Goal: Task Accomplishment & Management: Manage account settings

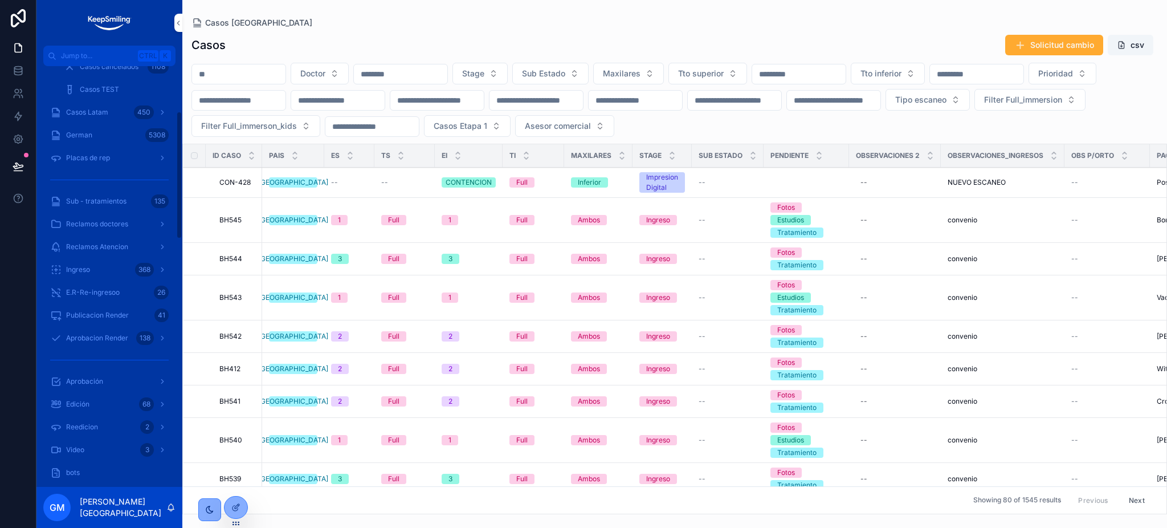
scroll to position [152, 0]
click at [108, 256] on div "Publicacion Render 41" at bounding box center [109, 250] width 119 height 18
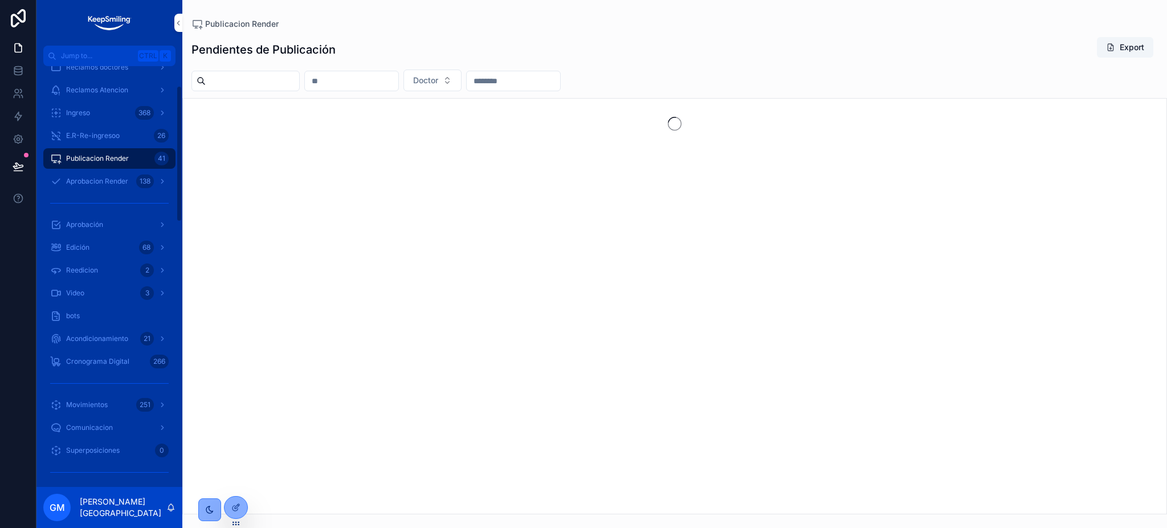
click at [103, 190] on div "Aprobacion Render 138" at bounding box center [109, 181] width 119 height 18
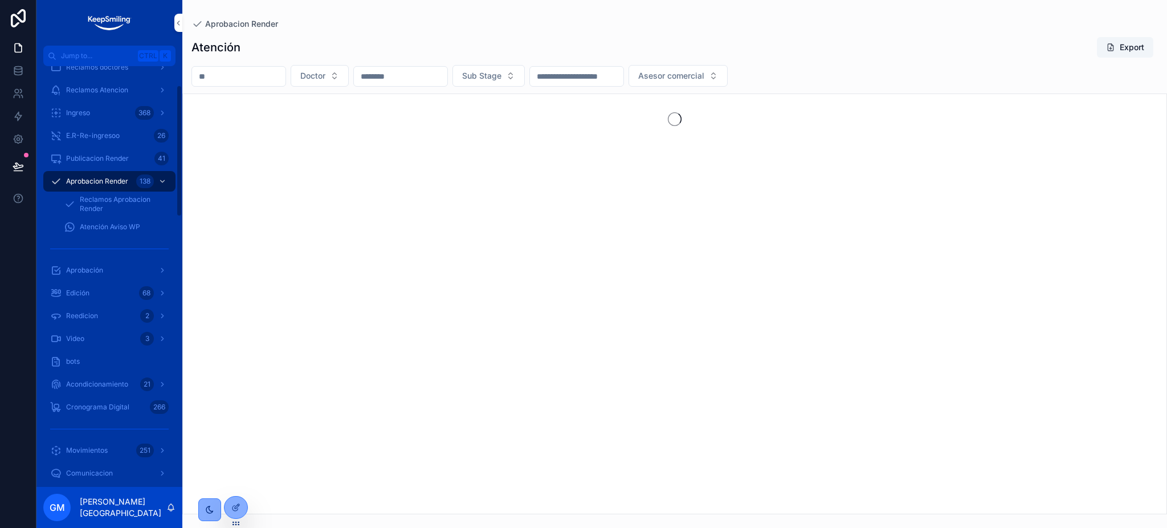
scroll to position [60, 0]
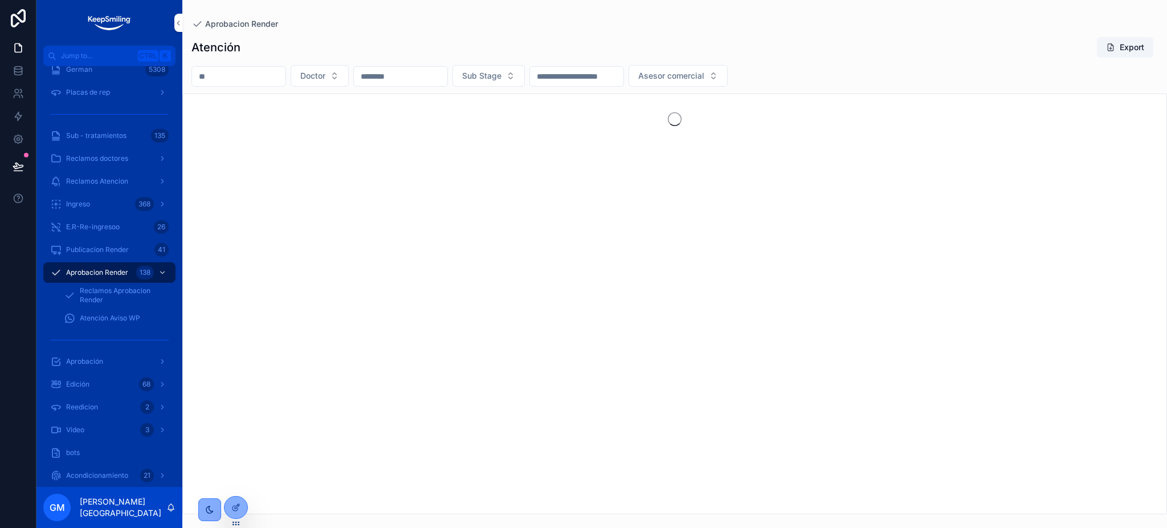
click at [274, 78] on input "scrollable content" at bounding box center [238, 76] width 93 height 16
paste input "*****"
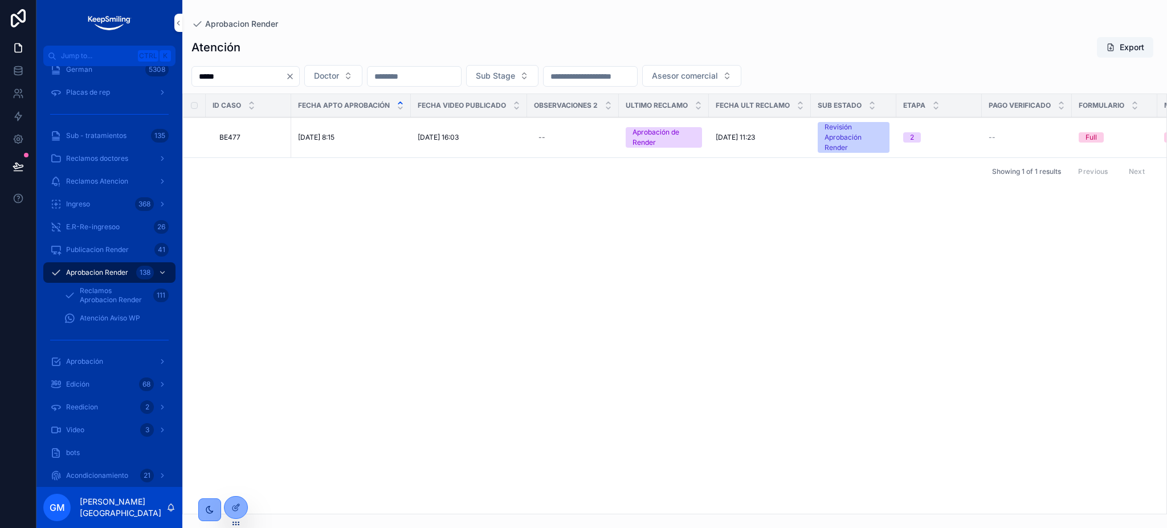
type input "*****"
click at [0, 0] on span "Aprobar Propuesta" at bounding box center [0, 0] width 0 height 0
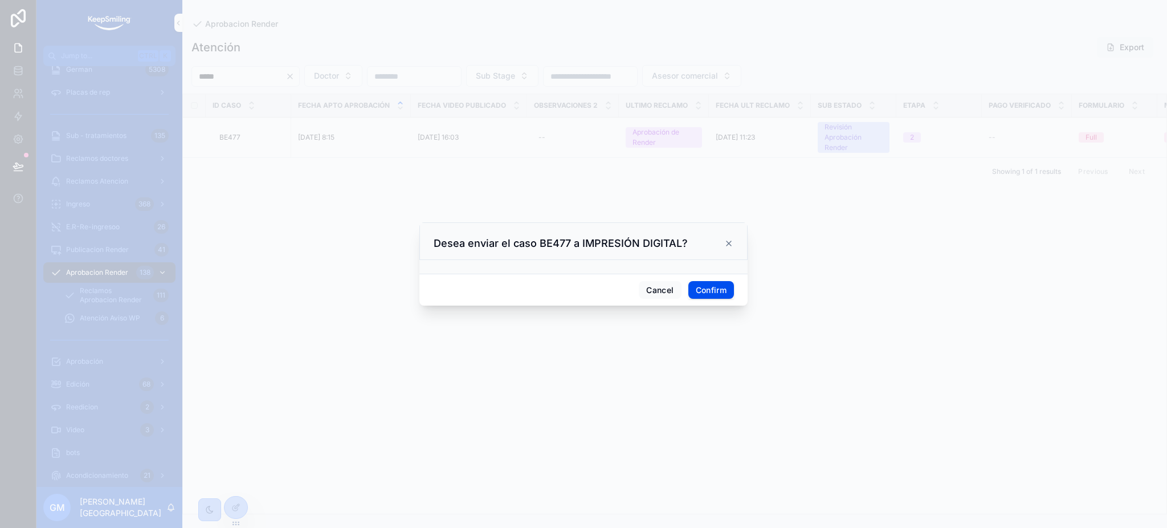
drag, startPoint x: 338, startPoint y: 359, endPoint x: 423, endPoint y: 293, distance: 107.3
click at [338, 358] on div at bounding box center [583, 264] width 1167 height 528
click at [661, 302] on div "Cancel Confirm" at bounding box center [584, 290] width 328 height 32
click at [661, 292] on button "Cancel" at bounding box center [660, 290] width 42 height 18
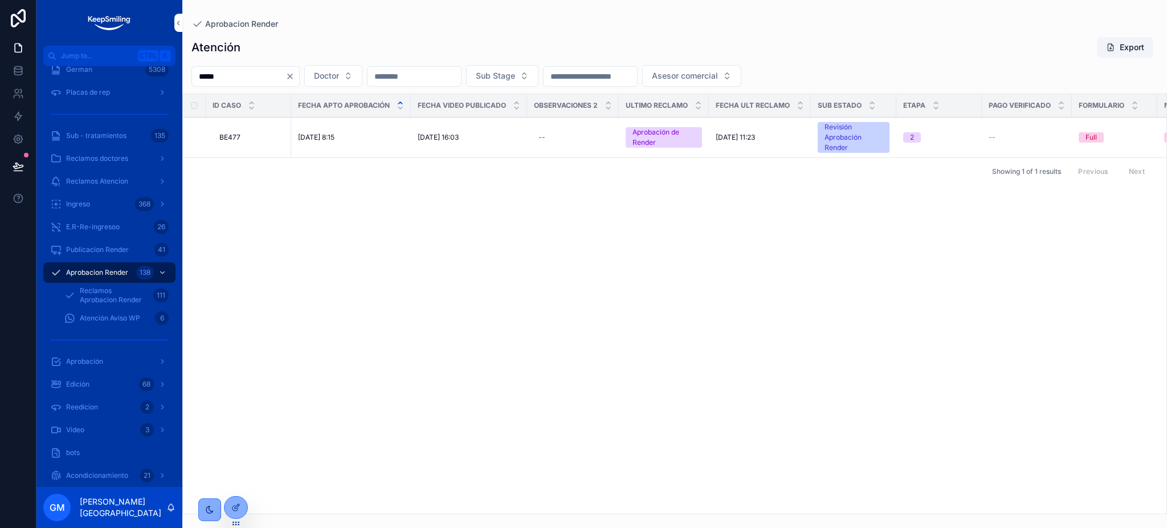
click at [232, 142] on span "BE477" at bounding box center [229, 137] width 21 height 9
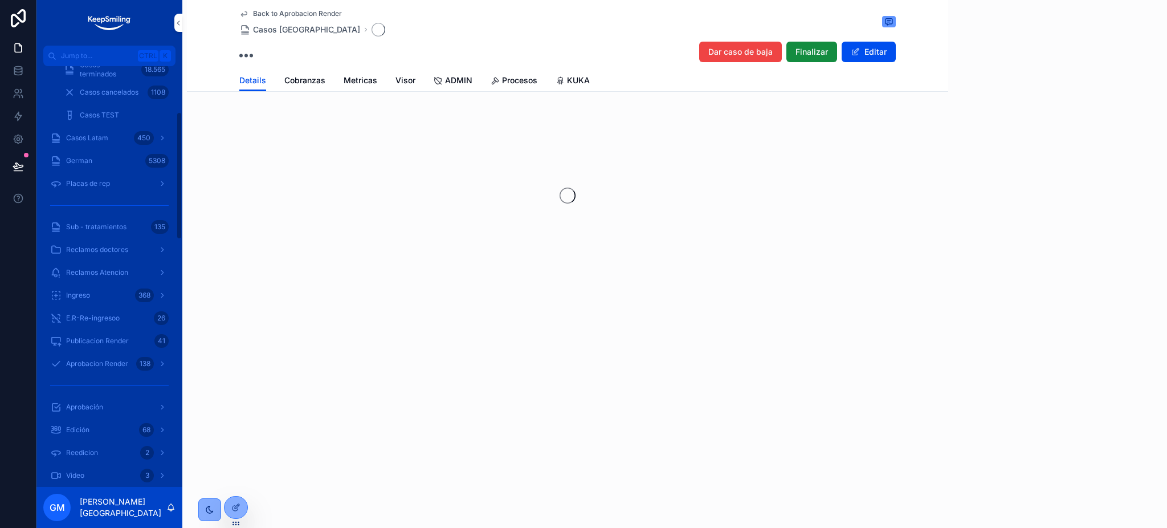
scroll to position [152, 0]
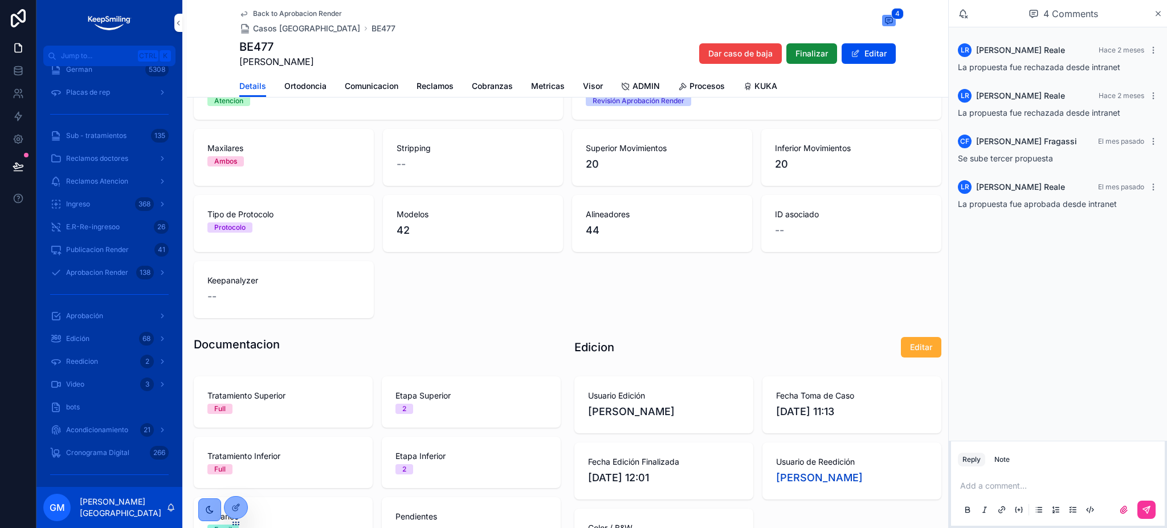
scroll to position [608, 0]
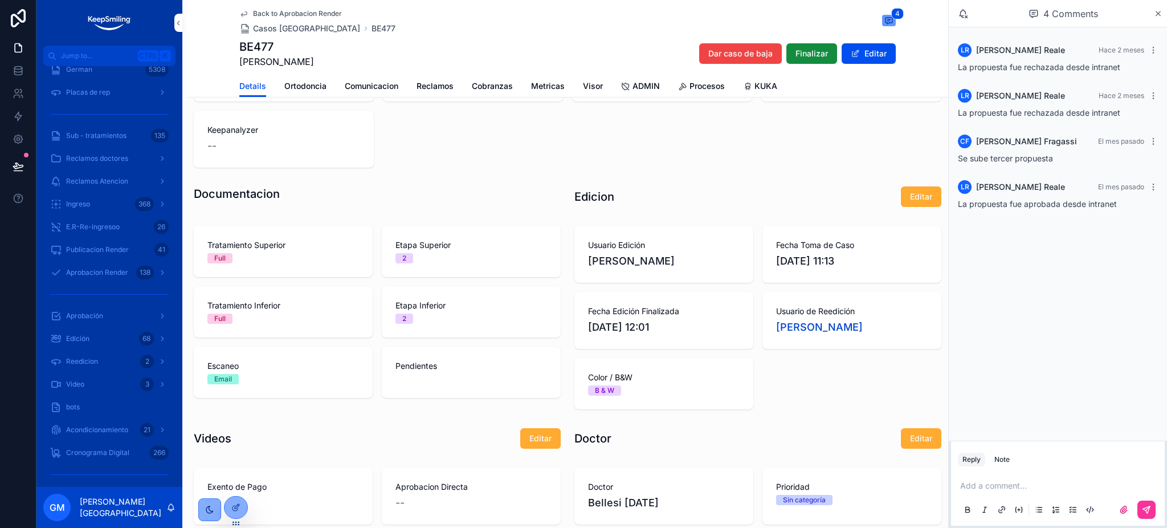
click at [316, 87] on span "Ortodoncia" at bounding box center [305, 85] width 42 height 11
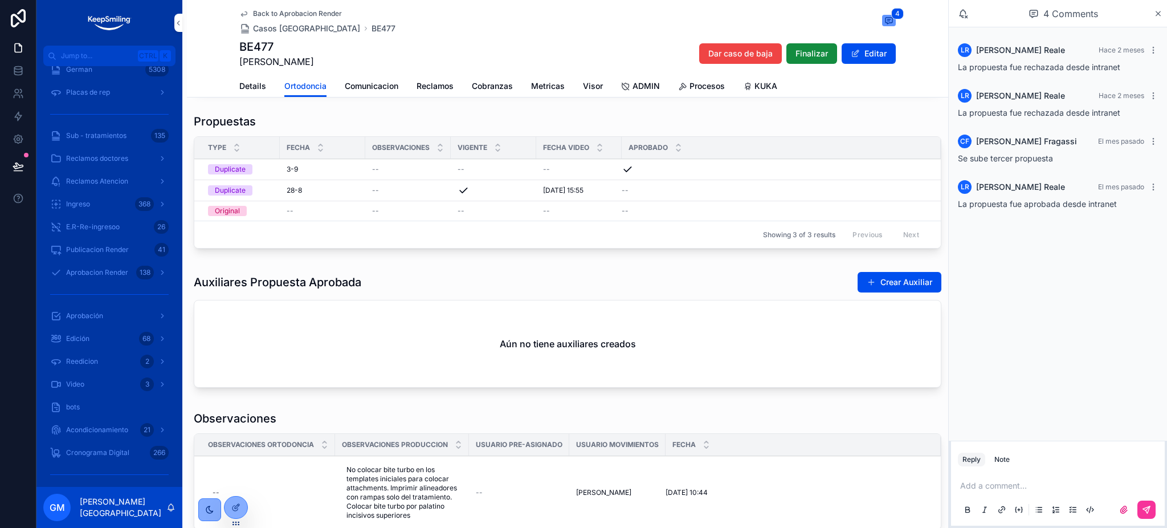
scroll to position [83, 0]
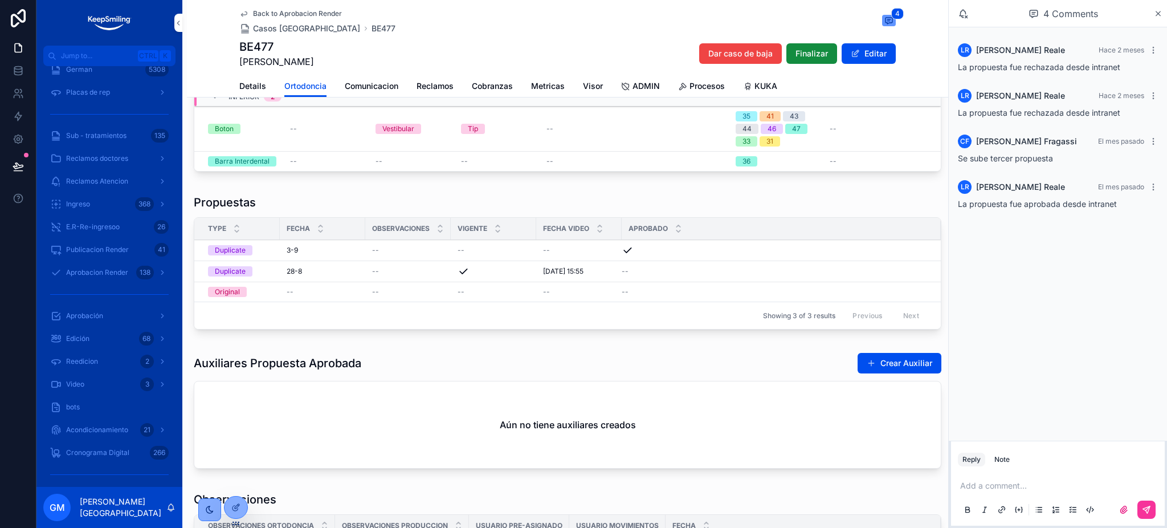
click at [241, 500] on div at bounding box center [236, 507] width 23 height 22
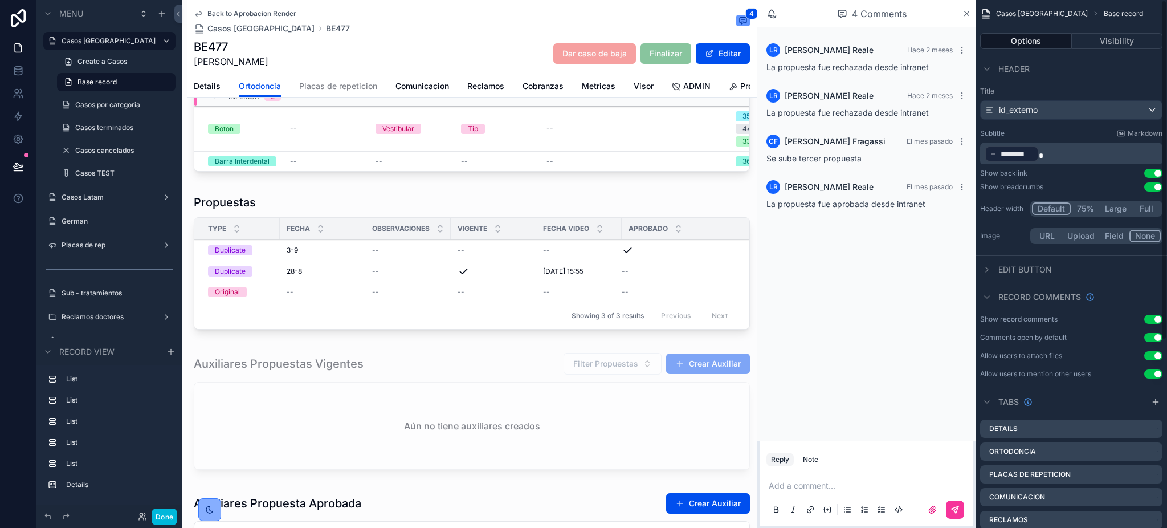
click at [462, 292] on div "scrollable content" at bounding box center [472, 264] width 570 height 149
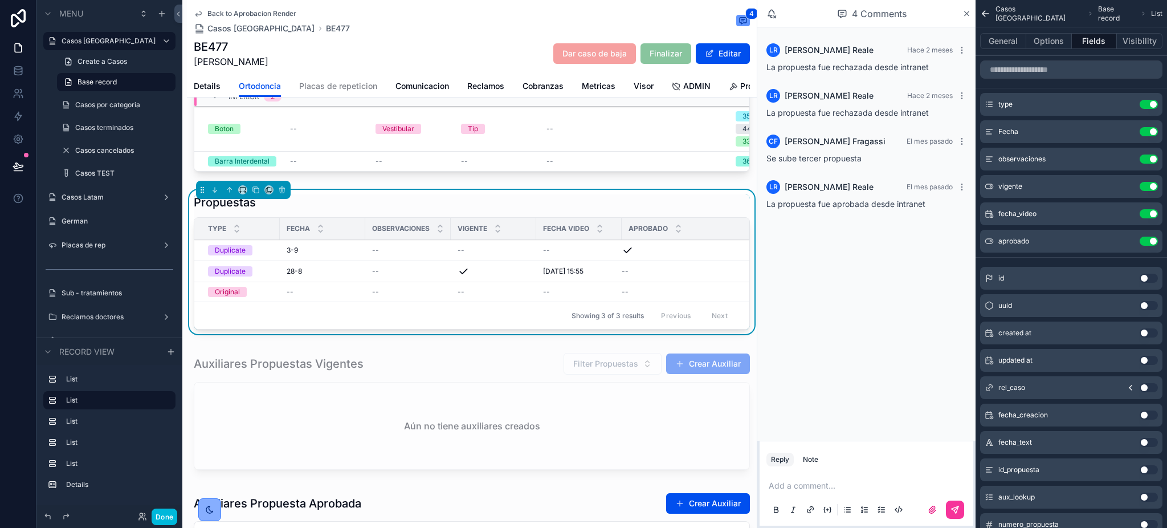
click at [0, 0] on icon "scrollable content" at bounding box center [0, 0] width 0 height 0
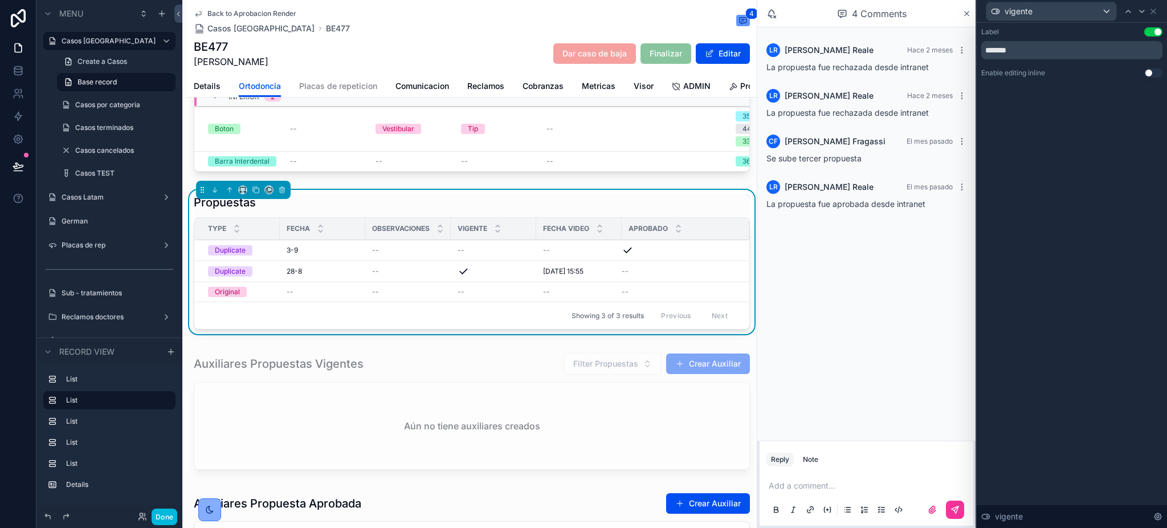
click at [1155, 72] on button "Use setting" at bounding box center [1154, 72] width 18 height 9
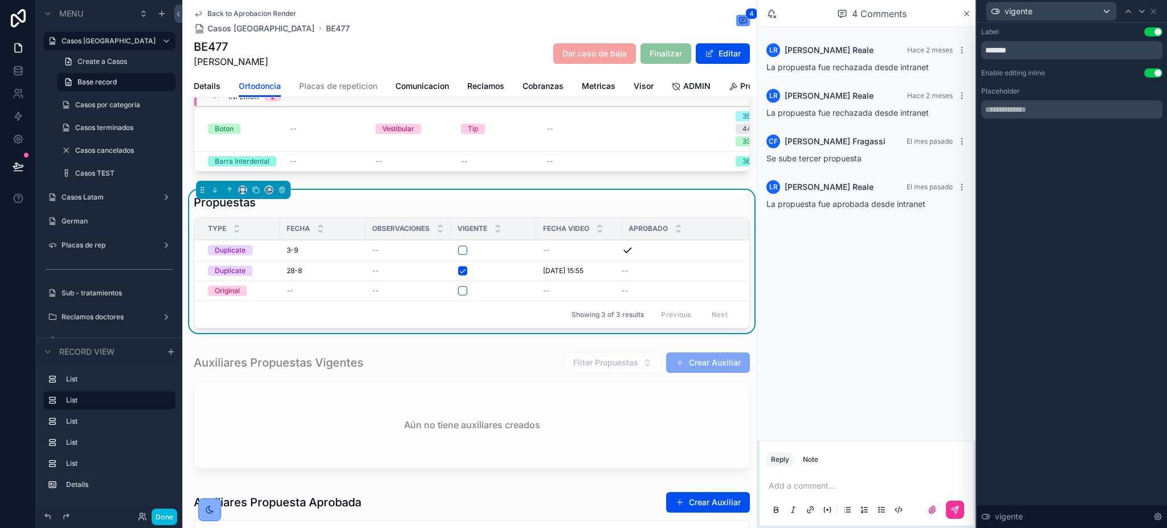
click at [168, 515] on button "Done" at bounding box center [165, 516] width 26 height 17
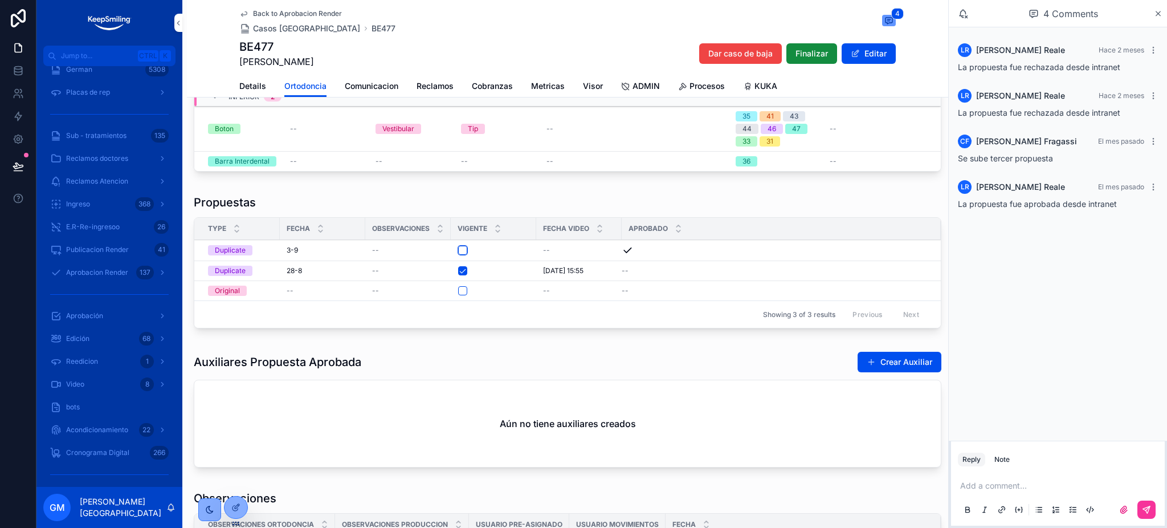
click at [465, 247] on button "scrollable content" at bounding box center [462, 250] width 9 height 9
click at [241, 504] on div at bounding box center [236, 507] width 23 height 22
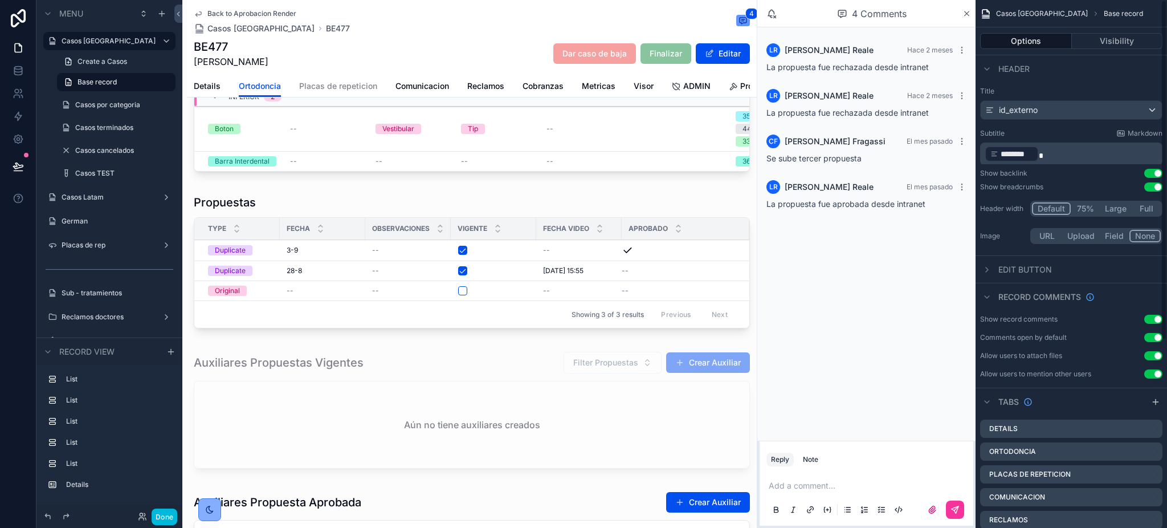
click at [554, 297] on div "scrollable content" at bounding box center [472, 264] width 570 height 148
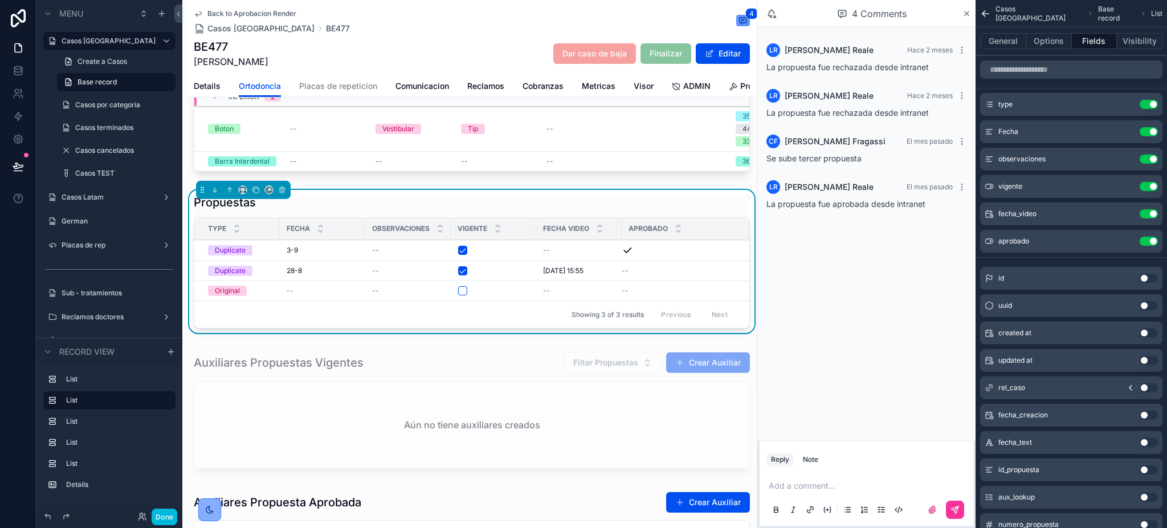
click at [0, 0] on icon "scrollable content" at bounding box center [0, 0] width 0 height 0
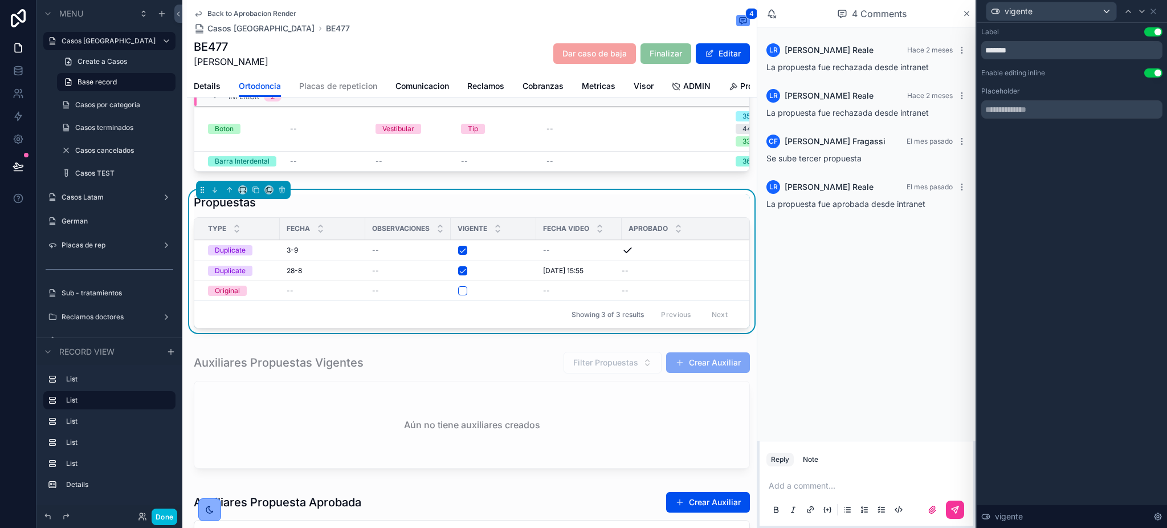
click at [1151, 72] on button "Use setting" at bounding box center [1154, 72] width 18 height 9
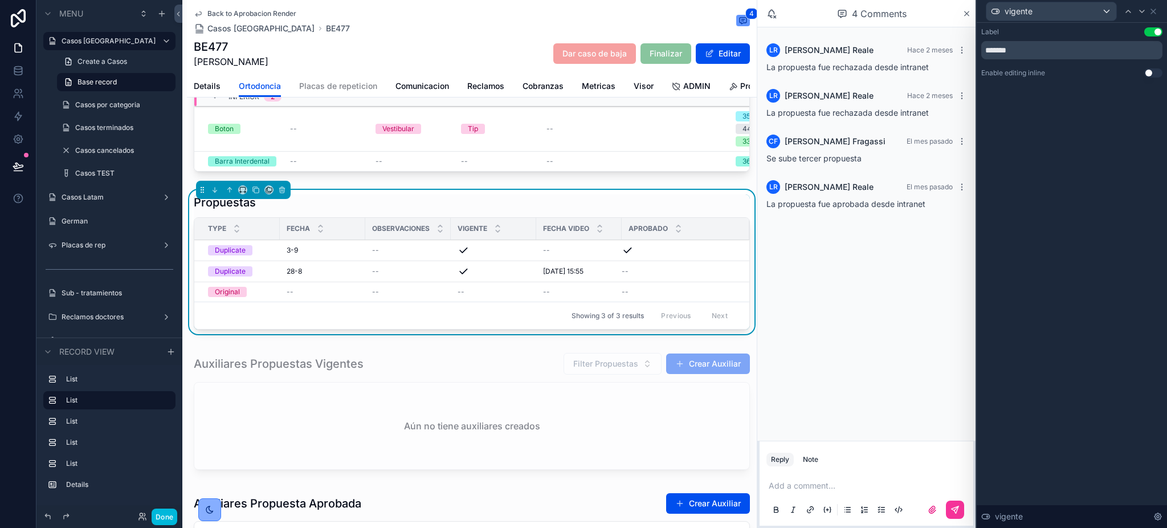
click at [166, 513] on button "Done" at bounding box center [165, 516] width 26 height 17
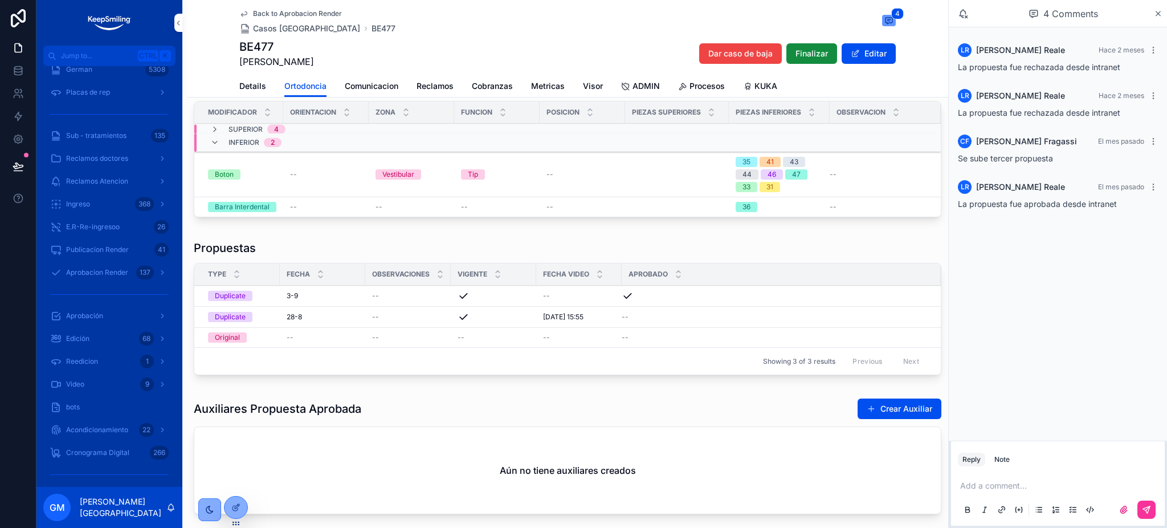
scroll to position [0, 0]
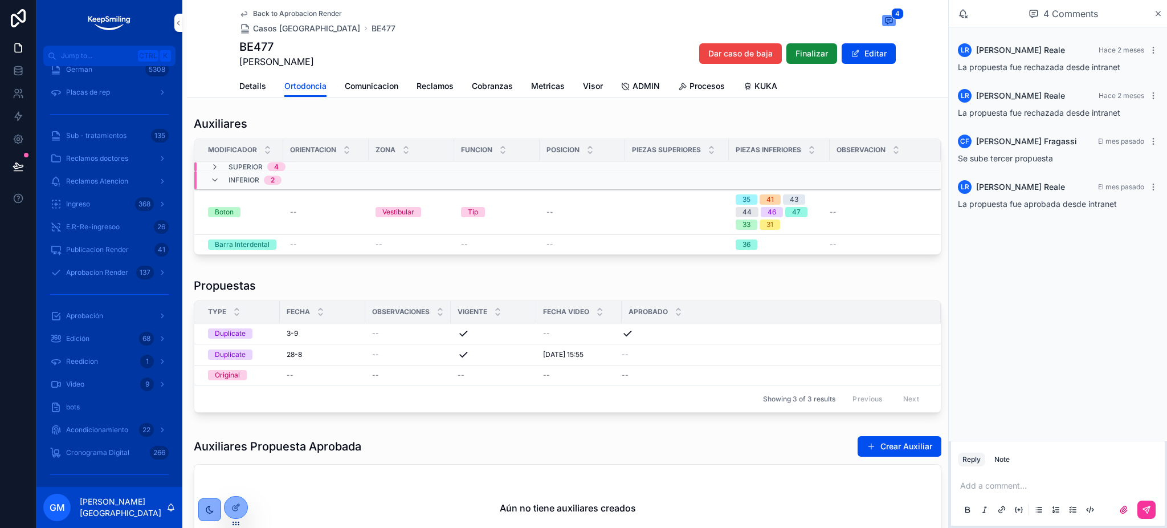
click at [269, 14] on span "Back to Aprobacion Render" at bounding box center [297, 13] width 89 height 9
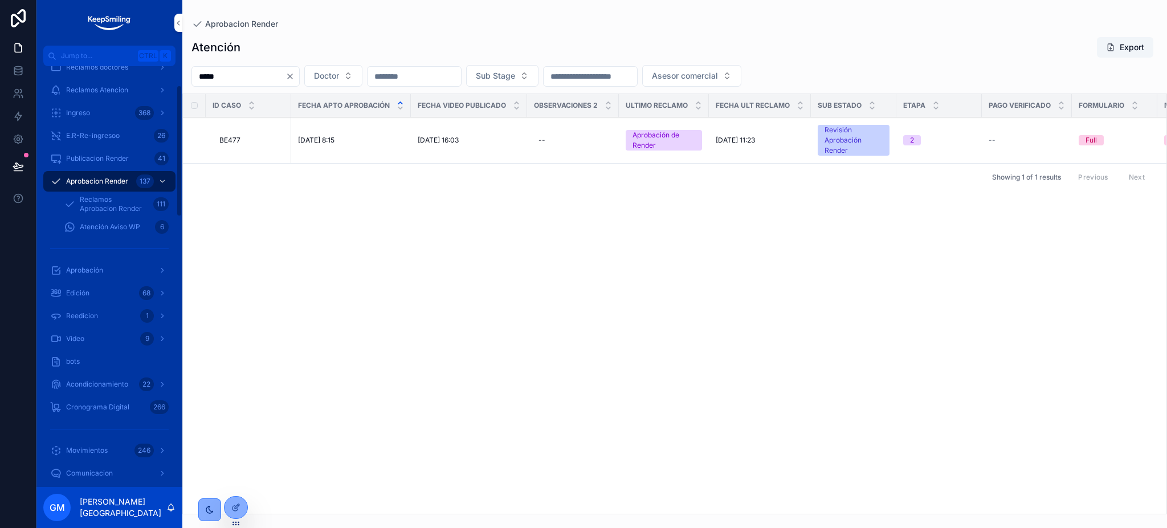
scroll to position [60, 0]
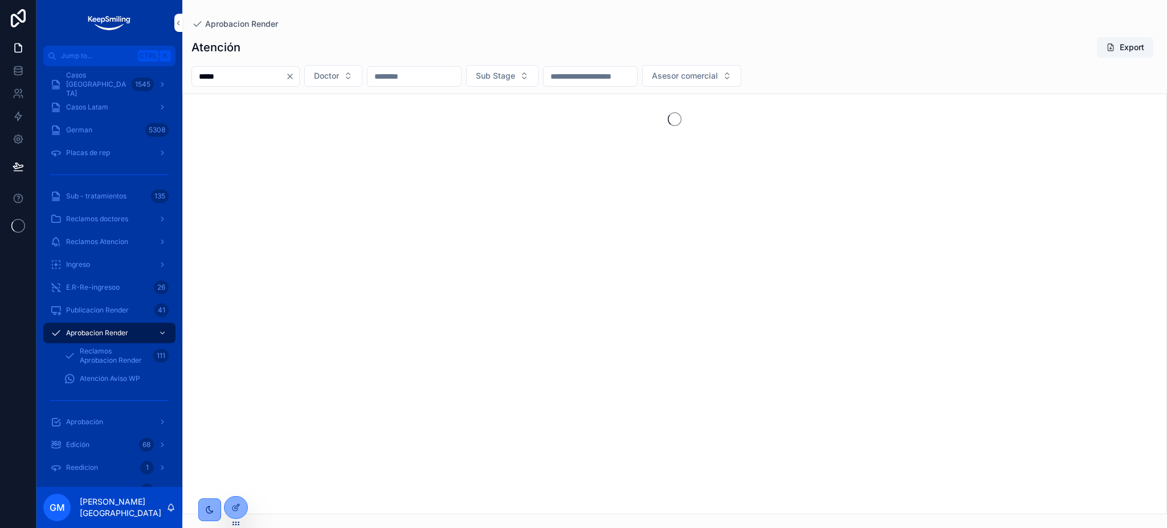
click at [0, 0] on div at bounding box center [0, 0] width 0 height 0
click at [0, 0] on icon at bounding box center [0, 0] width 0 height 0
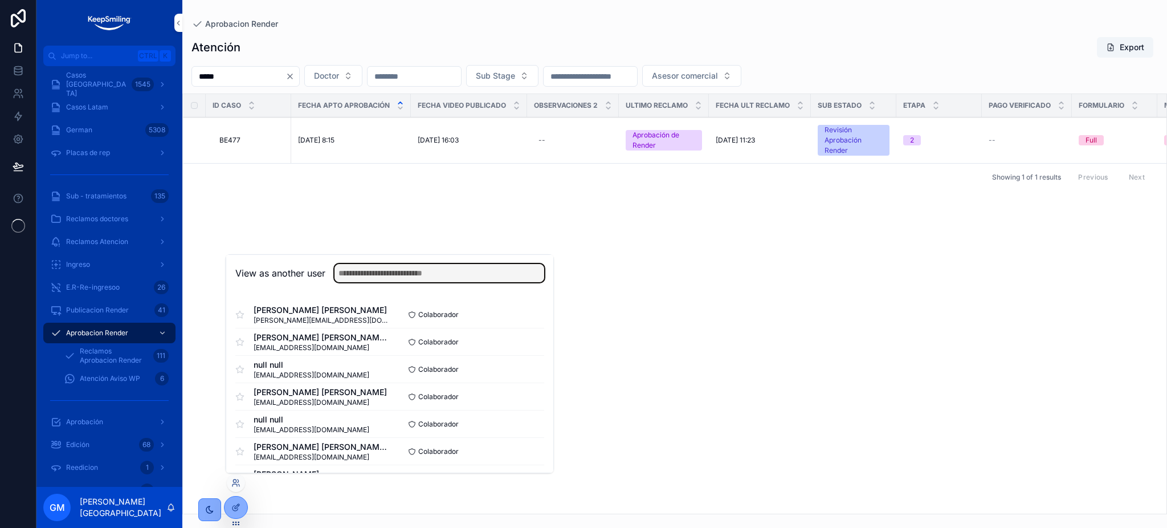
click at [351, 272] on input "text" at bounding box center [440, 273] width 210 height 18
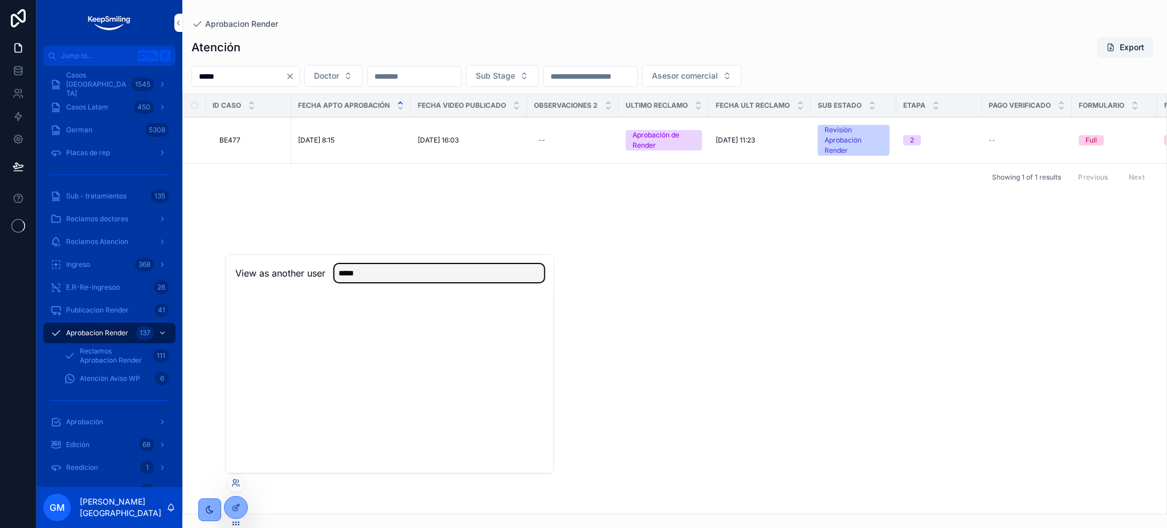
click at [339, 269] on input "*****" at bounding box center [440, 273] width 210 height 18
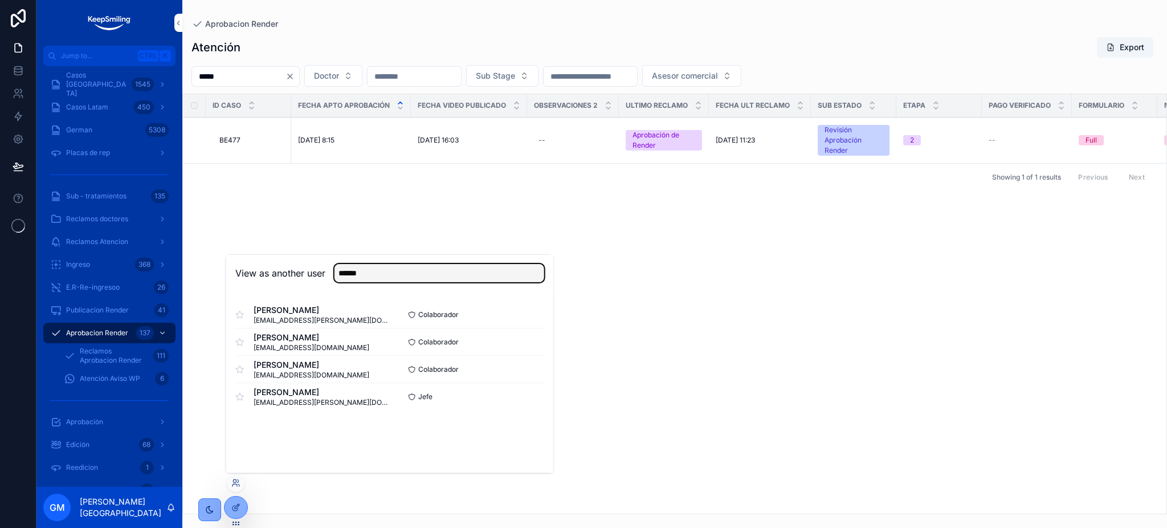
type input "******"
click at [0, 0] on button "Select" at bounding box center [0, 0] width 0 height 0
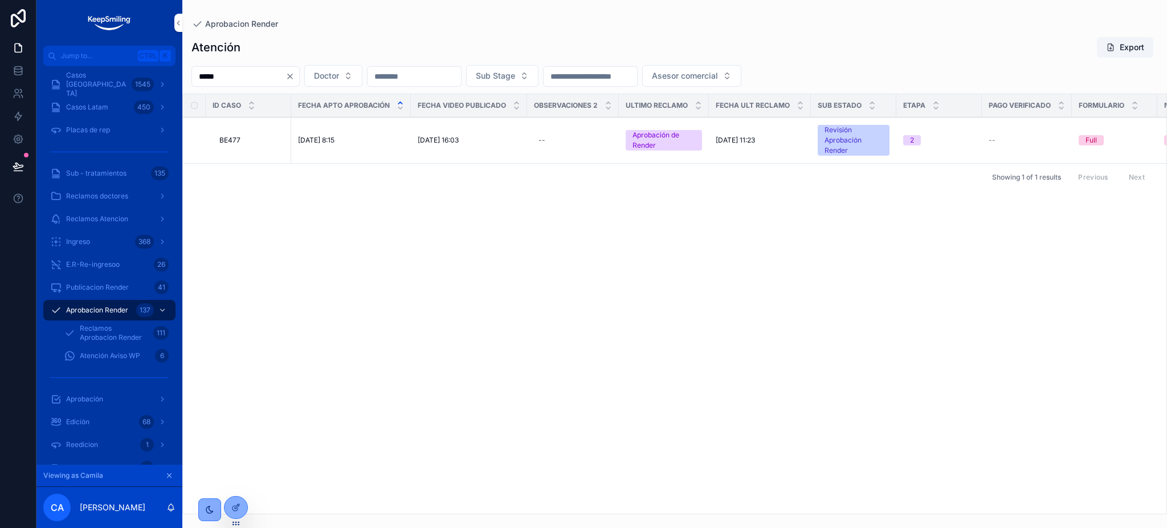
click at [0, 0] on span "Aprobar Propuesta" at bounding box center [0, 0] width 0 height 0
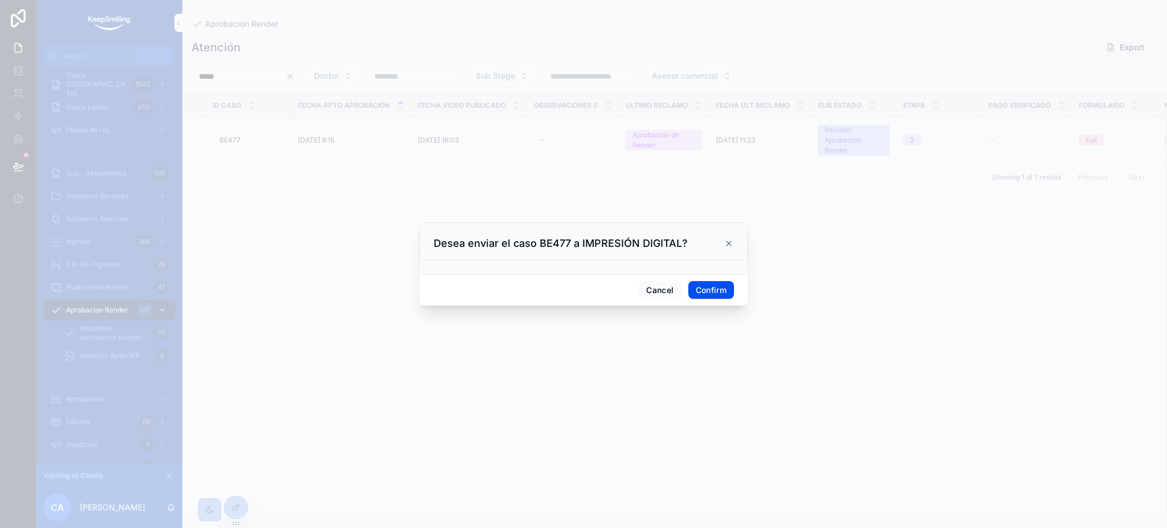
click at [707, 295] on button "Confirm" at bounding box center [712, 290] width 46 height 18
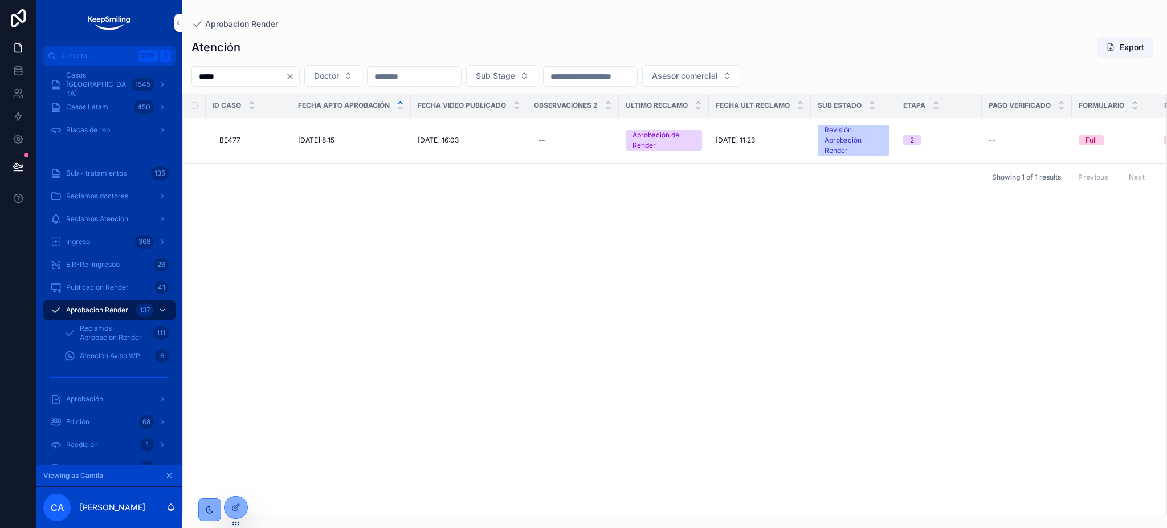
click at [240, 141] on span "BE477" at bounding box center [229, 140] width 21 height 9
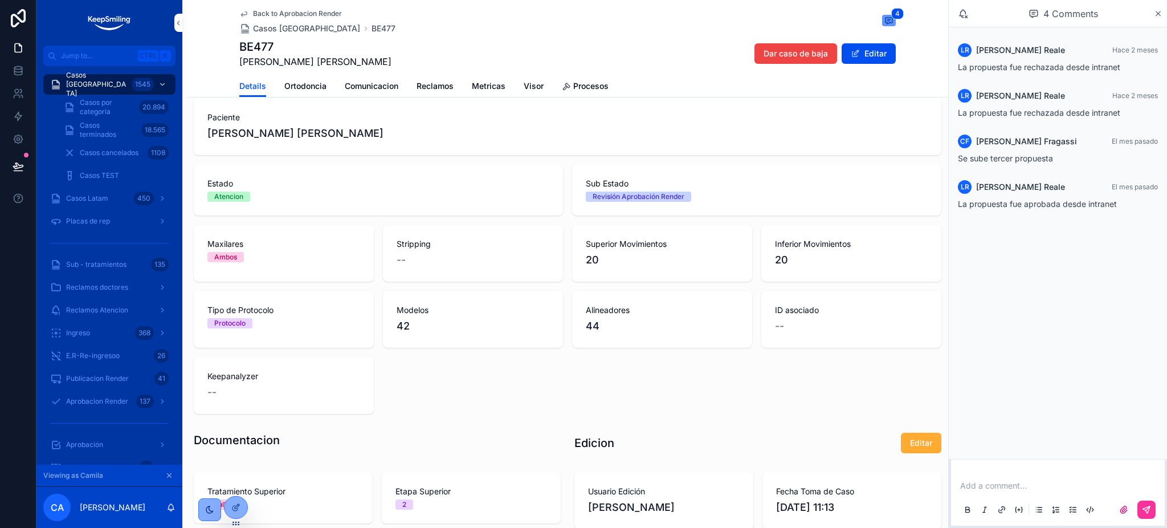
scroll to position [76, 0]
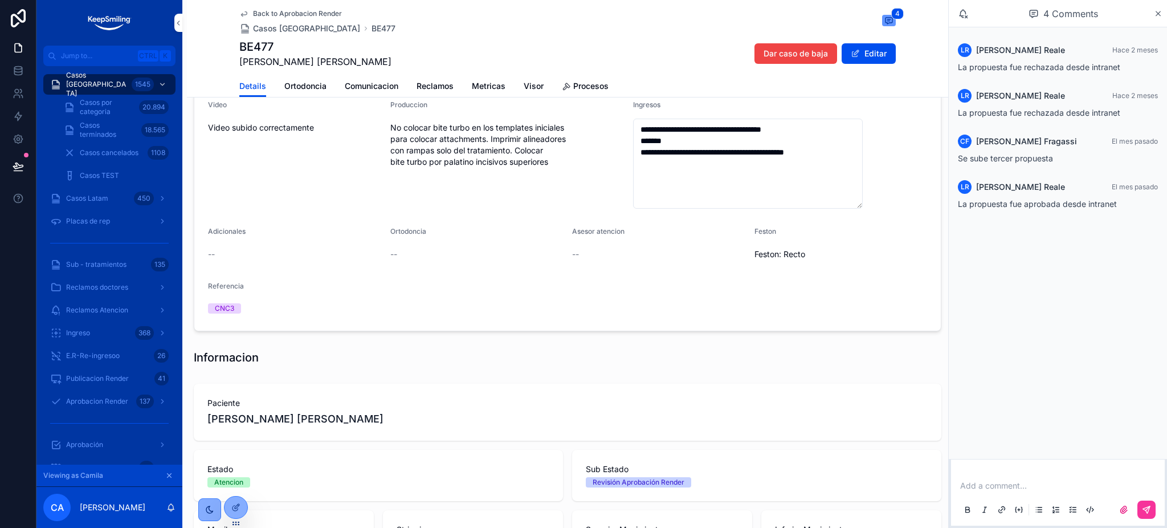
click at [295, 86] on span "Ortodoncia" at bounding box center [305, 85] width 42 height 11
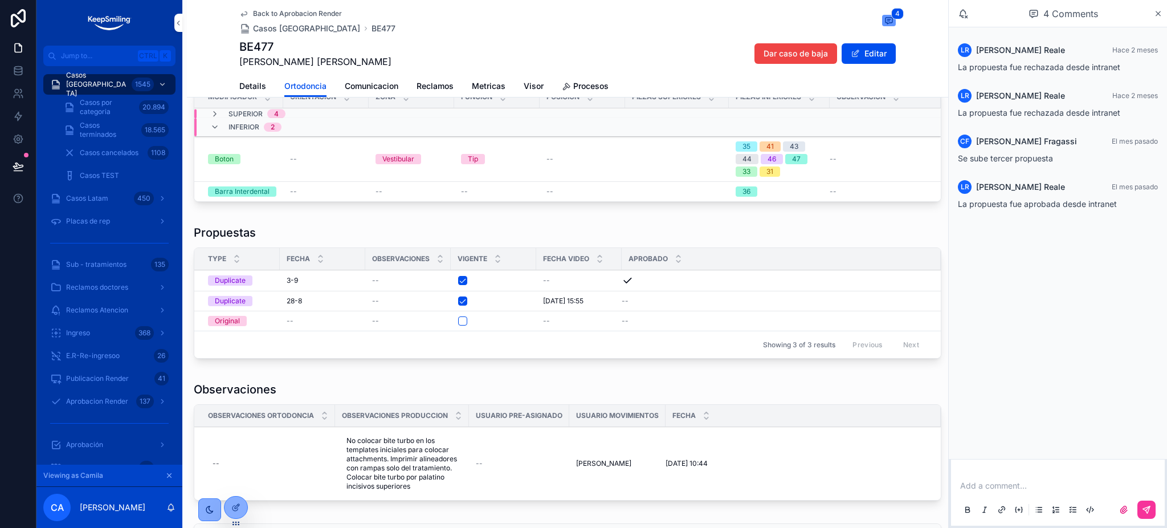
scroll to position [76, 0]
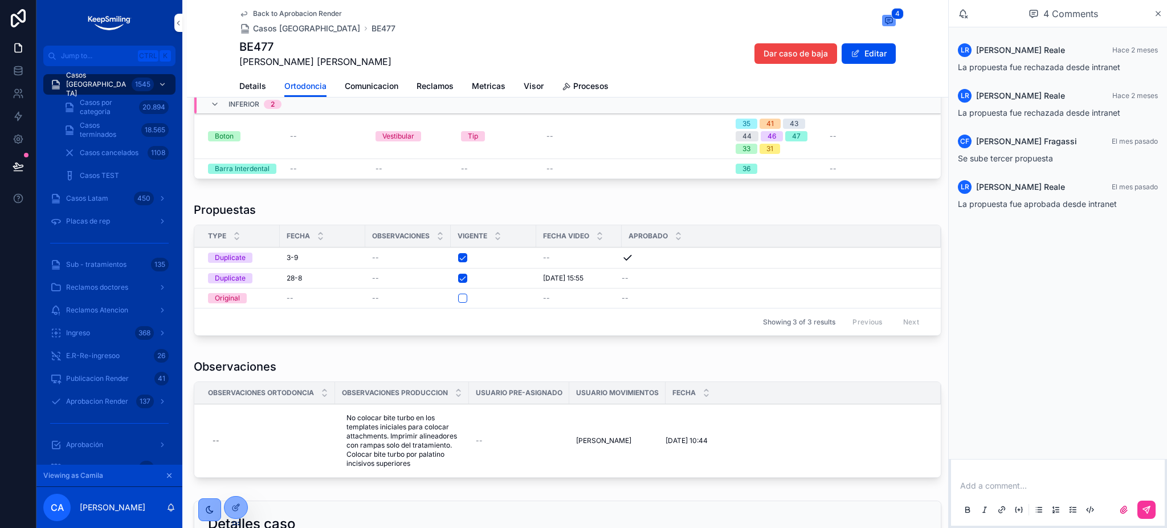
click at [468, 259] on div "scrollable content" at bounding box center [493, 257] width 71 height 9
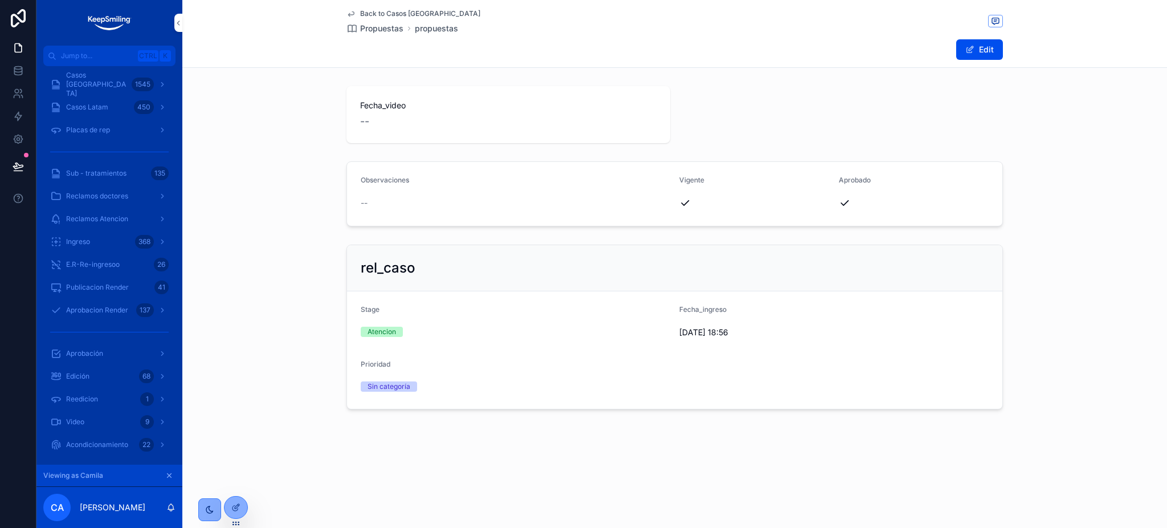
click at [369, 14] on span "Back to Casos Argentina" at bounding box center [420, 13] width 120 height 9
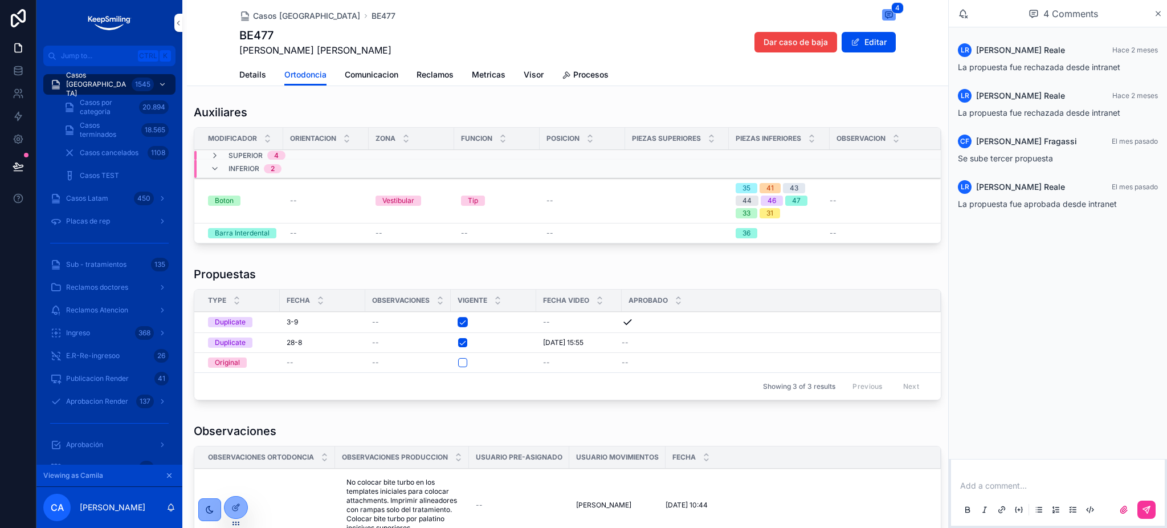
click at [463, 325] on button "scrollable content" at bounding box center [462, 322] width 9 height 9
click at [276, 17] on span "Casos [GEOGRAPHIC_DATA]" at bounding box center [306, 15] width 107 height 11
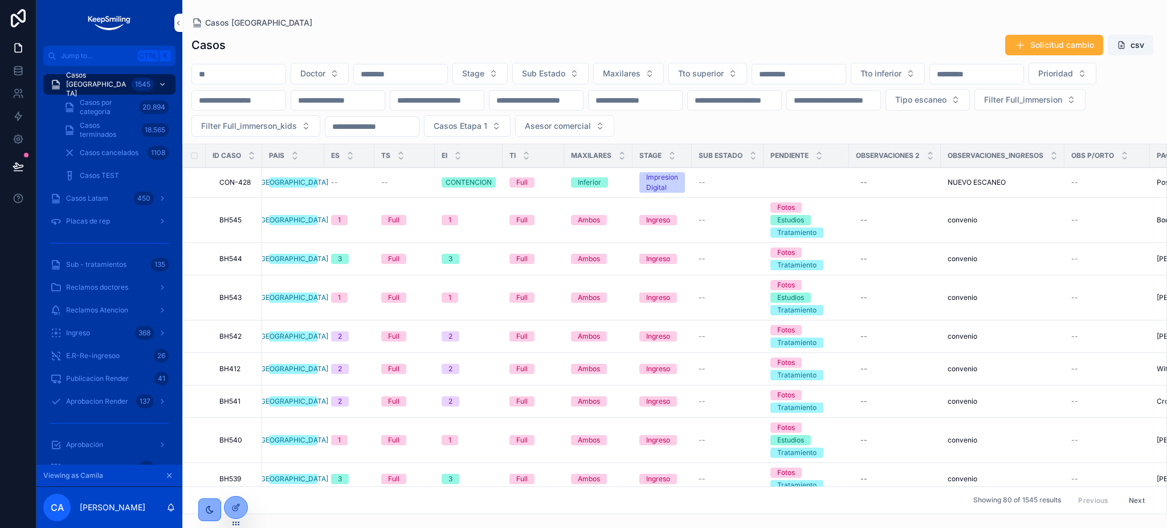
click at [93, 400] on span "Aprobacion Render" at bounding box center [97, 401] width 62 height 9
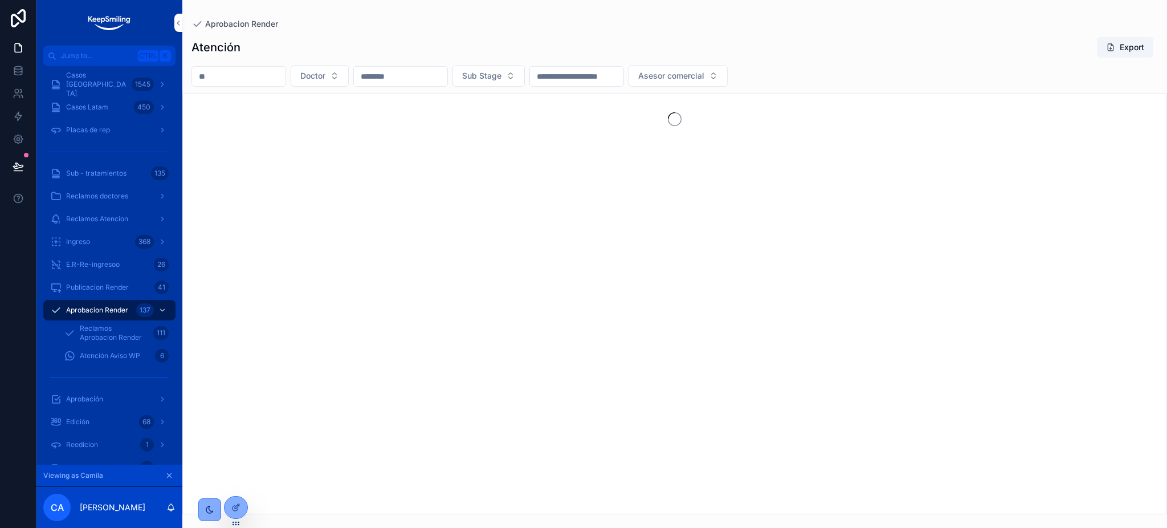
click at [286, 80] on input "scrollable content" at bounding box center [238, 76] width 93 height 16
paste input "*"
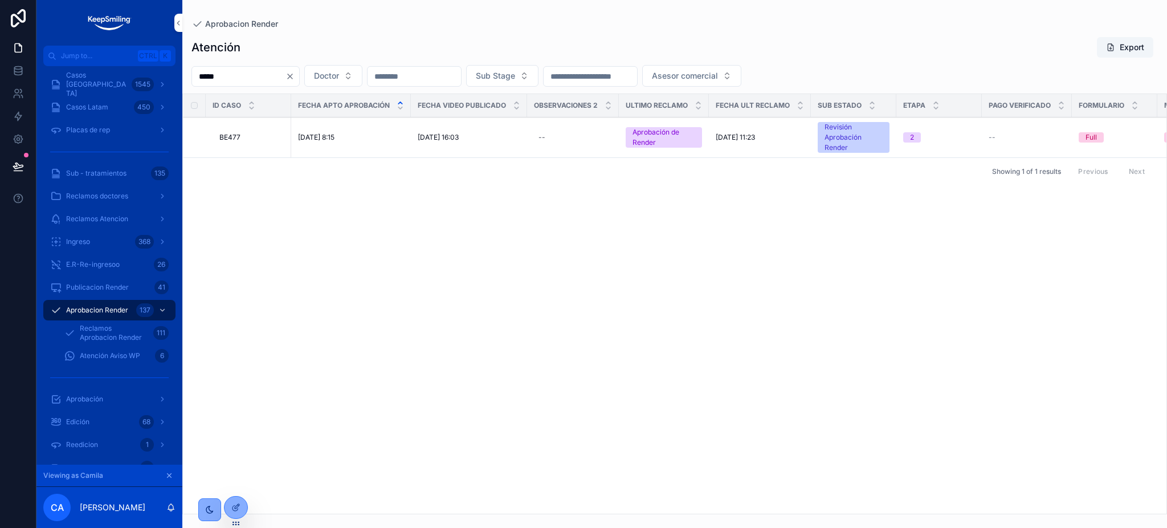
type input "*****"
click at [0, 0] on button "Aprobar Propuesta" at bounding box center [0, 0] width 0 height 0
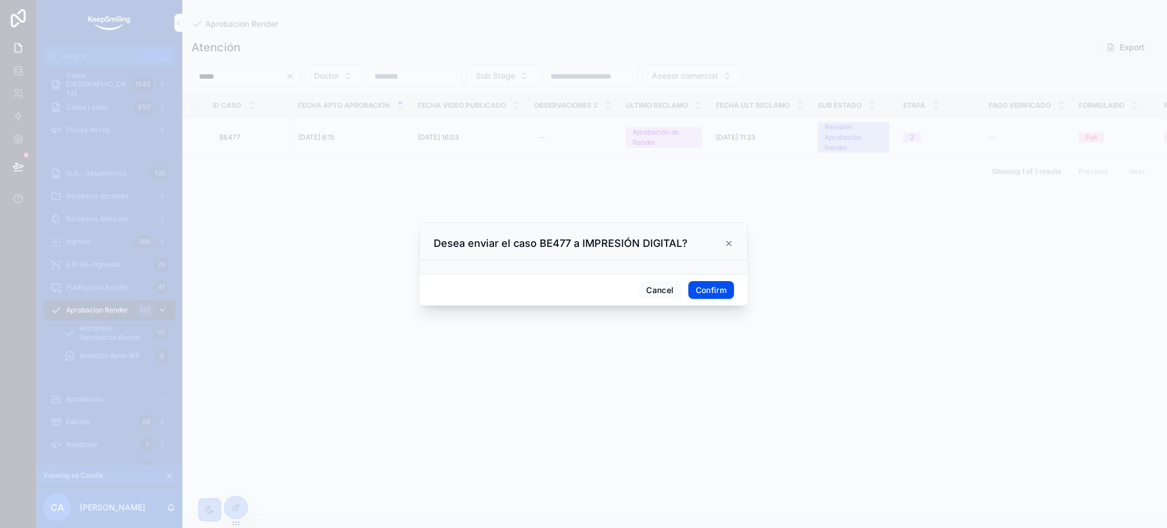
click at [717, 299] on div "Cancel Confirm" at bounding box center [584, 290] width 328 height 32
click at [717, 292] on button "Confirm" at bounding box center [712, 290] width 46 height 18
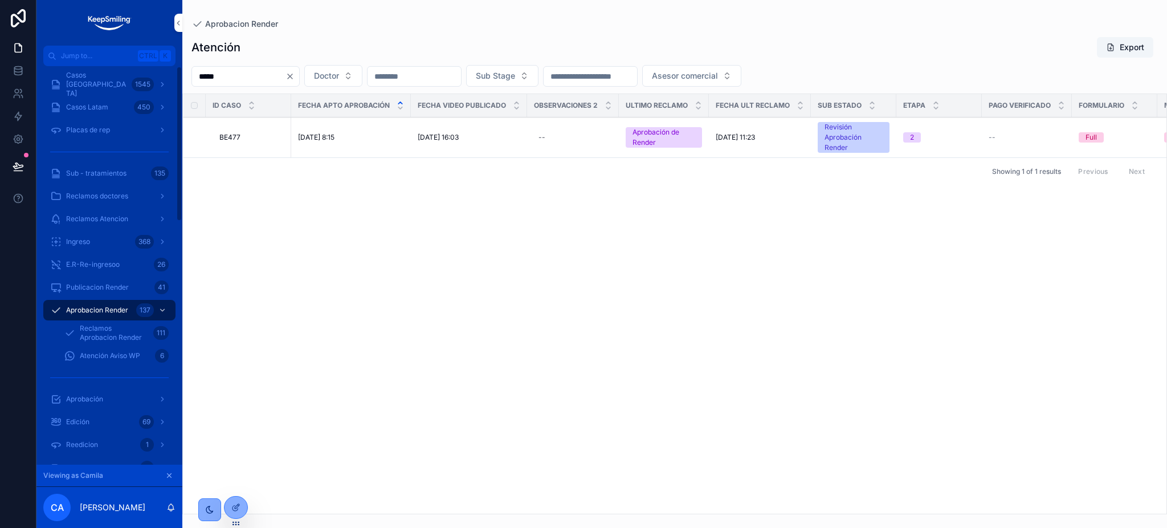
click at [278, 82] on input "*****" at bounding box center [238, 76] width 93 height 16
type input "******"
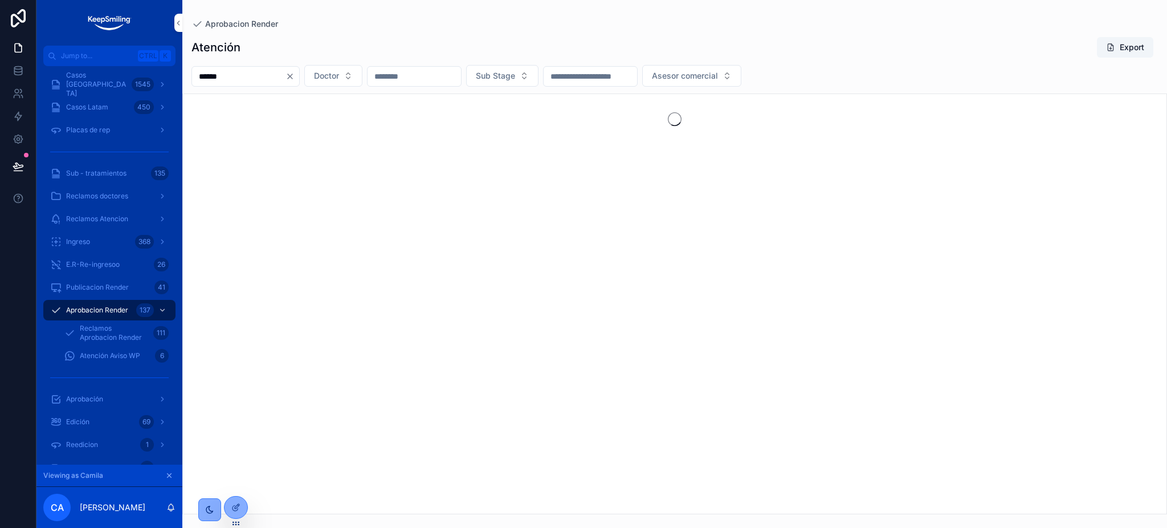
click at [300, 84] on div "******" at bounding box center [246, 76] width 108 height 21
drag, startPoint x: 318, startPoint y: 76, endPoint x: 332, endPoint y: 81, distance: 15.0
click at [295, 77] on icon "Clear" at bounding box center [290, 76] width 9 height 9
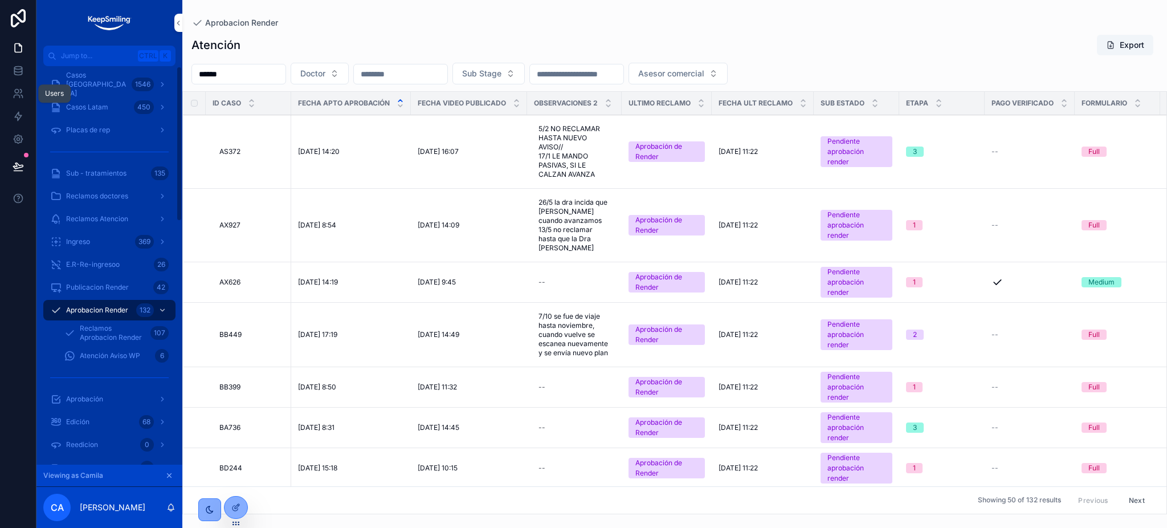
drag, startPoint x: 16, startPoint y: 88, endPoint x: 31, endPoint y: 83, distance: 16.4
click at [16, 88] on icon at bounding box center [18, 93] width 11 height 11
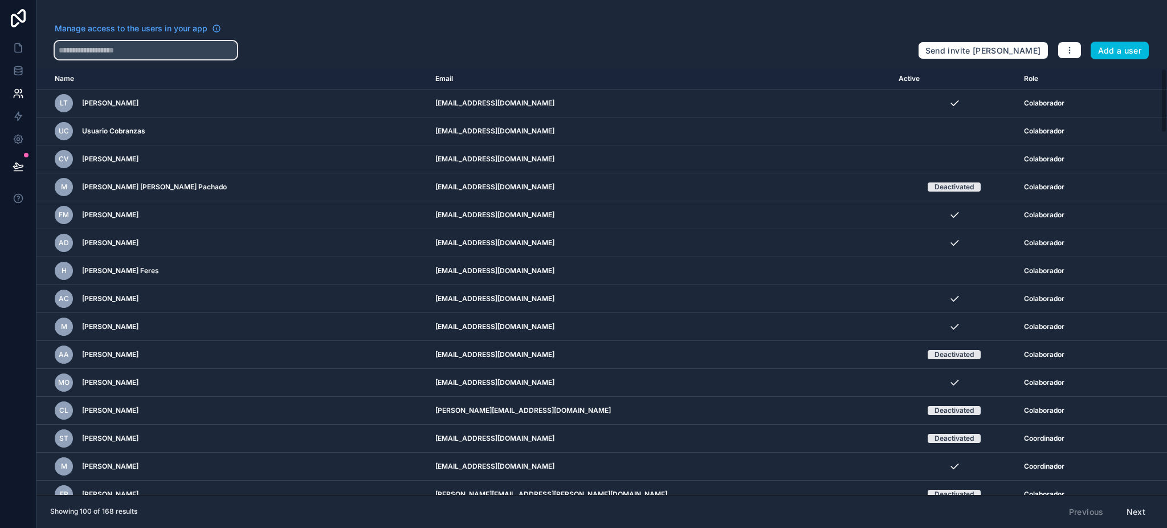
click at [164, 50] on input "text" at bounding box center [146, 50] width 182 height 18
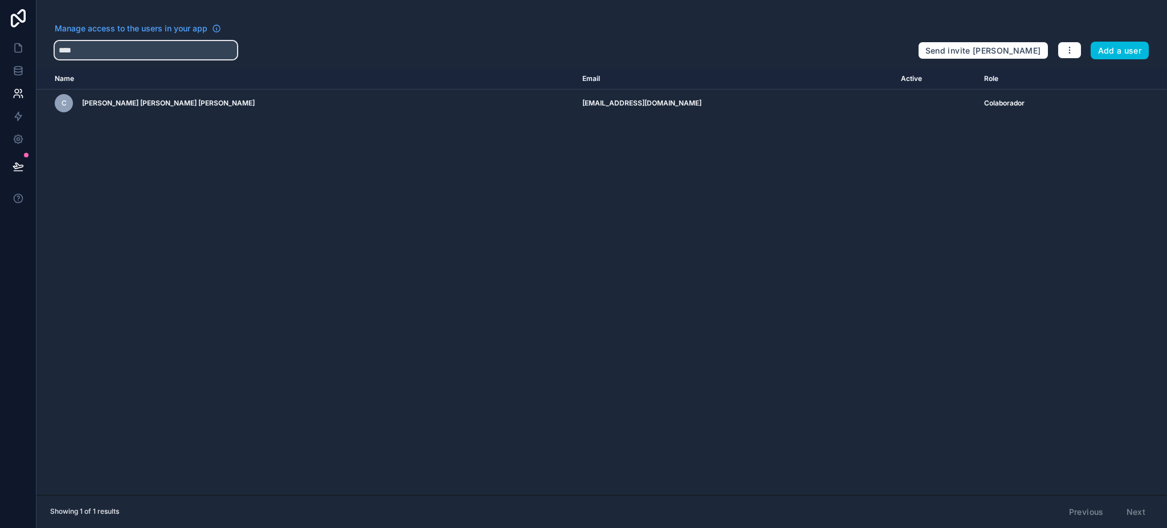
type input "****"
click at [0, 0] on icon "scrollable content" at bounding box center [0, 0] width 0 height 0
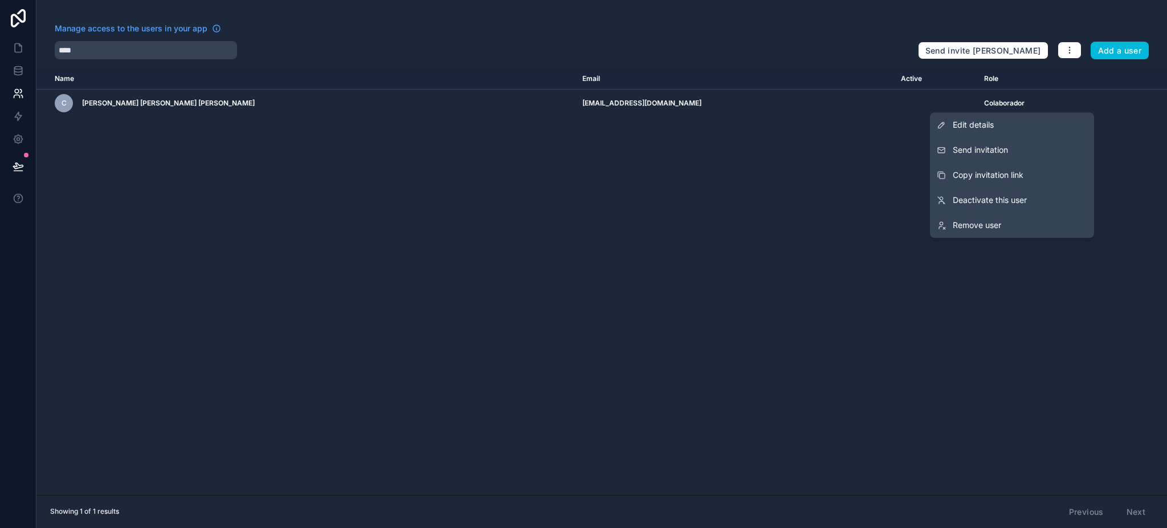
click at [999, 151] on span "Send invitation" at bounding box center [980, 149] width 55 height 11
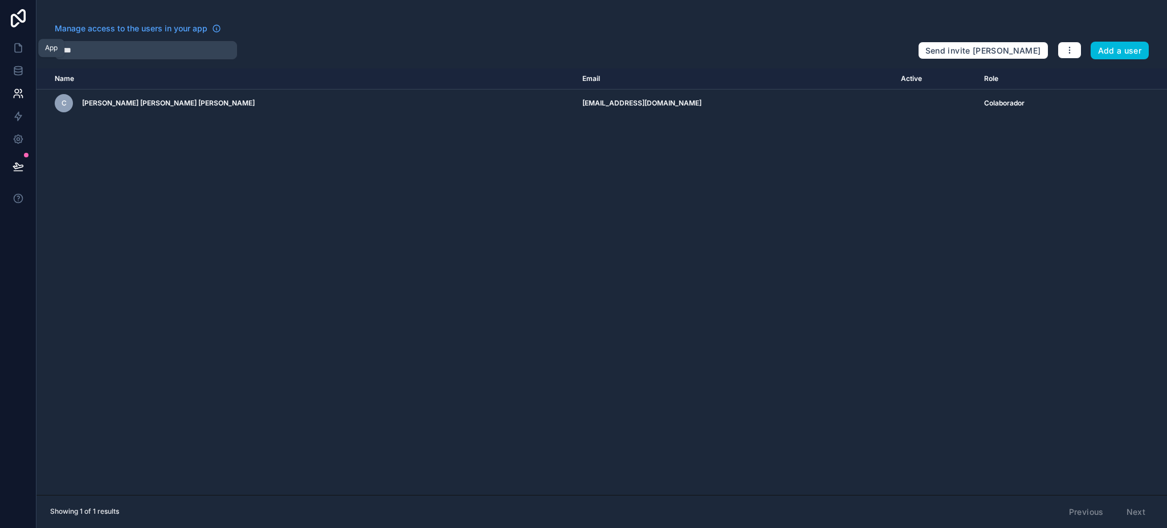
click at [6, 48] on link at bounding box center [18, 47] width 36 height 23
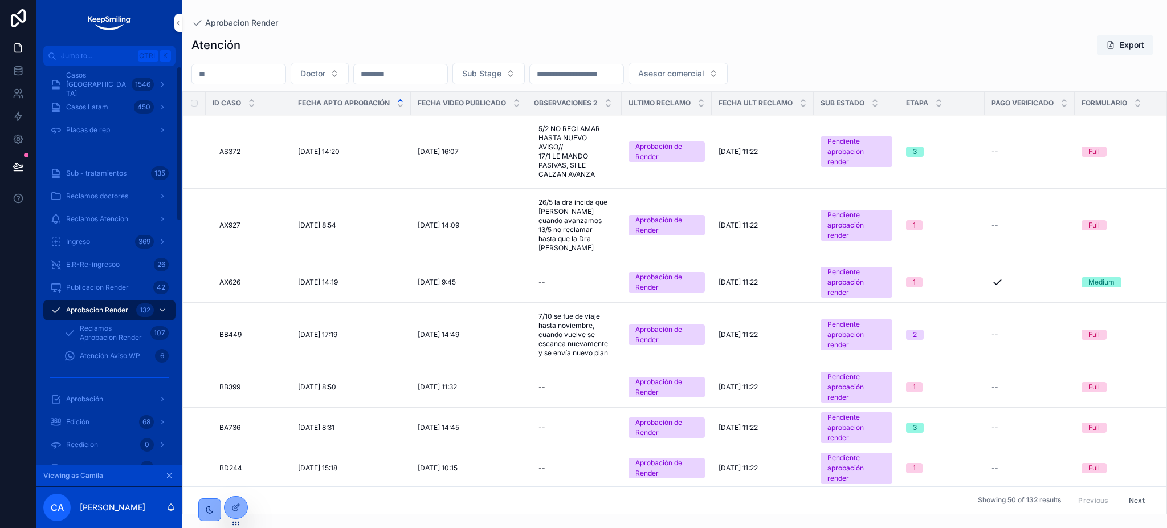
click at [123, 86] on div "Casos Argentina 1546" at bounding box center [109, 84] width 119 height 18
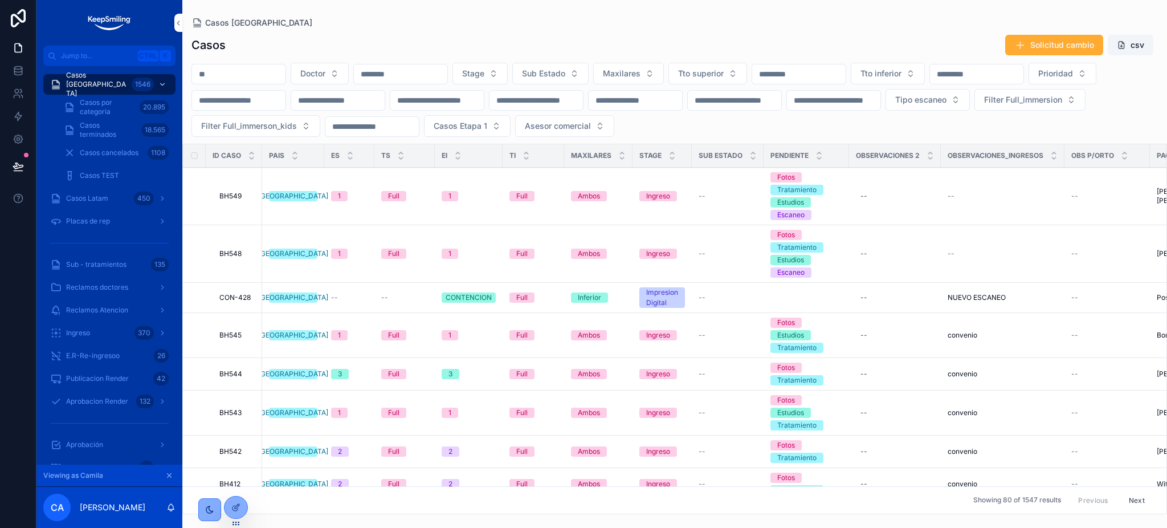
click at [371, 46] on div "Casos Solicitud cambio csv" at bounding box center [675, 45] width 967 height 22
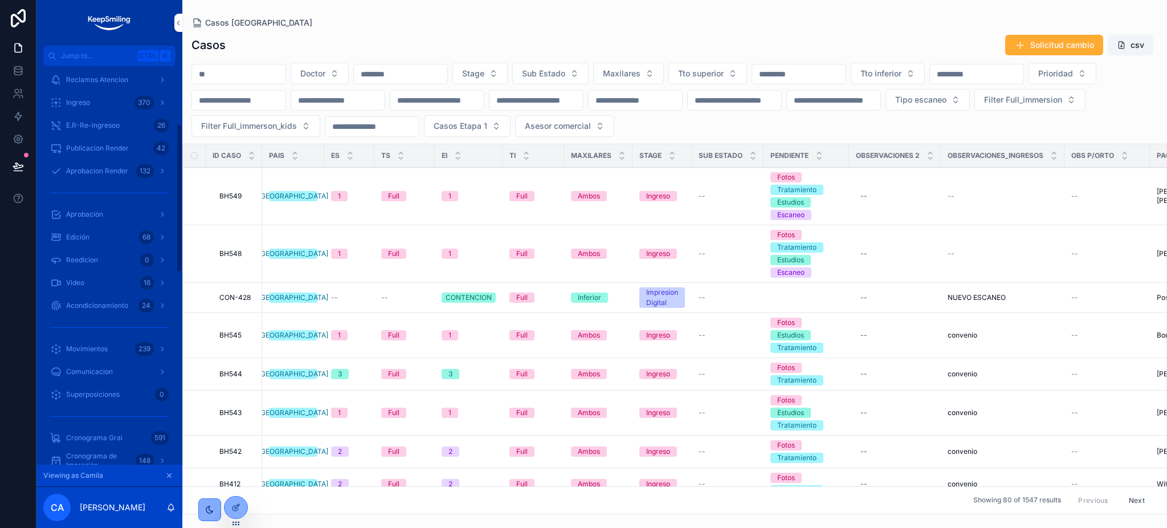
scroll to position [152, 0]
click at [115, 243] on div "Aprobacion Render 132" at bounding box center [109, 250] width 119 height 18
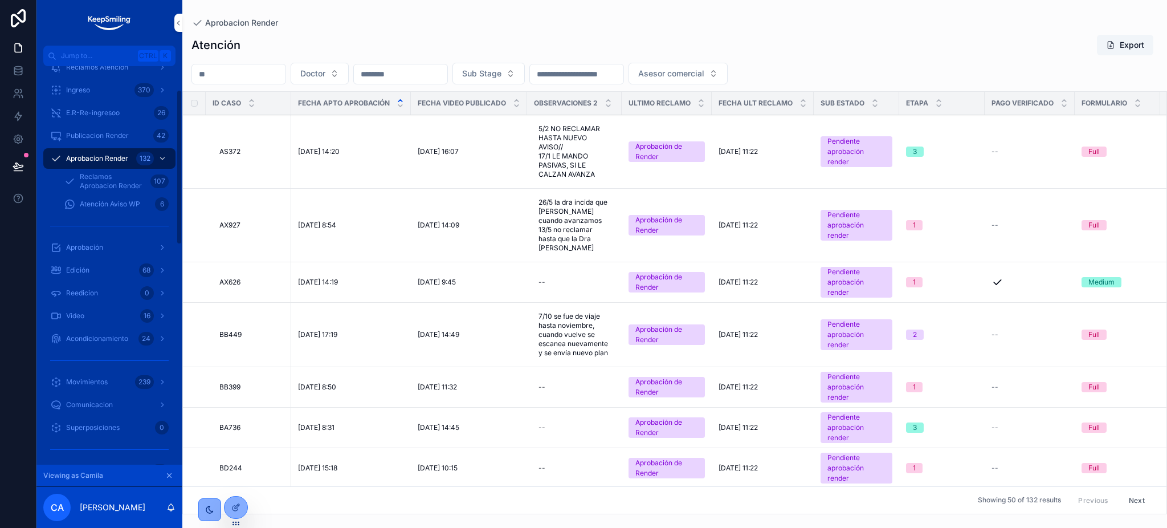
scroll to position [60, 0]
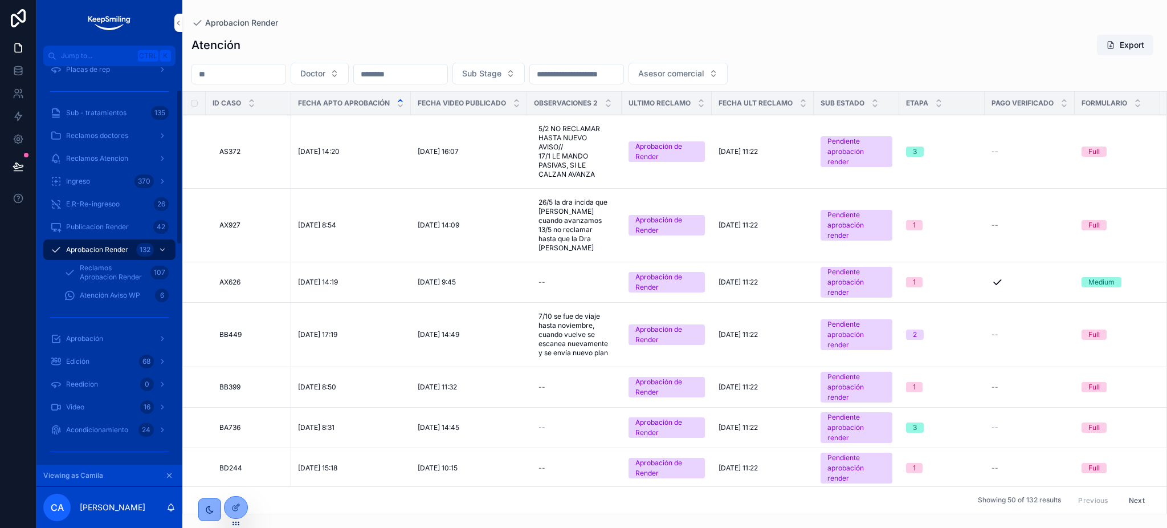
click at [257, 71] on input "scrollable content" at bounding box center [238, 74] width 93 height 16
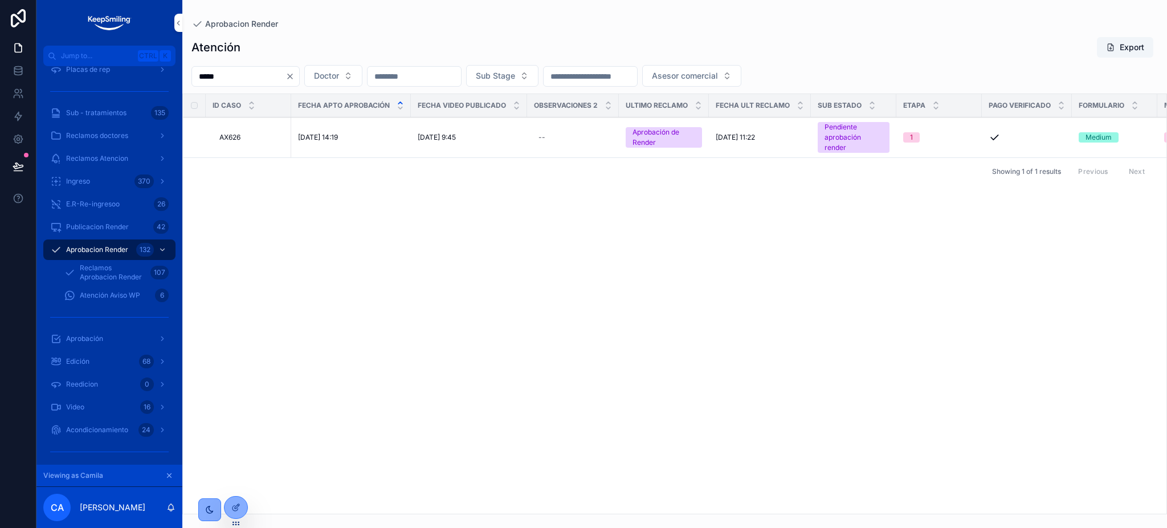
type input "*****"
click at [0, 0] on button "Aprobar Propuesta" at bounding box center [0, 0] width 0 height 0
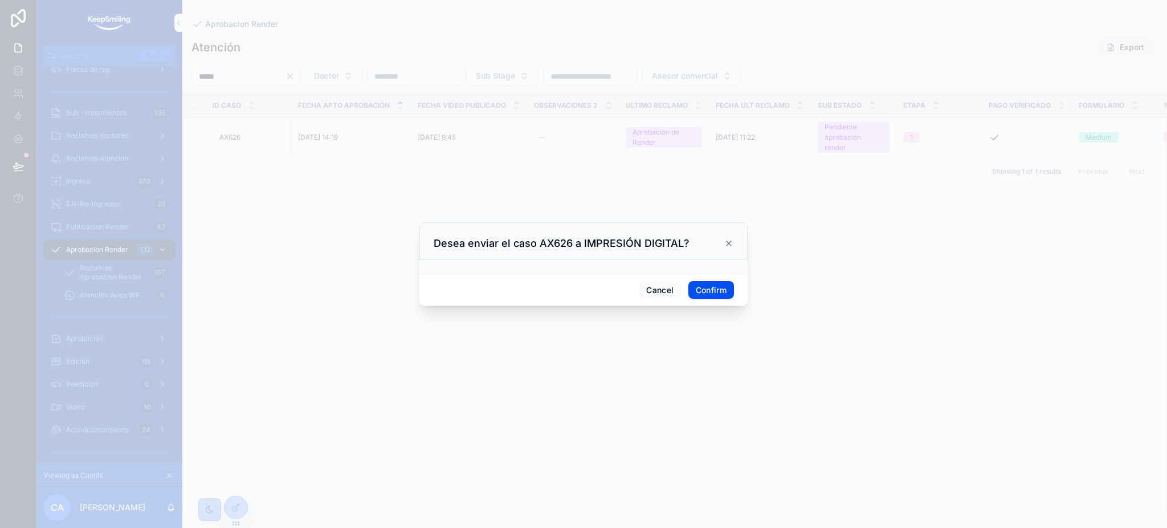
click at [705, 290] on button "Confirm" at bounding box center [712, 290] width 46 height 18
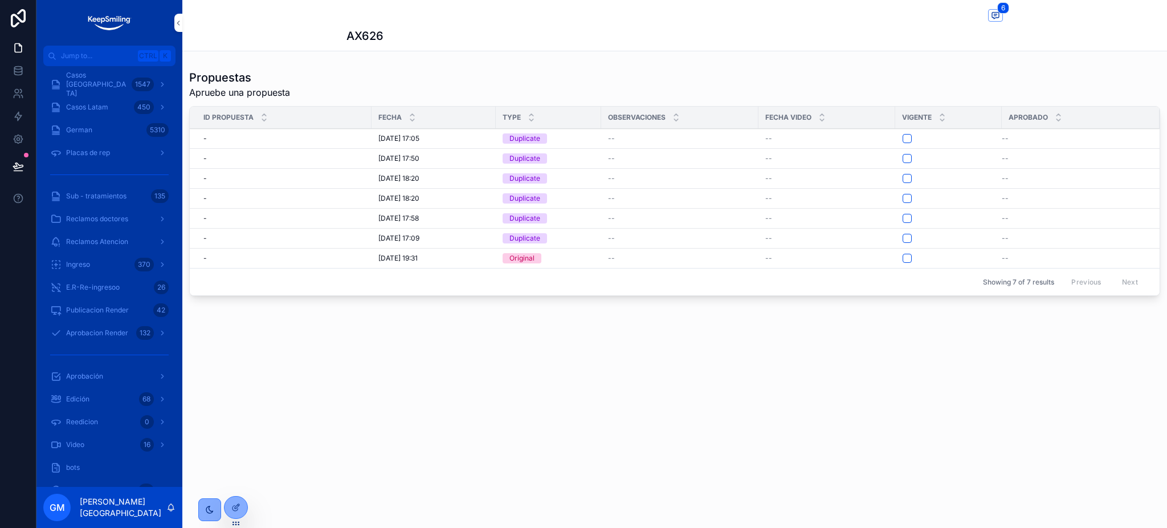
click at [238, 508] on icon at bounding box center [235, 507] width 9 height 9
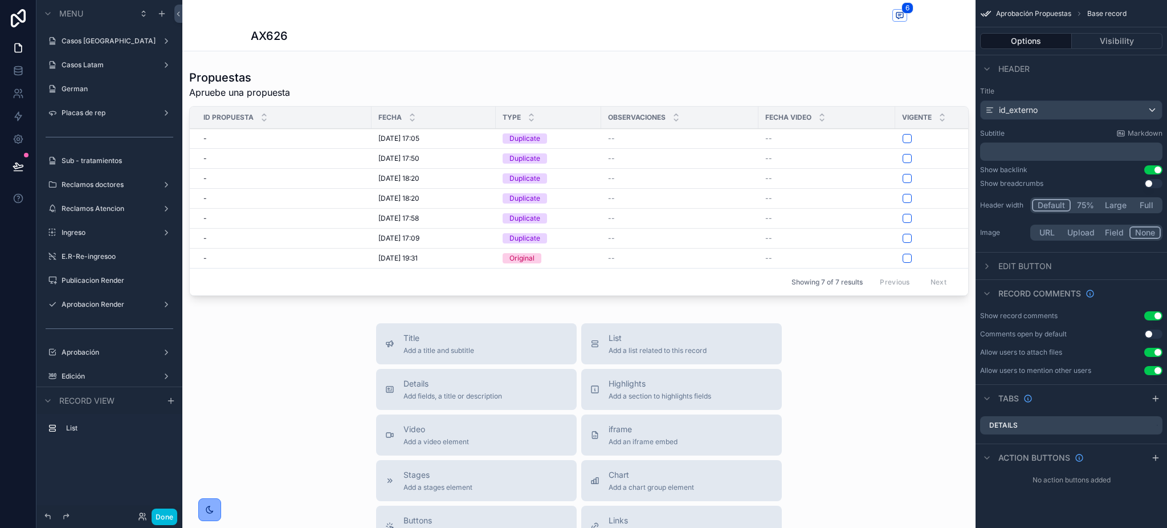
click at [1102, 43] on button "Visibility" at bounding box center [1117, 41] width 91 height 16
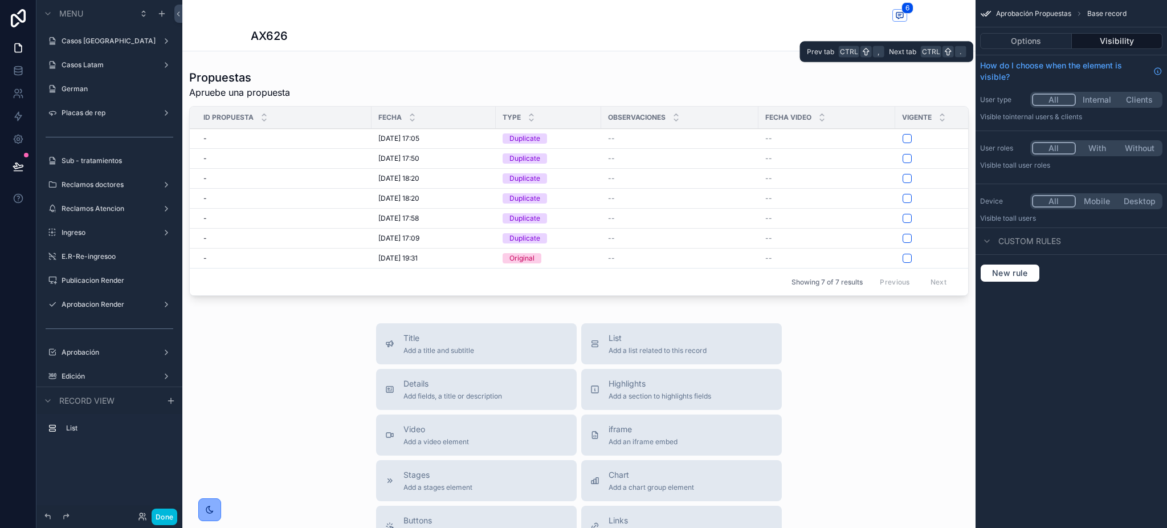
click at [1052, 43] on button "Options" at bounding box center [1026, 41] width 92 height 16
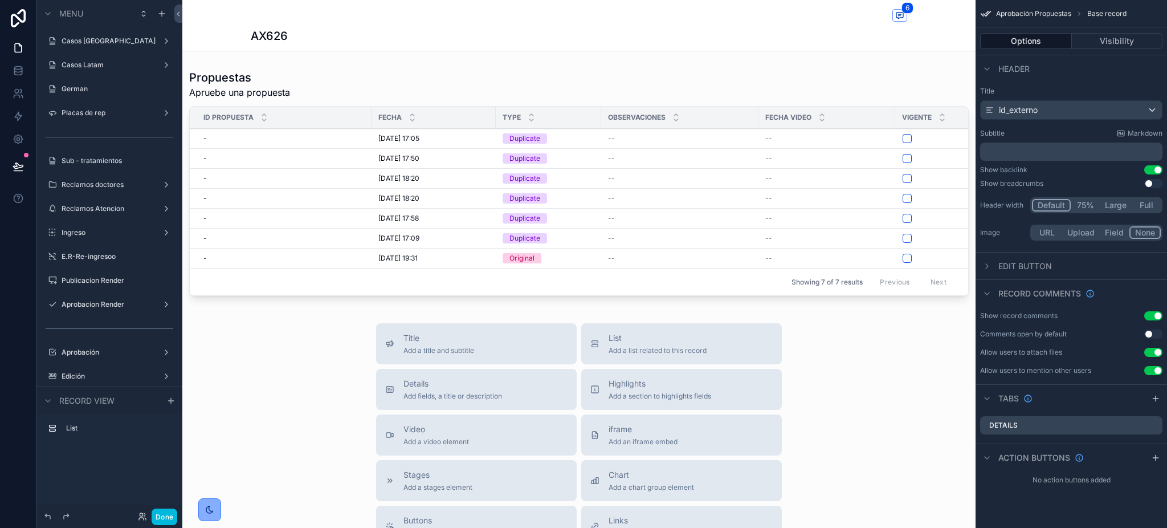
click at [926, 145] on div "scrollable content" at bounding box center [578, 185] width 793 height 240
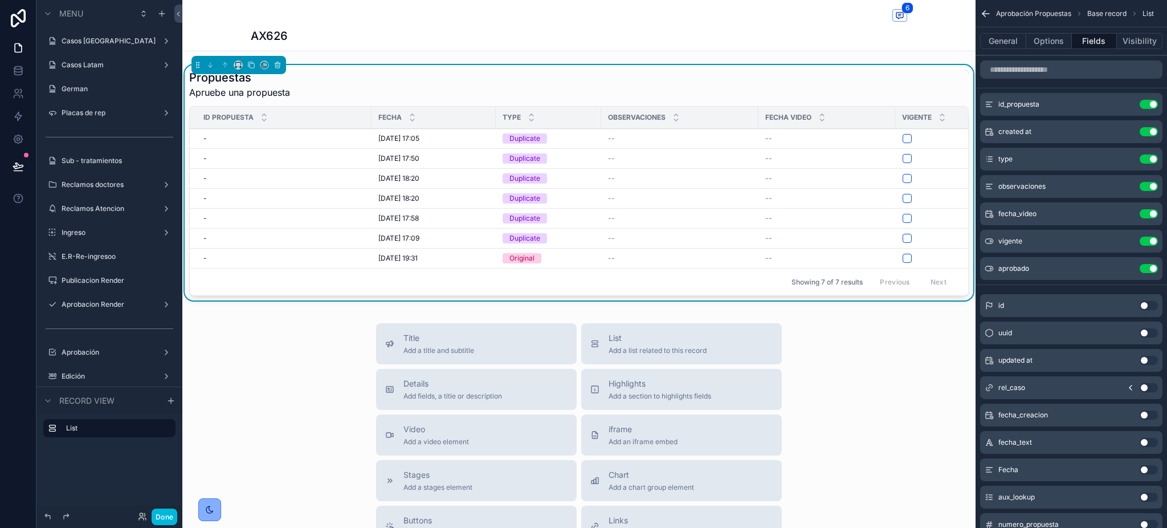
click at [1044, 31] on div "General Options Fields Visibility" at bounding box center [1072, 40] width 192 height 27
click at [1045, 35] on button "Options" at bounding box center [1050, 41] width 46 height 16
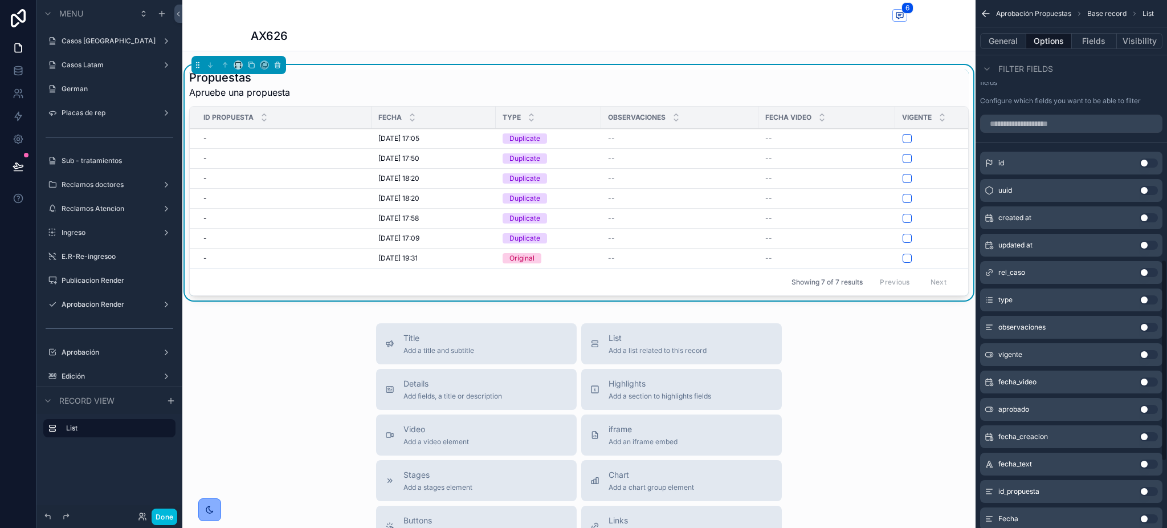
scroll to position [456, 0]
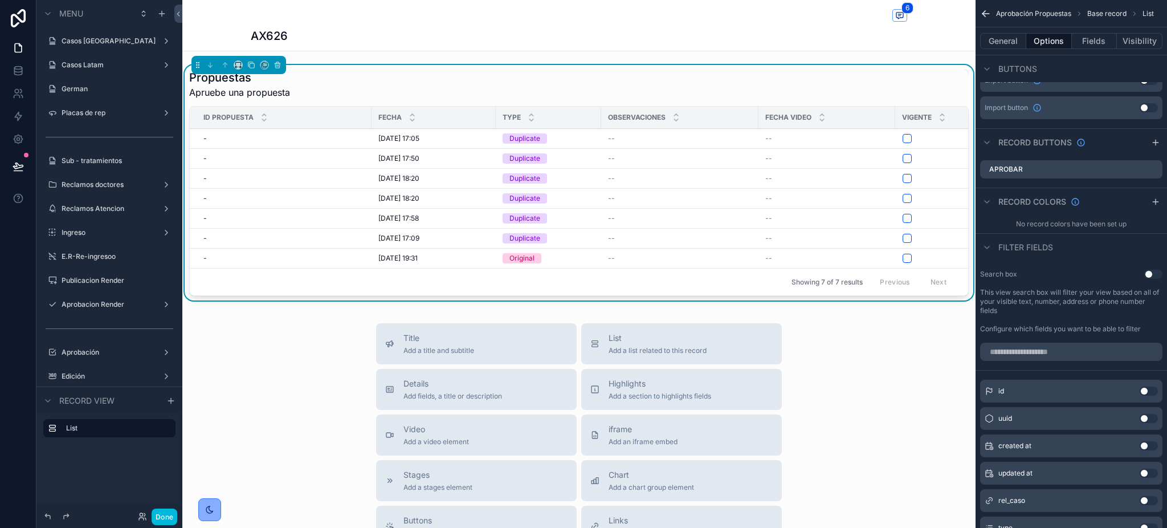
click at [0, 0] on icon "scrollable content" at bounding box center [0, 0] width 0 height 0
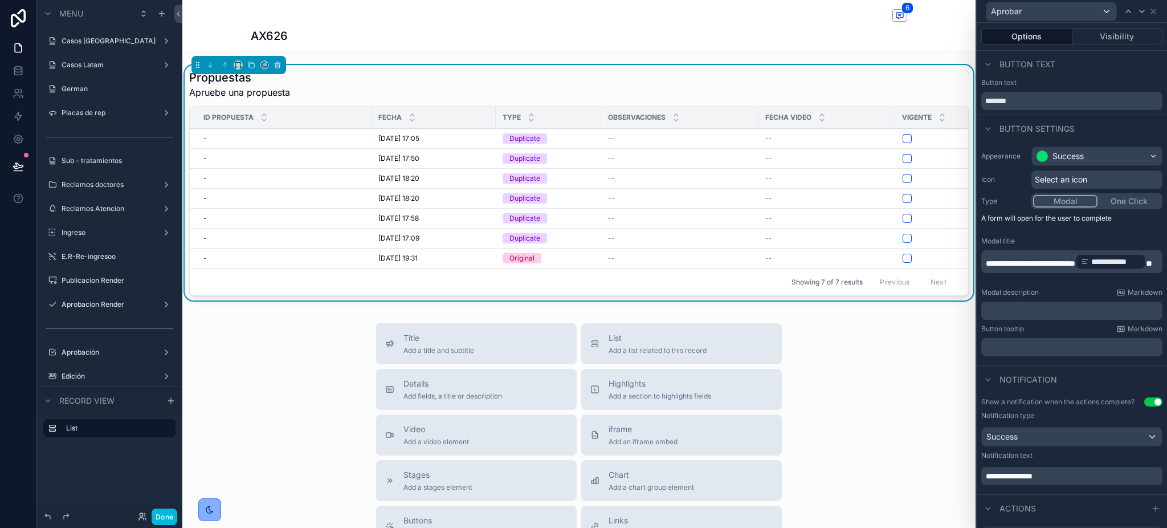
click at [1119, 36] on button "Visibility" at bounding box center [1118, 37] width 91 height 16
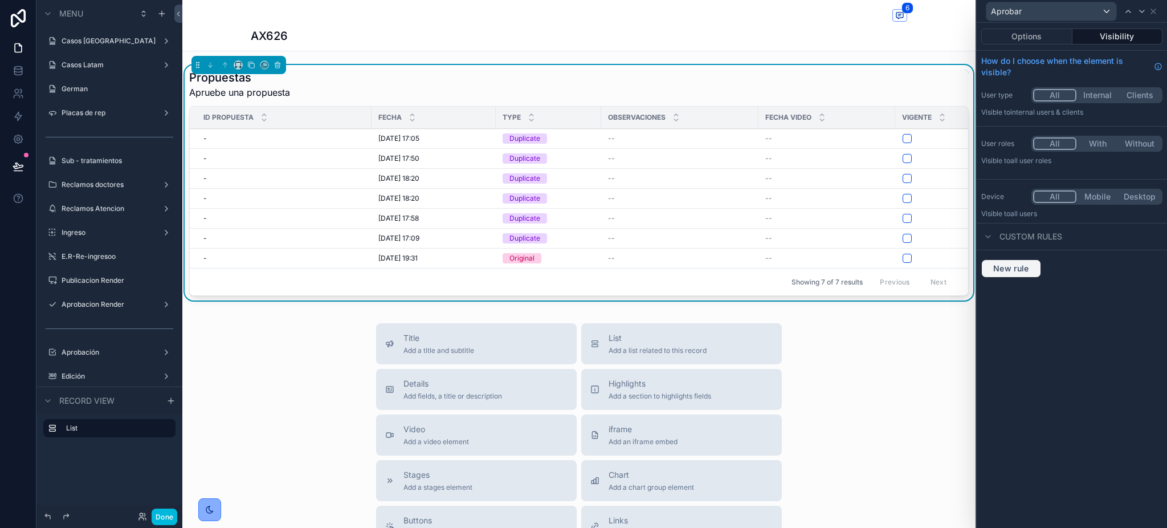
click at [1034, 264] on button "New rule" at bounding box center [1012, 268] width 60 height 18
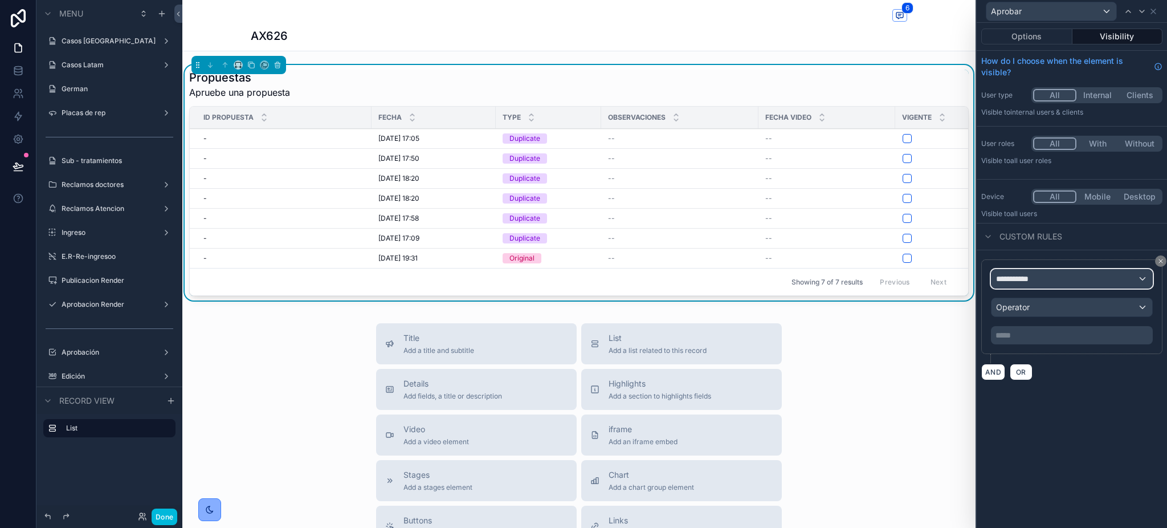
click at [1082, 280] on div "**********" at bounding box center [1072, 279] width 161 height 18
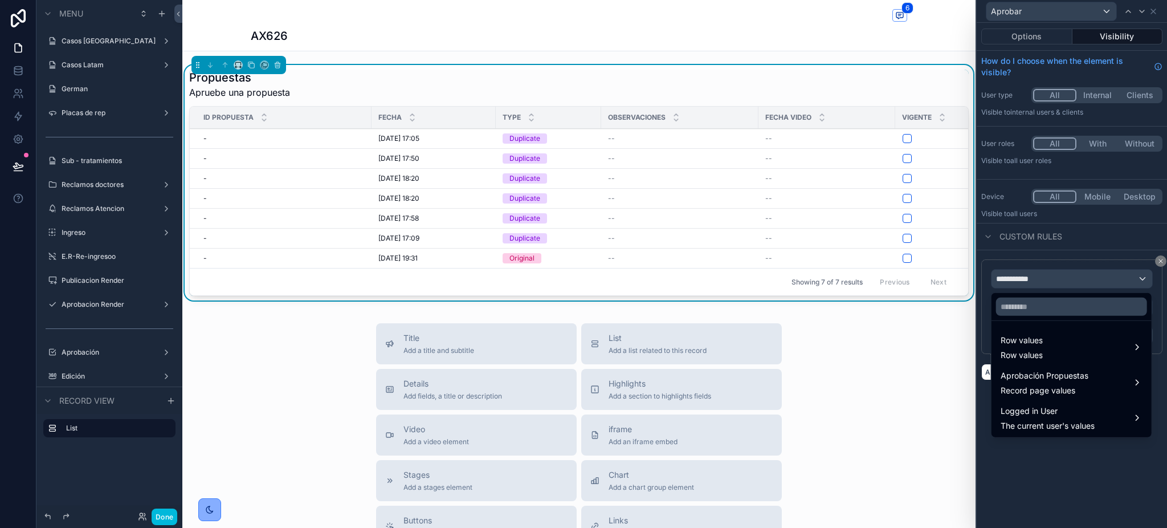
click at [1011, 32] on div at bounding box center [1072, 264] width 190 height 528
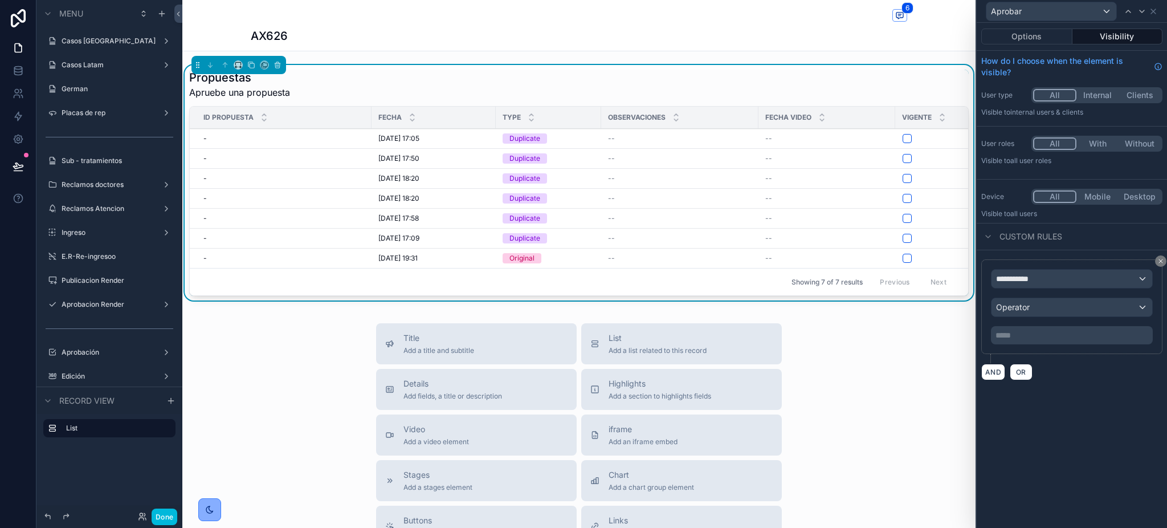
click at [858, 237] on div "--" at bounding box center [827, 238] width 123 height 9
click at [1036, 39] on button "Options" at bounding box center [1027, 37] width 91 height 16
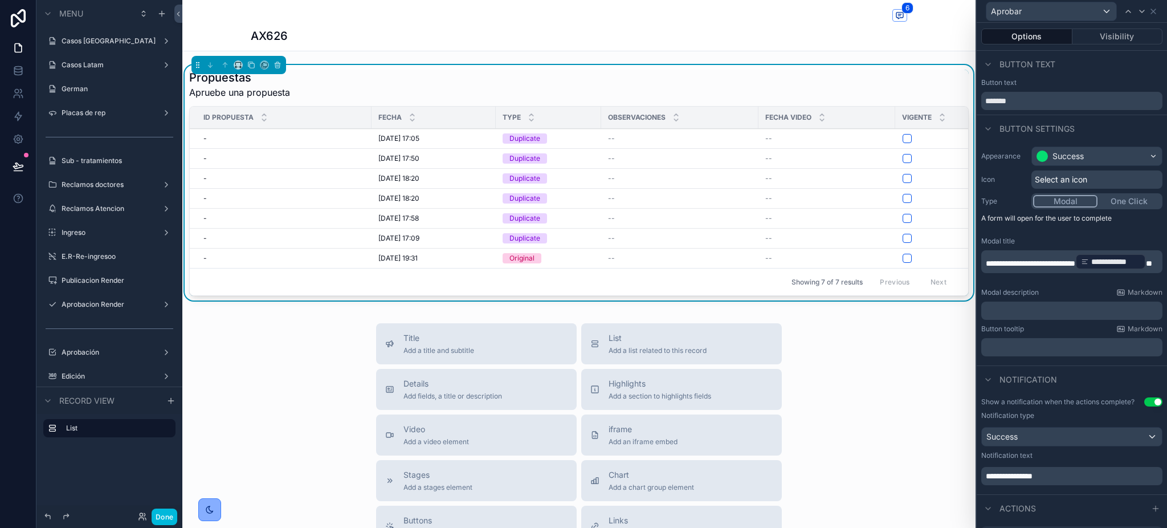
click at [0, 0] on span "Aprobar" at bounding box center [0, 0] width 0 height 0
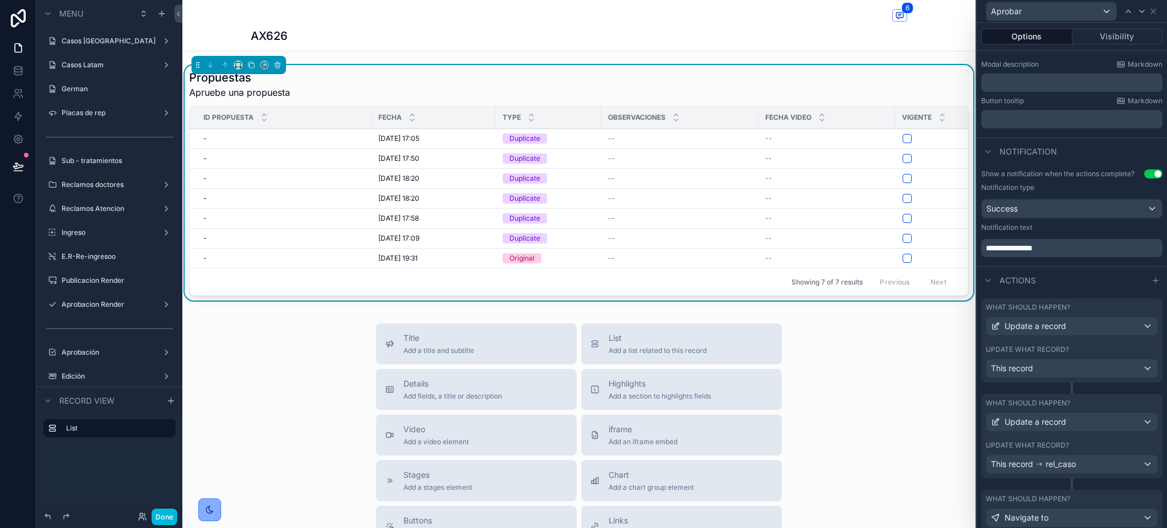
click at [1049, 353] on div "What should happen? Update a record Update what record? This record" at bounding box center [1072, 340] width 181 height 84
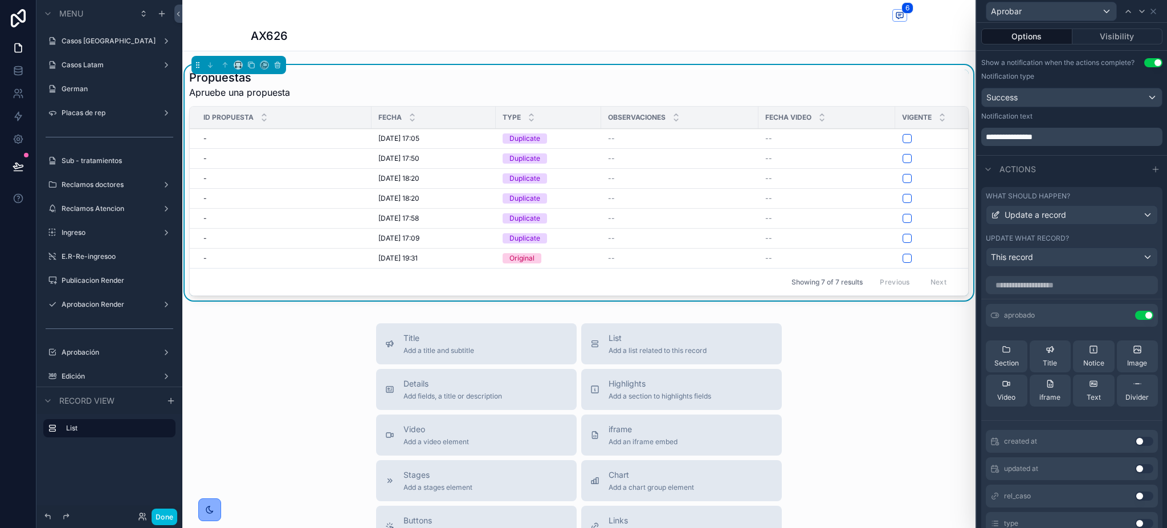
scroll to position [456, 0]
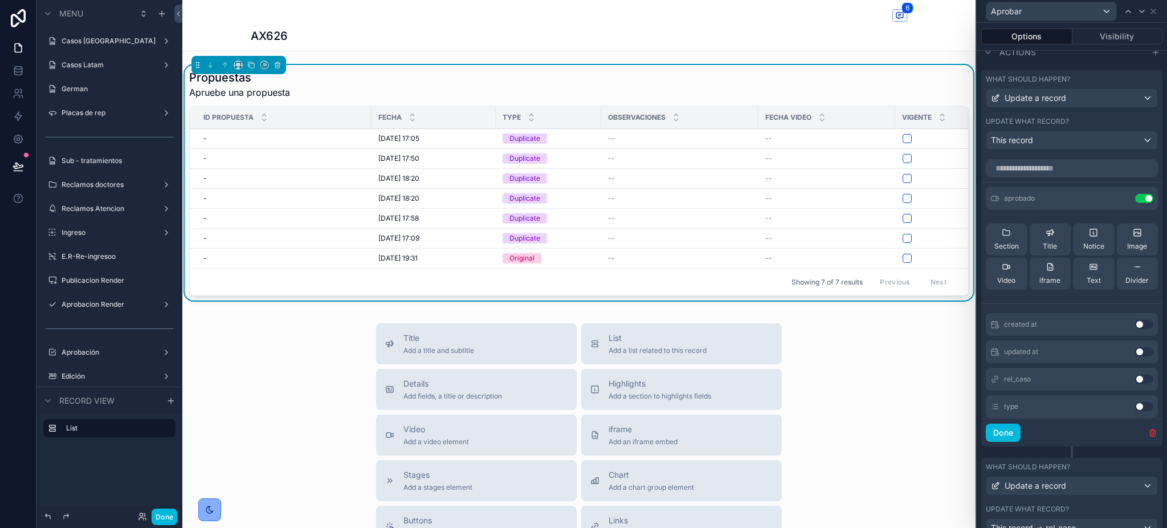
click at [1088, 121] on div "What should happen? Update a record Update what record? This record" at bounding box center [1072, 112] width 181 height 84
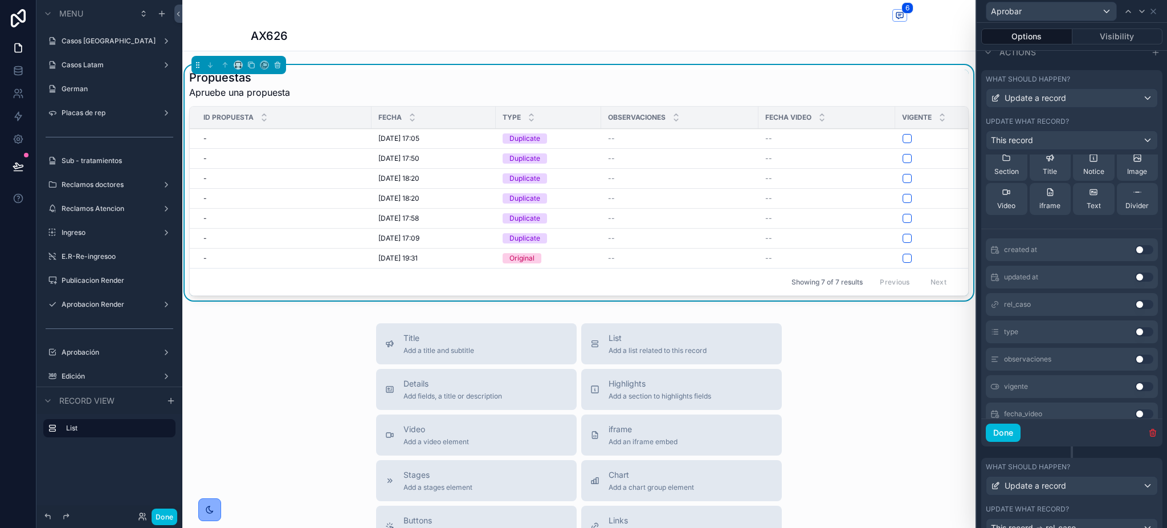
scroll to position [0, 0]
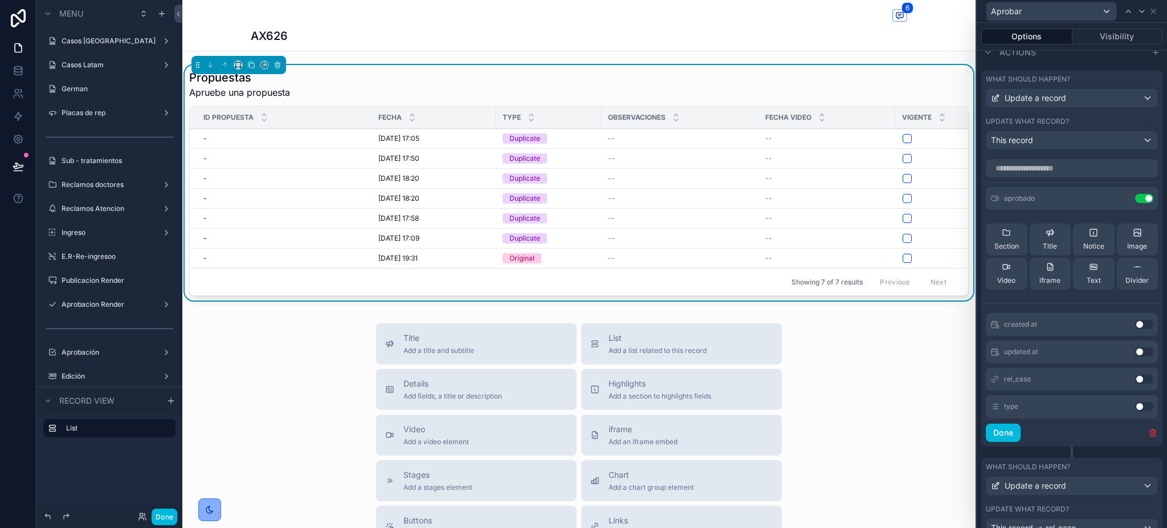
click at [1081, 66] on div "Actions" at bounding box center [1072, 51] width 190 height 27
click at [1000, 442] on button "Done" at bounding box center [1003, 433] width 35 height 18
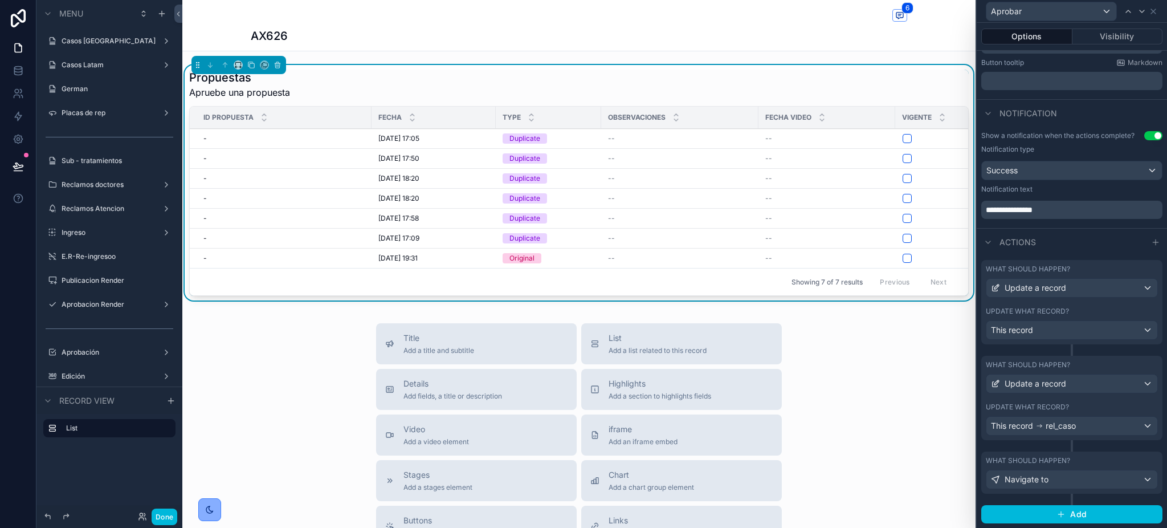
scroll to position [275, 0]
click at [1104, 41] on button "Visibility" at bounding box center [1118, 37] width 91 height 16
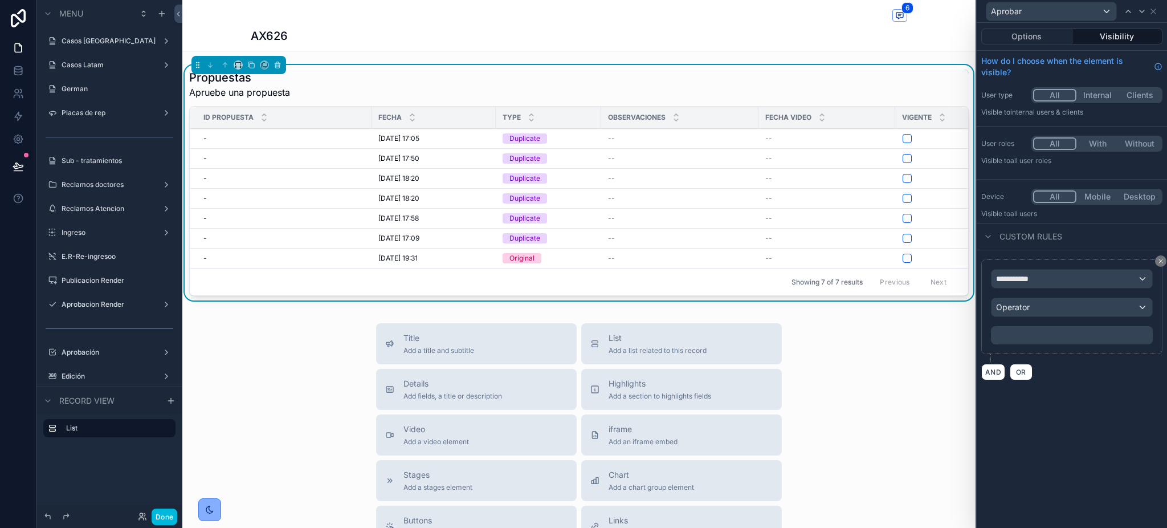
scroll to position [0, 0]
click at [1154, 9] on icon at bounding box center [1153, 11] width 9 height 9
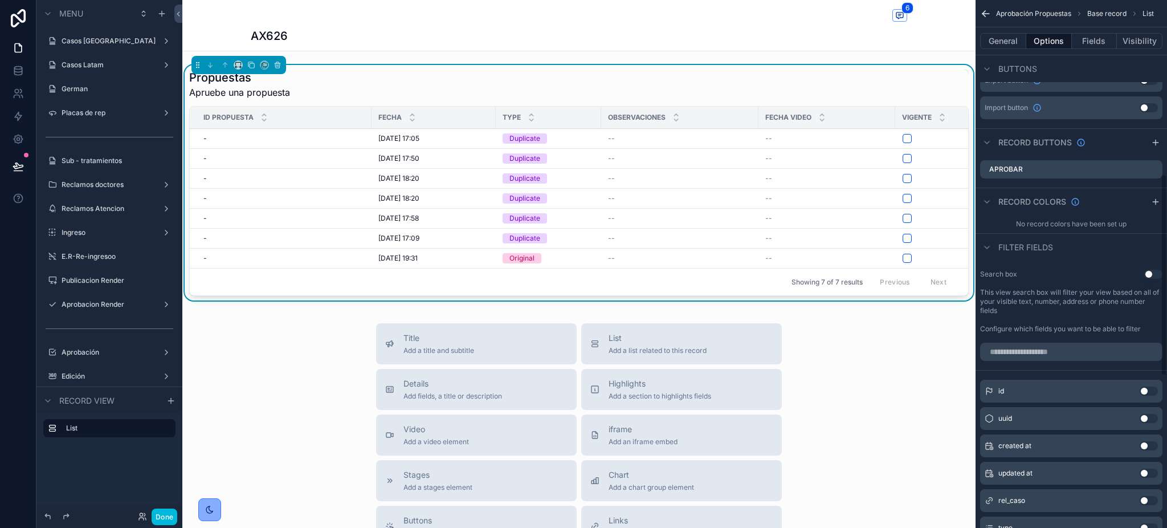
click at [1104, 39] on button "Fields" at bounding box center [1095, 41] width 46 height 16
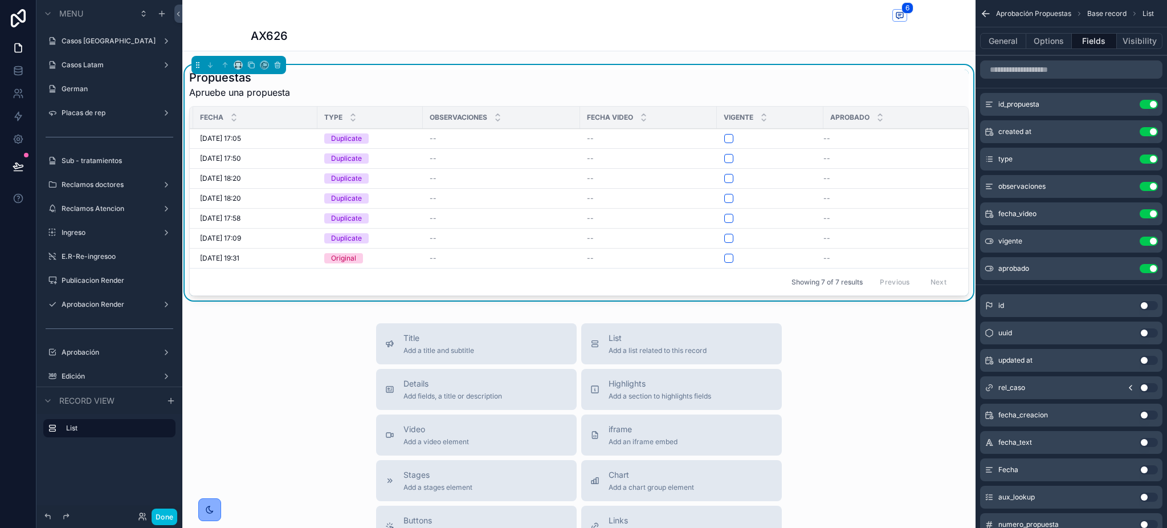
scroll to position [0, 202]
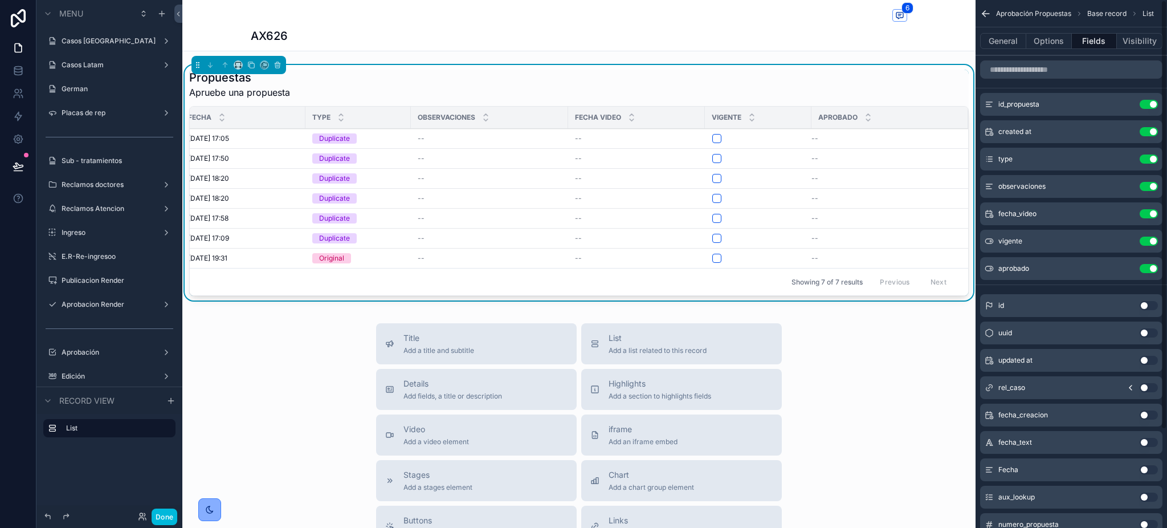
click at [0, 0] on icon "scrollable content" at bounding box center [0, 0] width 0 height 0
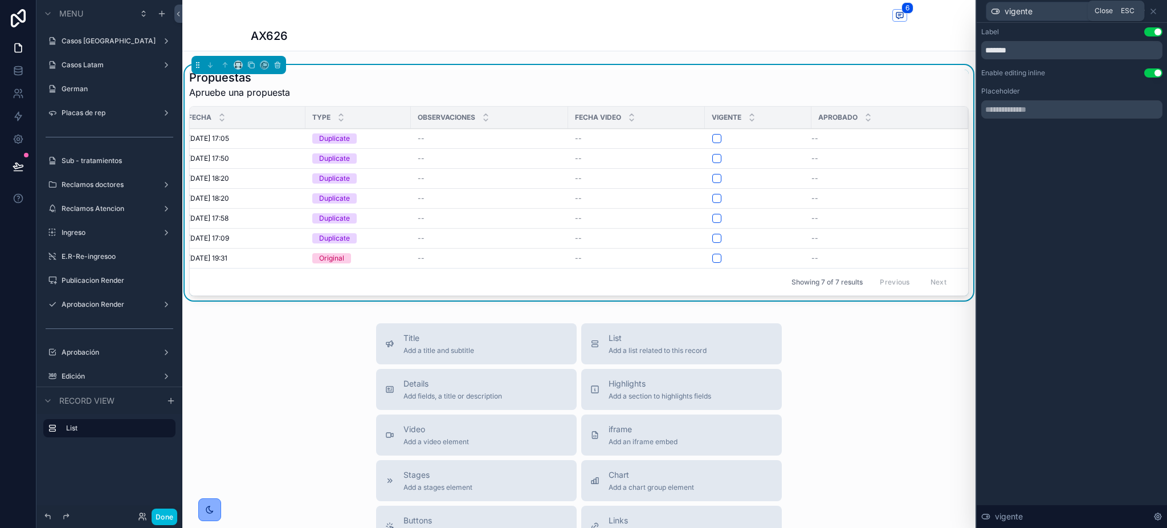
click at [1152, 9] on icon at bounding box center [1153, 11] width 9 height 9
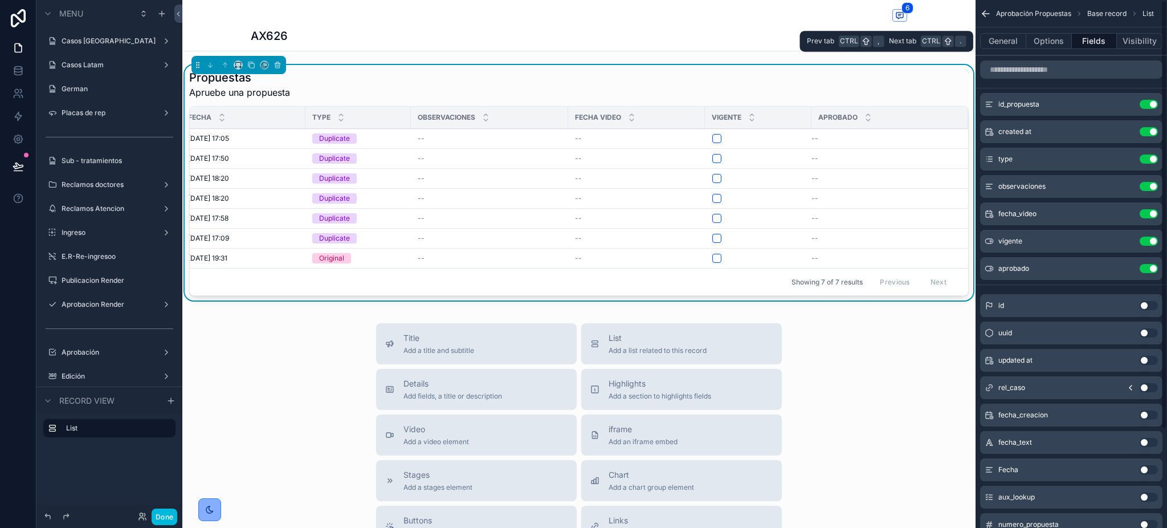
click at [1136, 40] on button "Visibility" at bounding box center [1140, 41] width 46 height 16
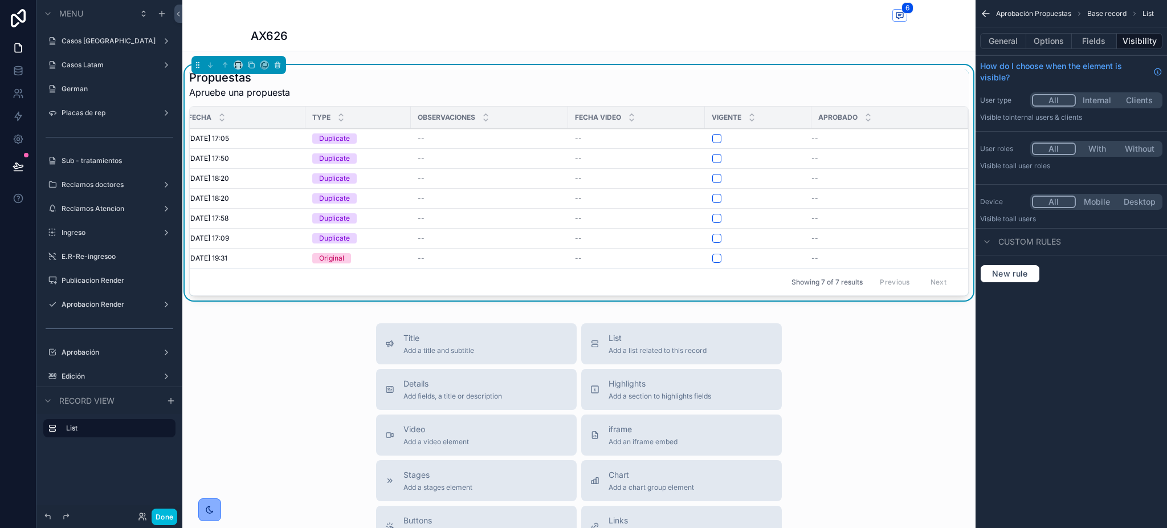
click at [1035, 41] on button "Options" at bounding box center [1050, 41] width 46 height 16
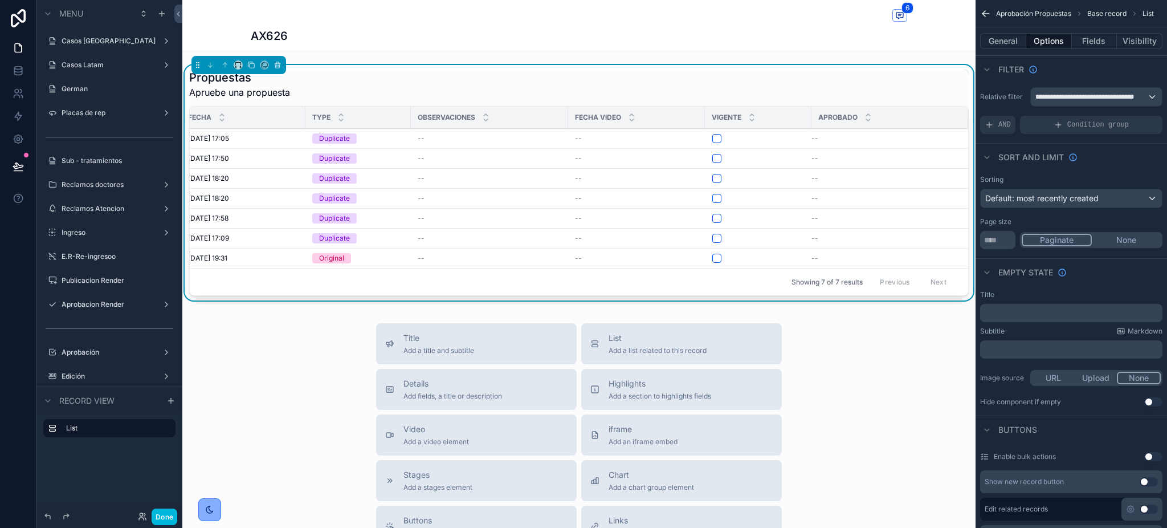
click at [1009, 33] on button "General" at bounding box center [1003, 41] width 46 height 16
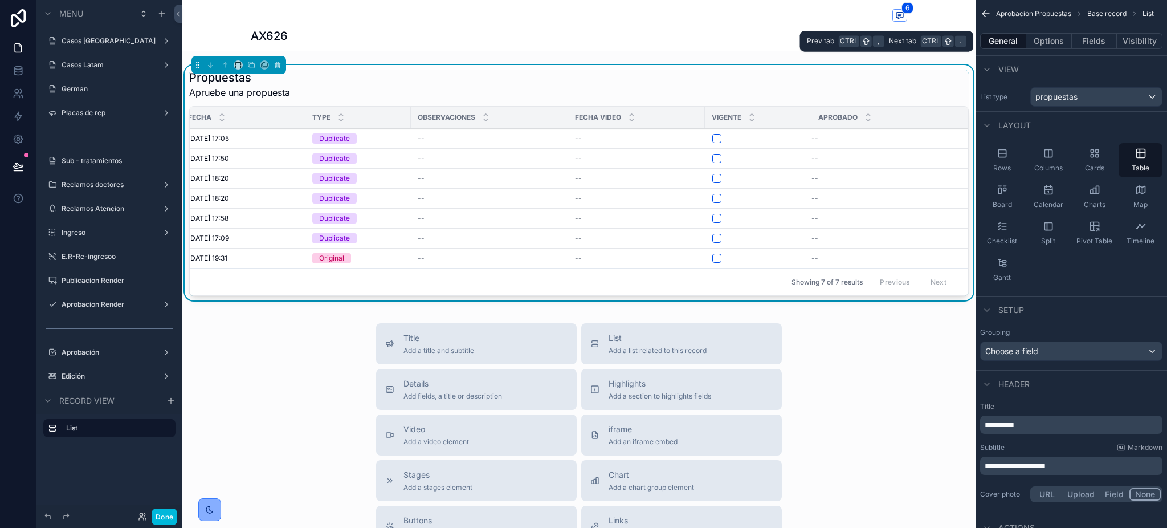
click at [1040, 38] on button "Options" at bounding box center [1050, 41] width 46 height 16
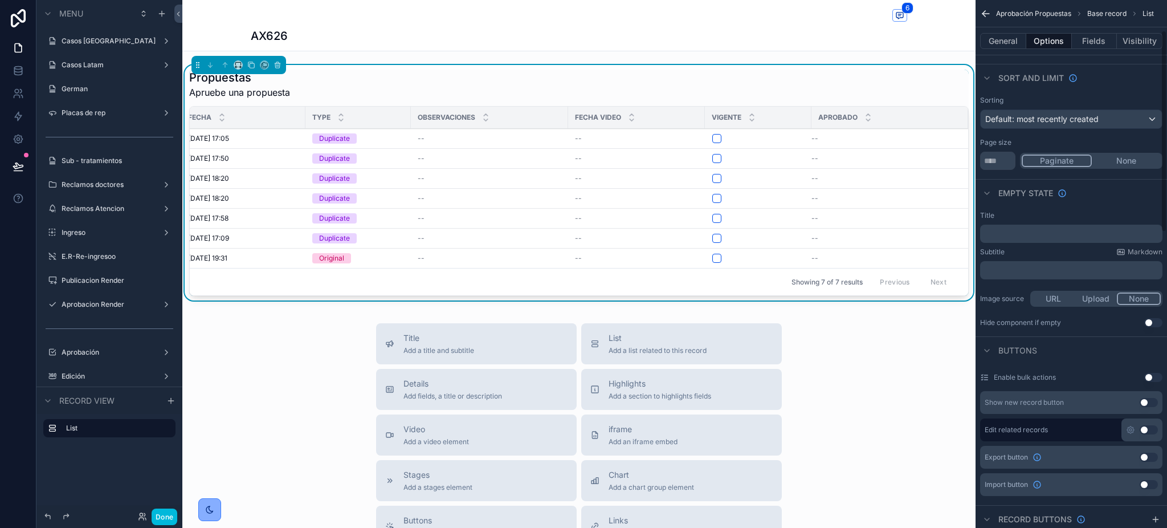
scroll to position [304, 0]
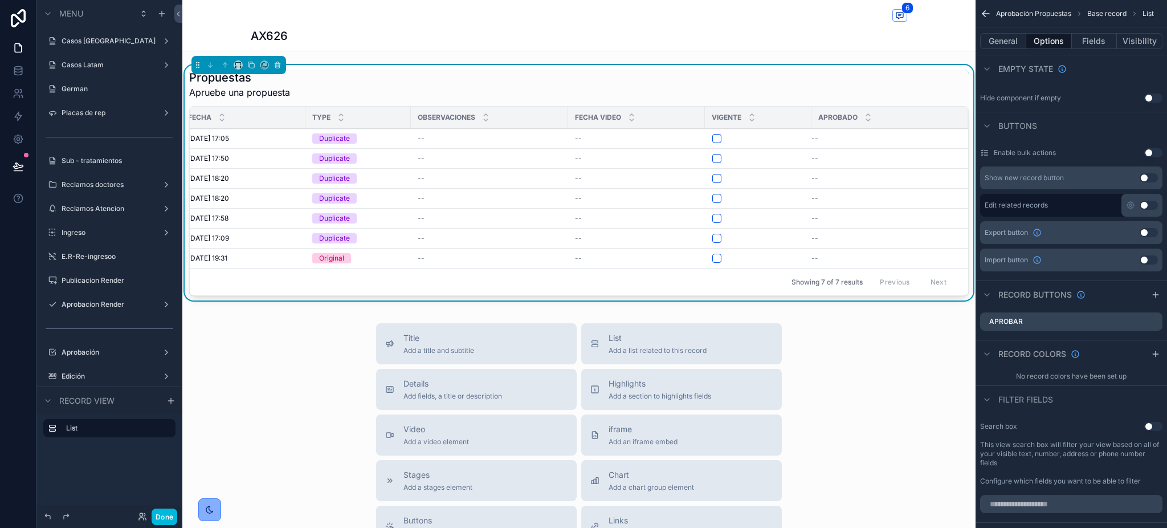
click at [0, 0] on icon "scrollable content" at bounding box center [0, 0] width 0 height 0
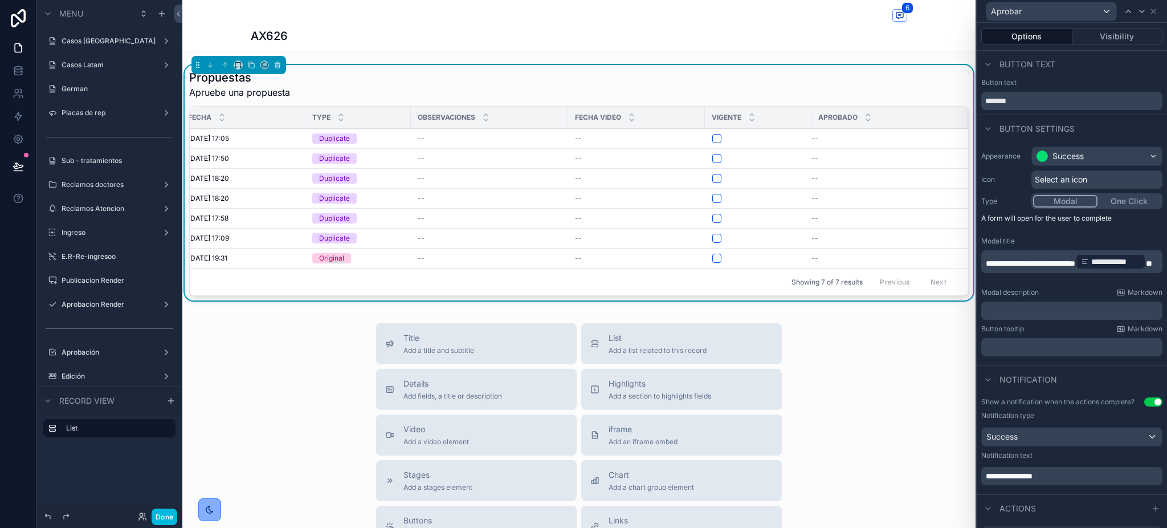
click at [1118, 36] on button "Visibility" at bounding box center [1118, 37] width 91 height 16
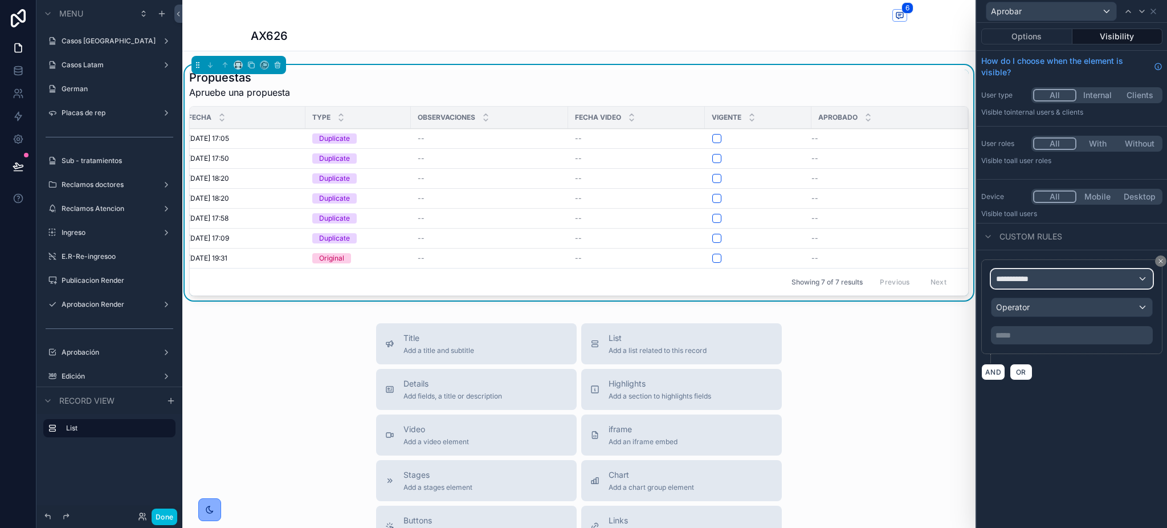
click at [1138, 271] on div "**********" at bounding box center [1072, 279] width 161 height 18
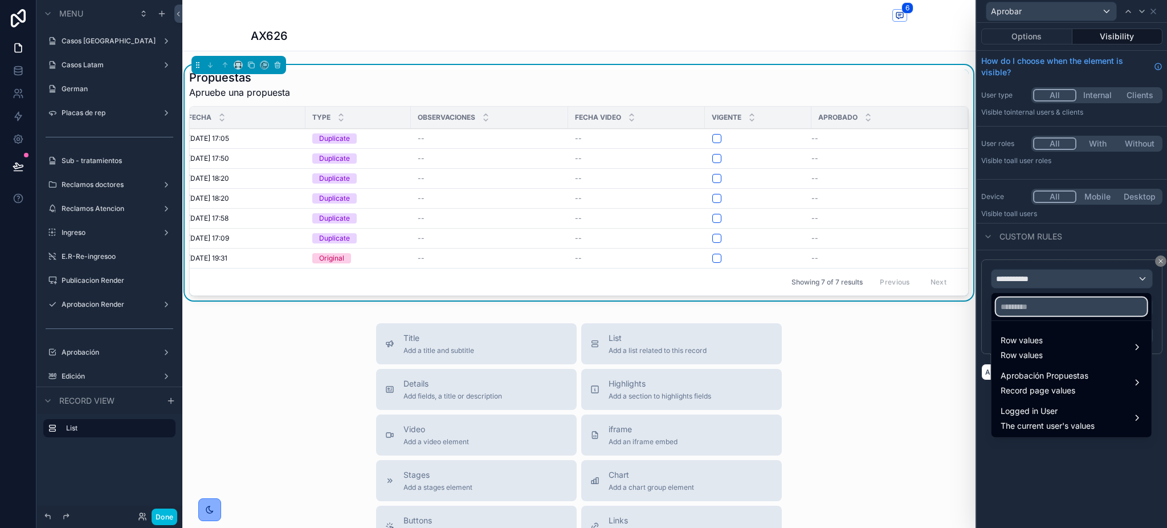
click at [1071, 300] on input "text" at bounding box center [1071, 307] width 151 height 18
click at [1065, 396] on span "Record page values" at bounding box center [1045, 390] width 88 height 11
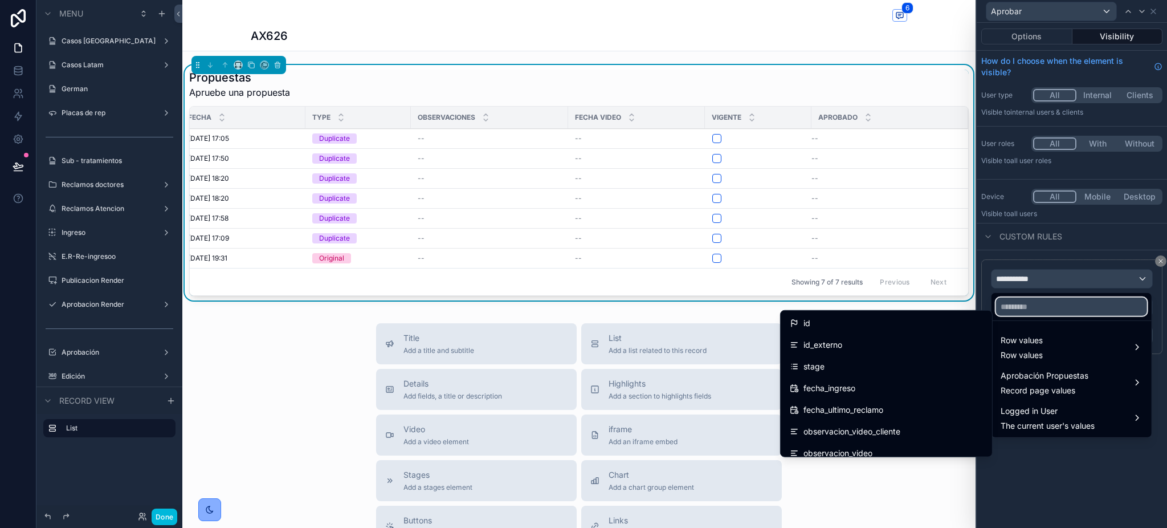
click at [1036, 314] on input "text" at bounding box center [1071, 307] width 151 height 18
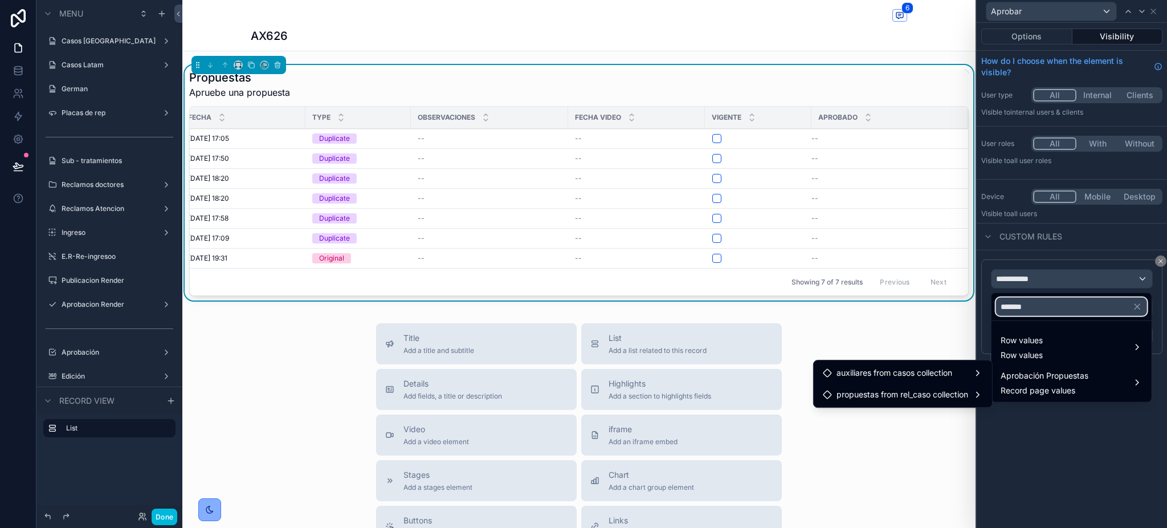
type input "*******"
click at [958, 379] on div "auxiliares from casos collection" at bounding box center [903, 373] width 160 height 14
click at [1040, 380] on span "vigente_list (list)" at bounding box center [1045, 385] width 60 height 14
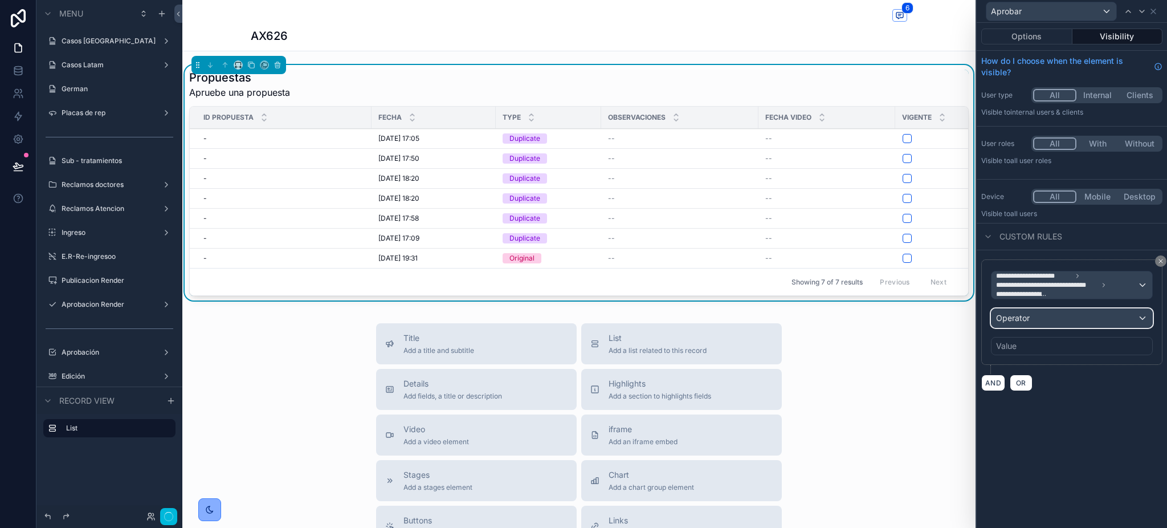
click at [1071, 319] on div "Operator" at bounding box center [1072, 318] width 161 height 18
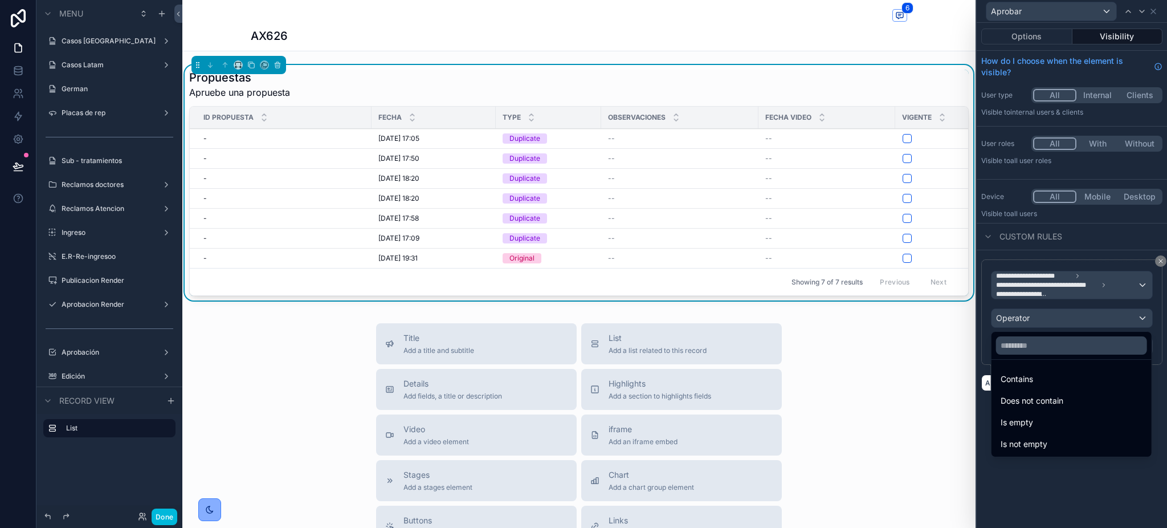
click at [1084, 288] on div at bounding box center [1072, 264] width 190 height 528
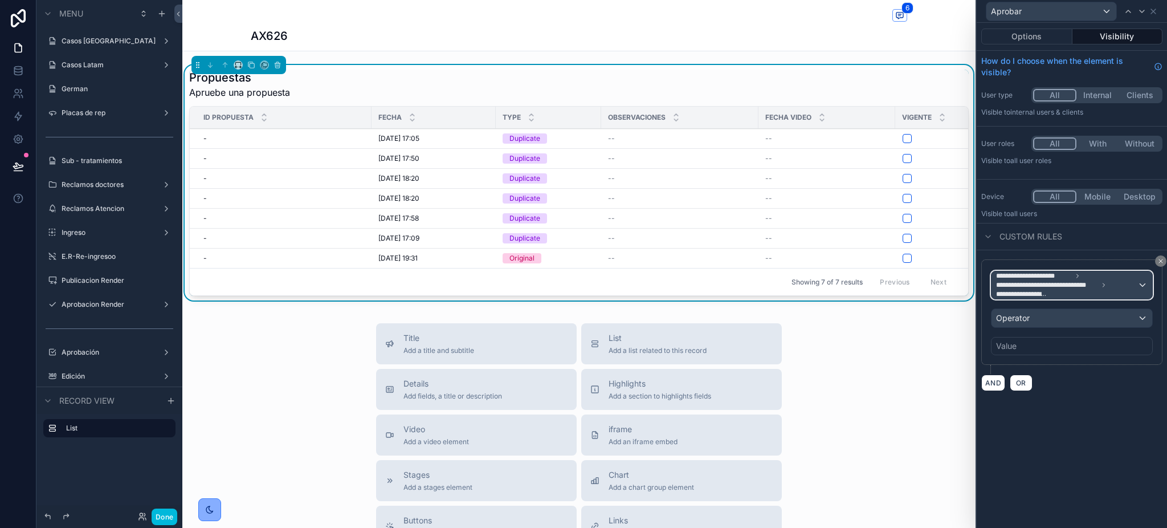
click at [1084, 288] on span "**********" at bounding box center [1047, 284] width 102 height 9
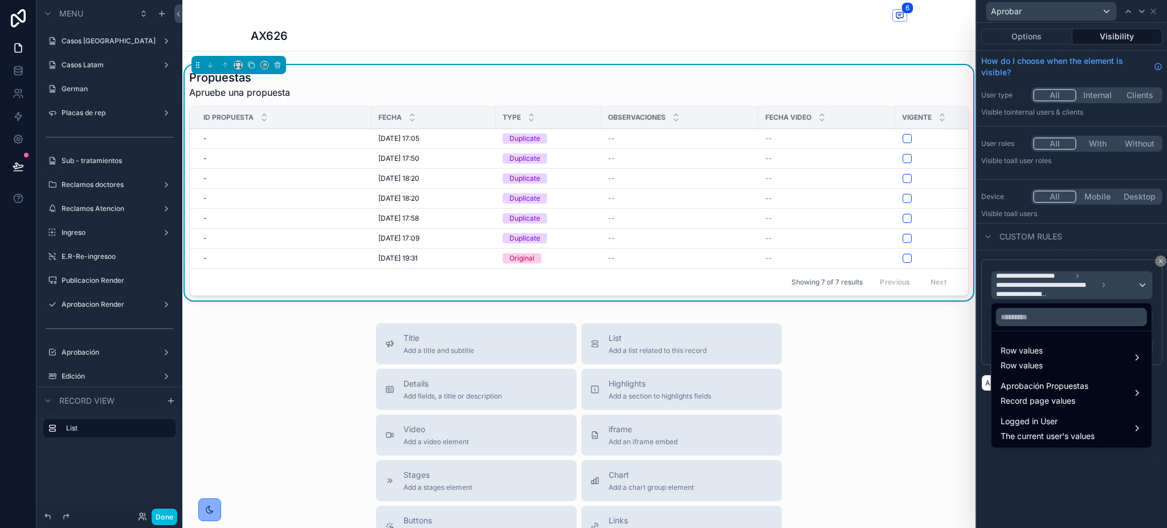
click at [1071, 400] on span "Record page values" at bounding box center [1045, 400] width 88 height 11
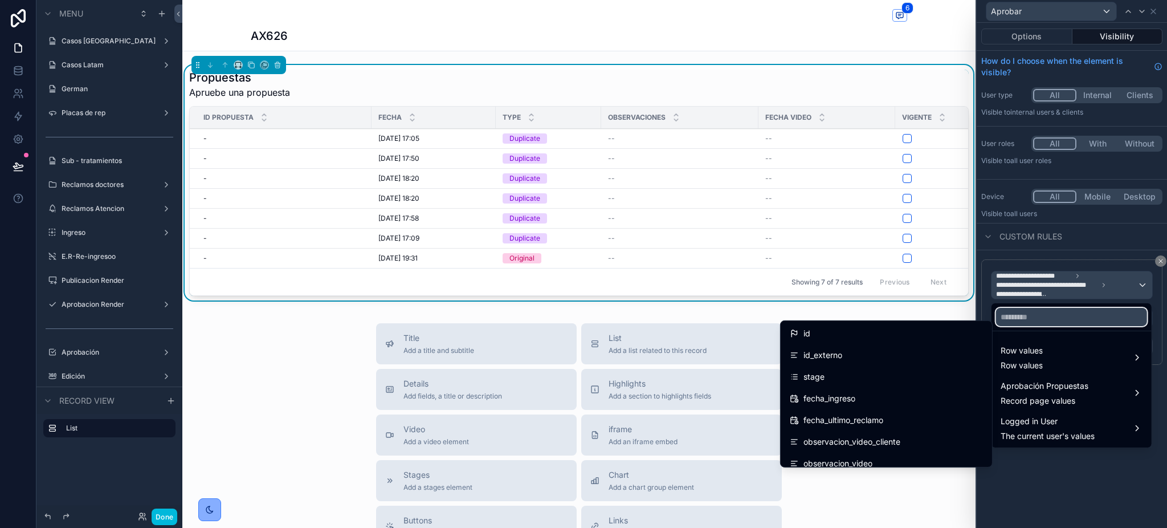
click at [1033, 315] on input "text" at bounding box center [1071, 317] width 151 height 18
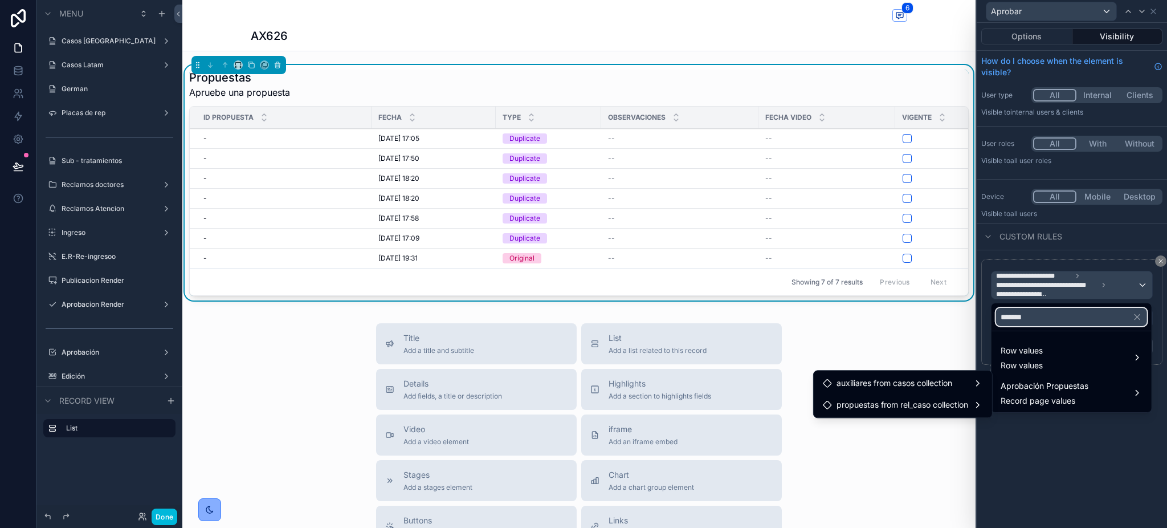
type input "*******"
click at [967, 379] on div "auxiliares from casos collection" at bounding box center [903, 383] width 160 height 14
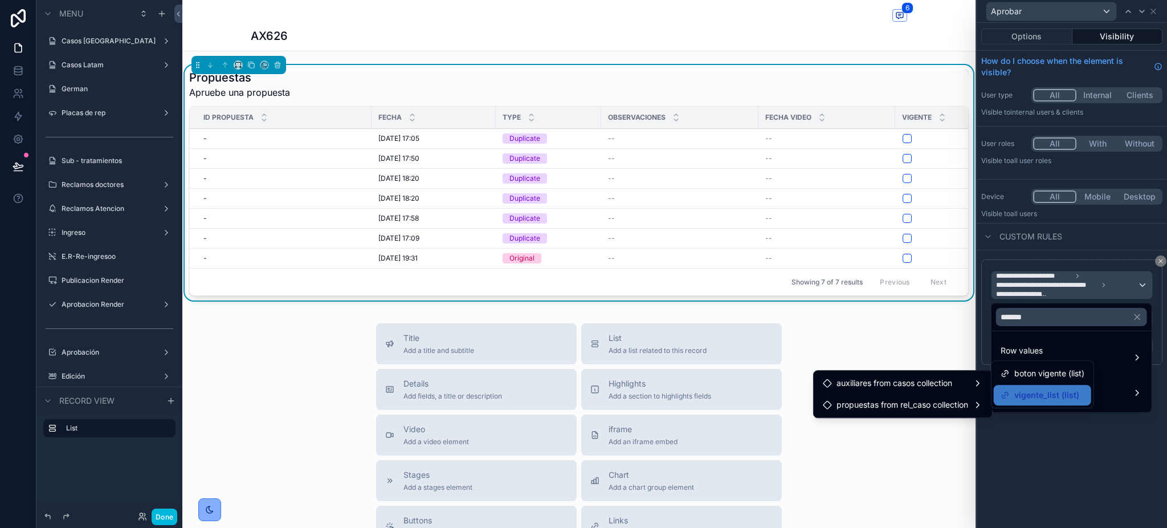
click at [1020, 373] on span "boton vigente (list)" at bounding box center [1050, 374] width 70 height 14
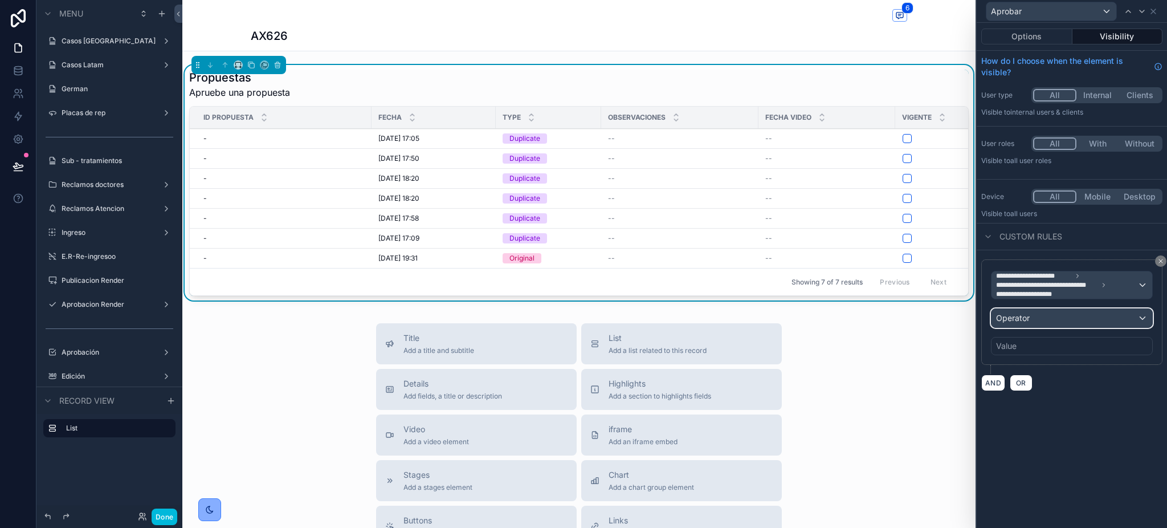
click at [1071, 316] on div "Operator" at bounding box center [1072, 318] width 161 height 18
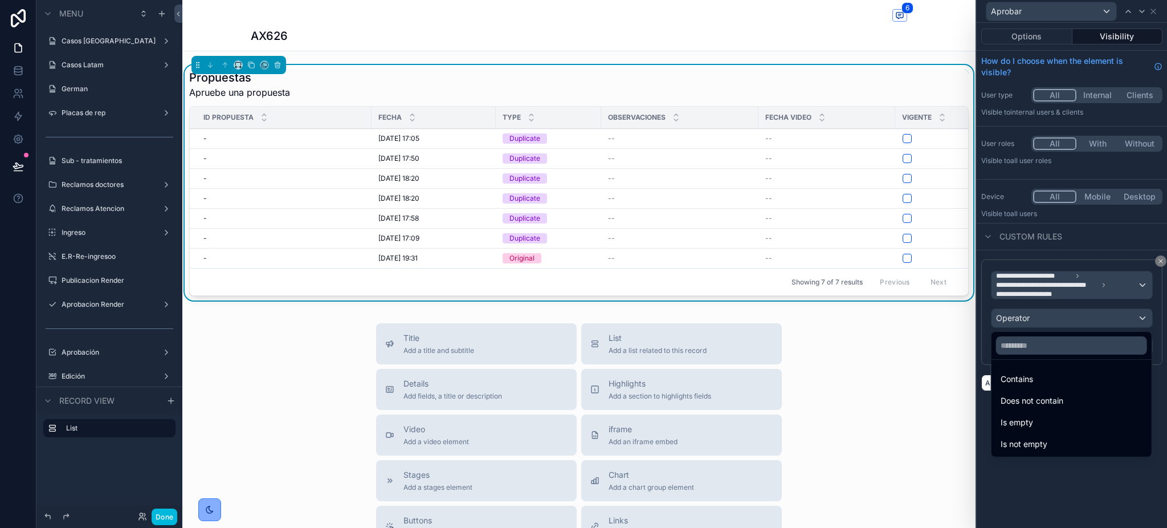
click at [1075, 439] on div "Is not empty" at bounding box center [1072, 444] width 142 height 14
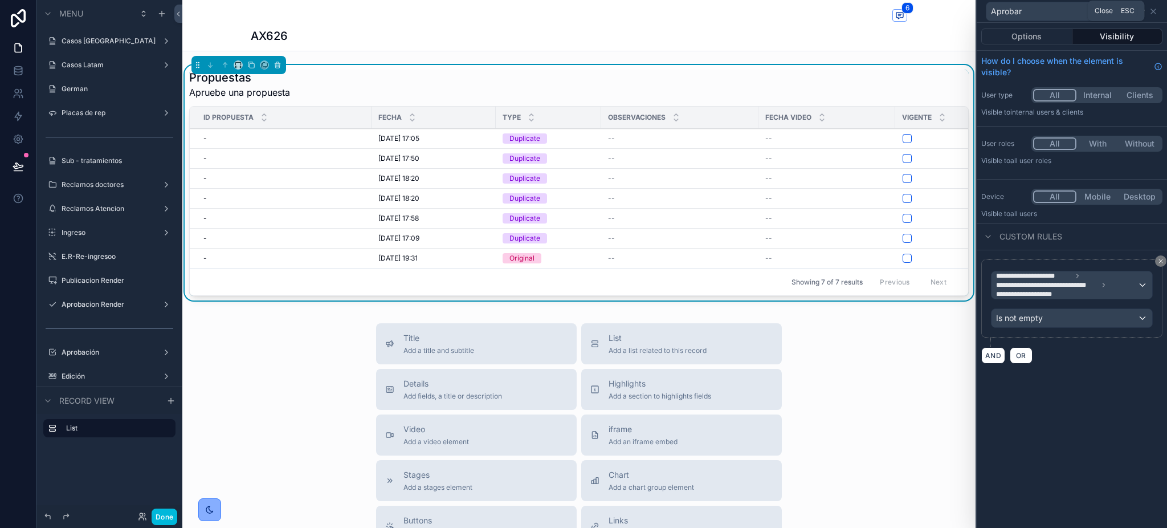
click at [1149, 10] on icon at bounding box center [1153, 11] width 9 height 9
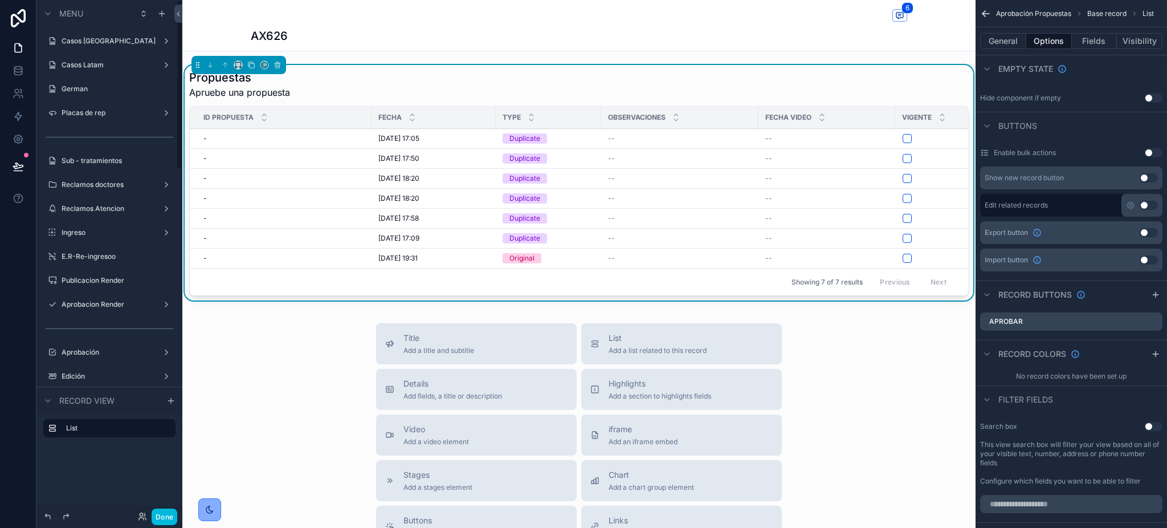
click at [176, 519] on button "Done" at bounding box center [165, 516] width 26 height 17
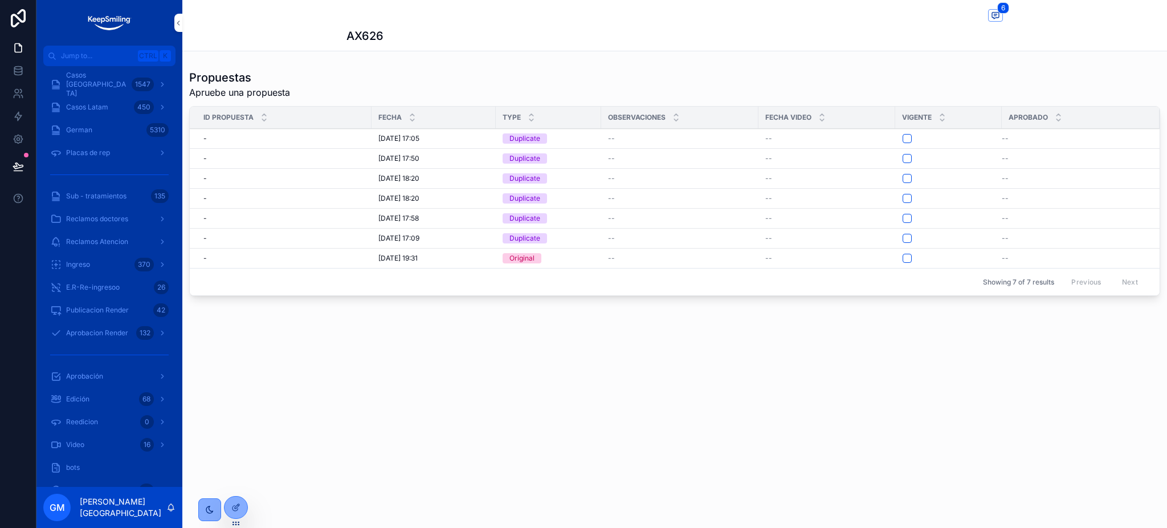
click at [171, 520] on div "GM Guadalupe Monaco" at bounding box center [109, 507] width 146 height 41
click at [242, 508] on div at bounding box center [236, 507] width 23 height 22
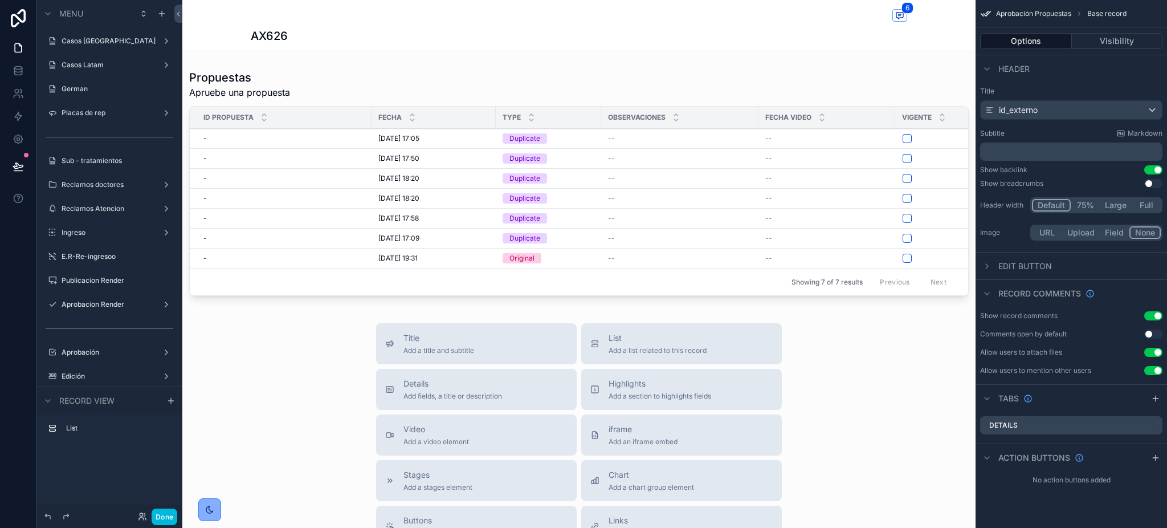
click at [854, 148] on div "scrollable content" at bounding box center [578, 185] width 793 height 240
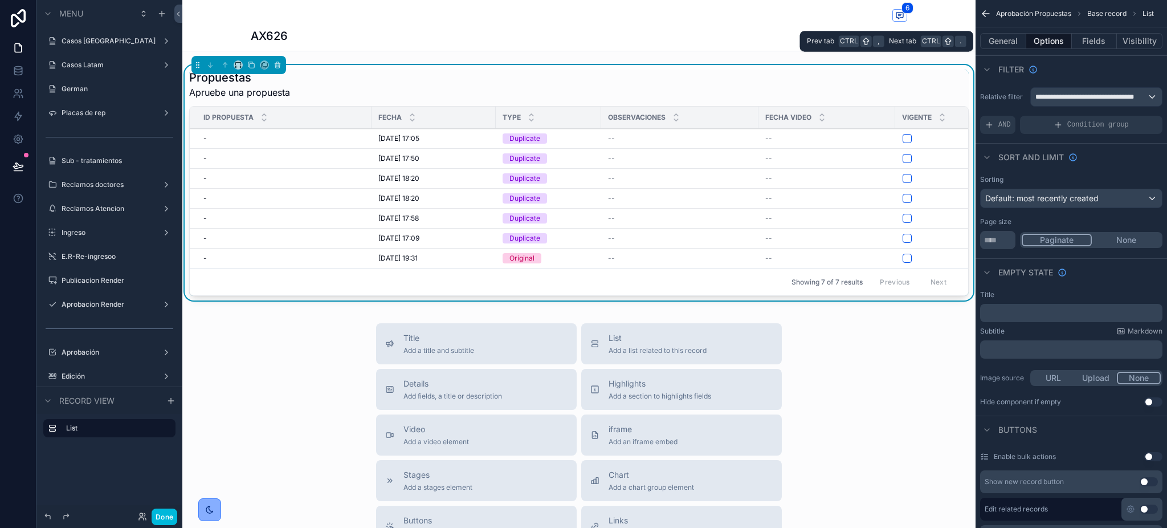
click at [1049, 46] on button "Options" at bounding box center [1050, 41] width 46 height 16
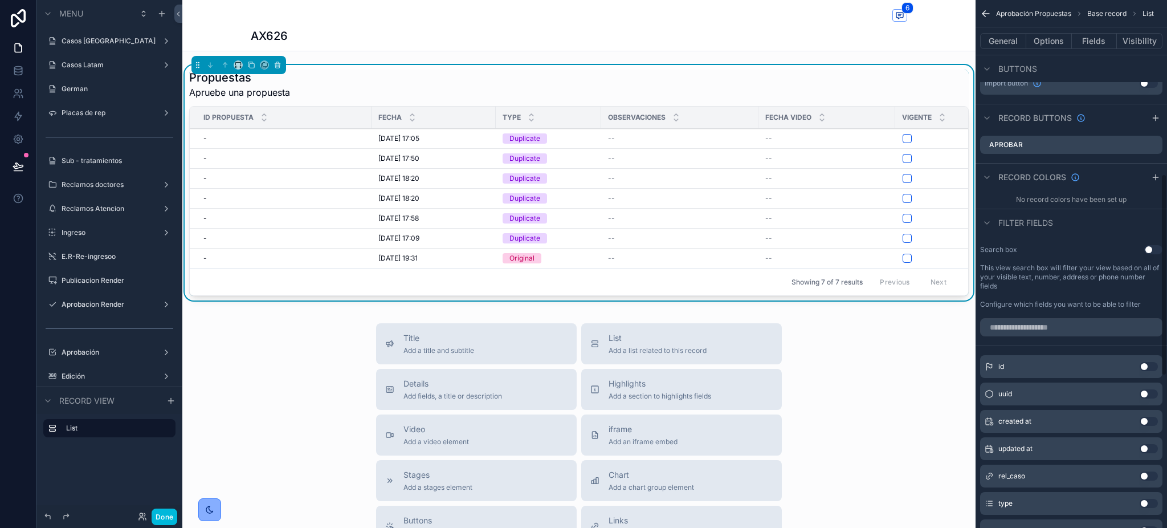
scroll to position [456, 0]
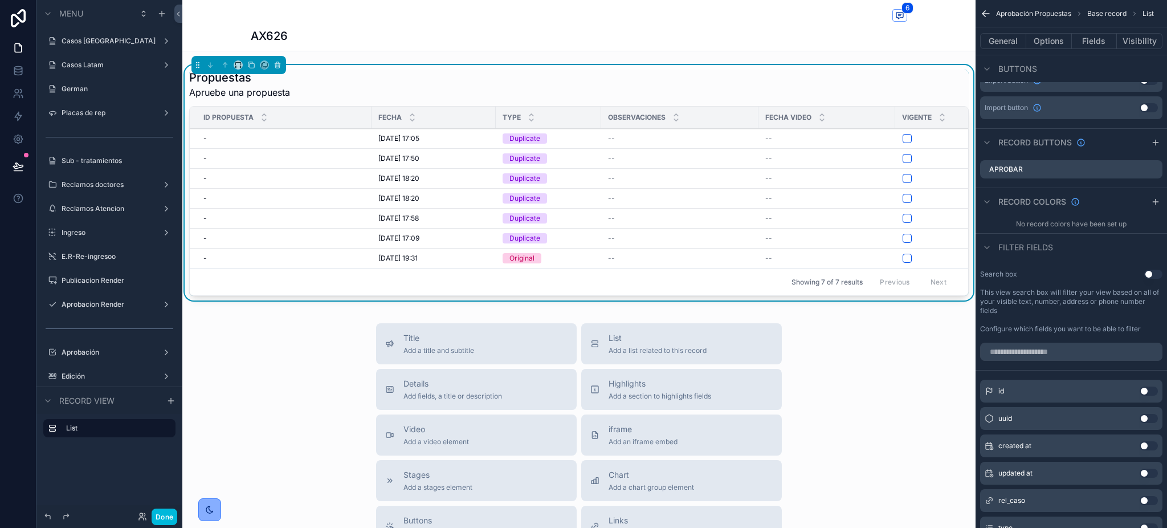
click at [0, 0] on icon "scrollable content" at bounding box center [0, 0] width 0 height 0
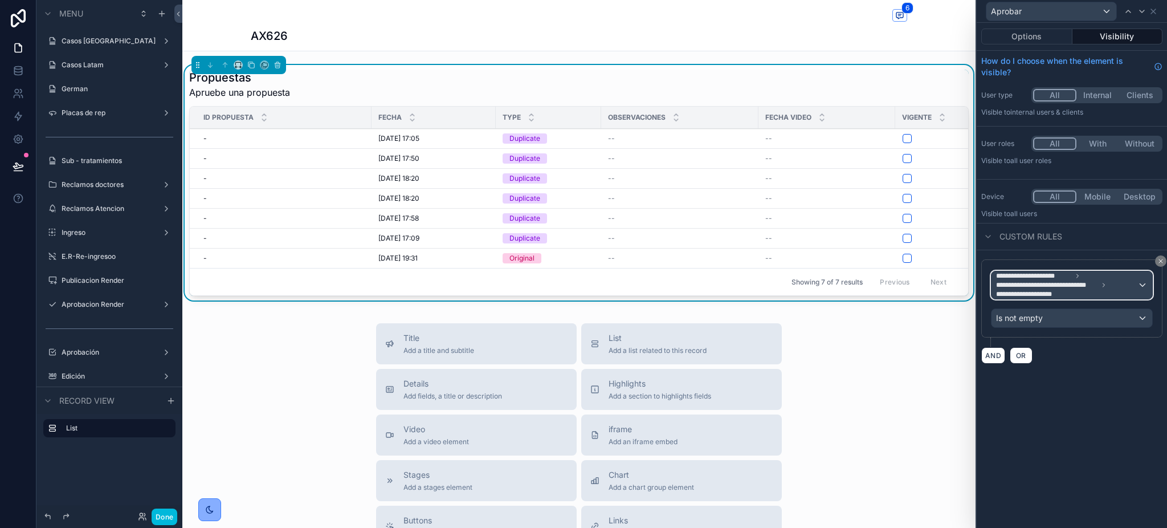
click at [1146, 284] on div "**********" at bounding box center [1072, 284] width 161 height 27
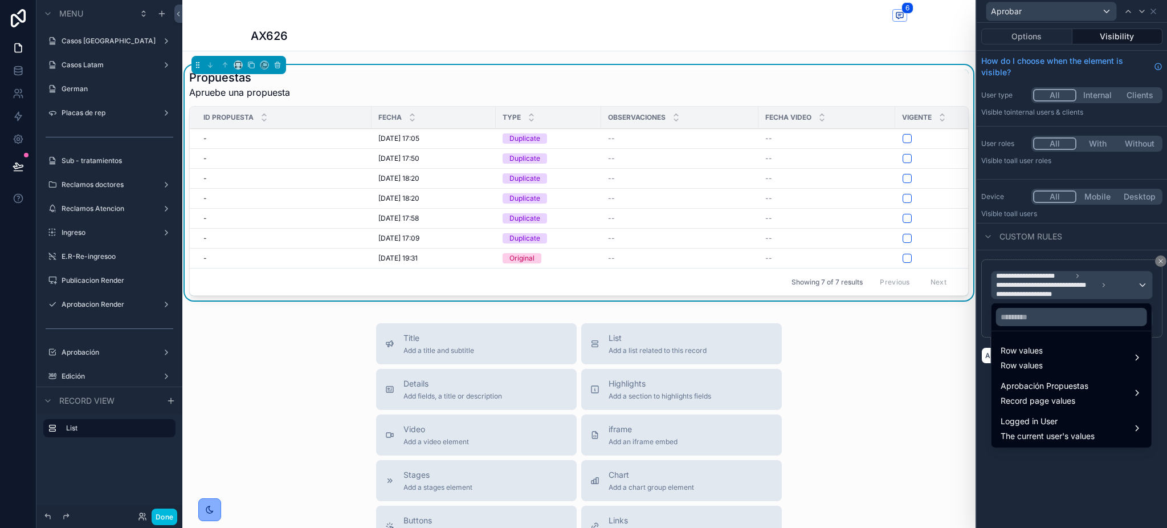
click at [1104, 368] on div "Row values Row values" at bounding box center [1072, 357] width 142 height 27
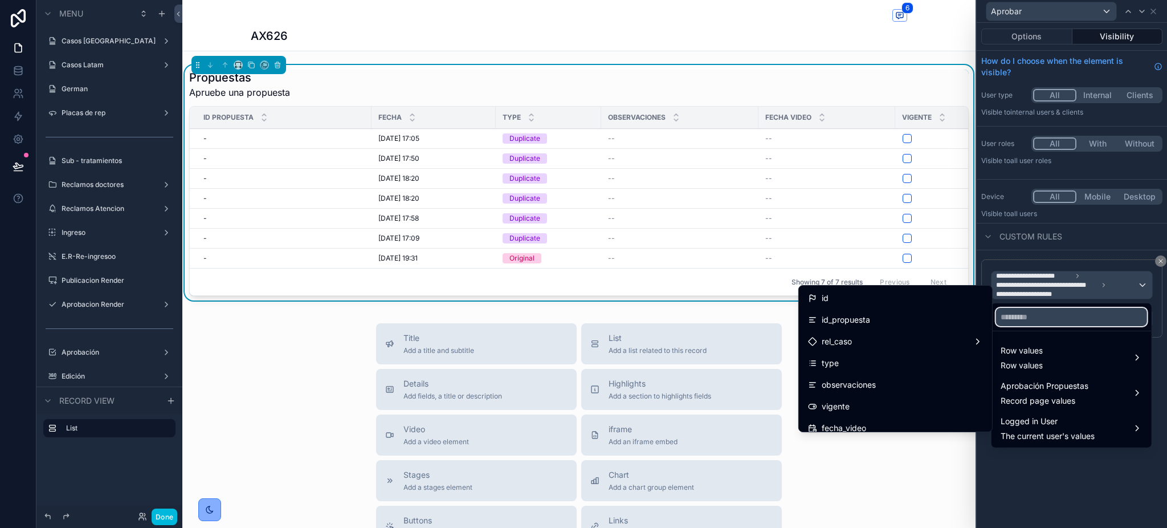
click at [1061, 315] on input "text" at bounding box center [1071, 317] width 151 height 18
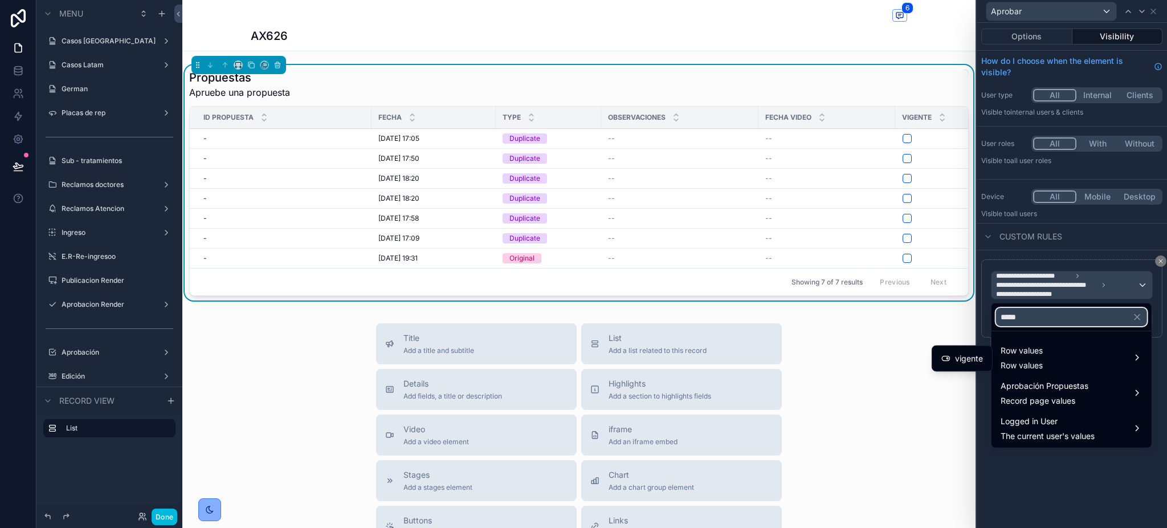
type input "*****"
click at [972, 365] on div "vigente" at bounding box center [962, 358] width 55 height 21
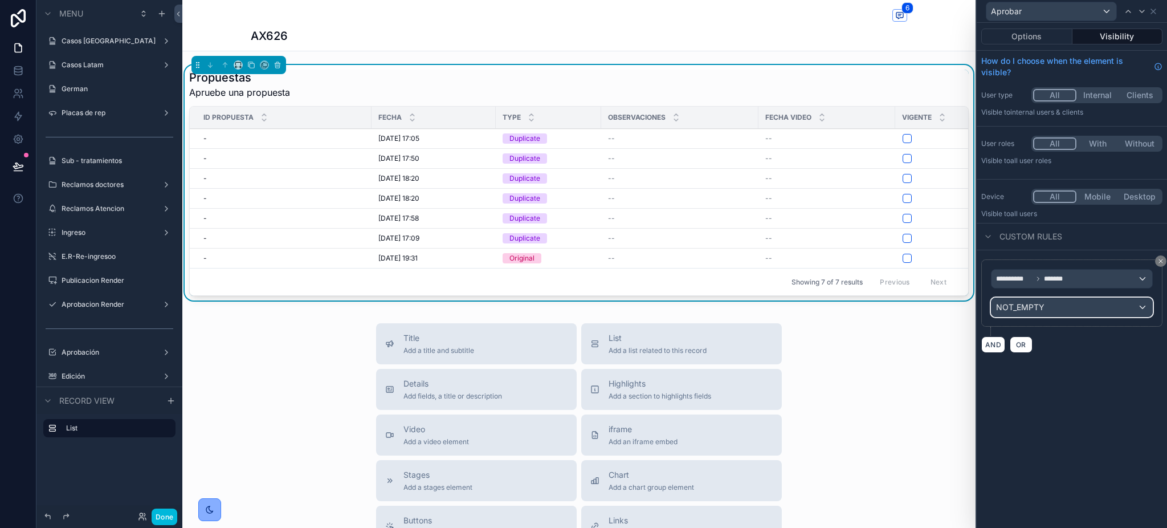
click at [1054, 309] on div "NOT_EMPTY" at bounding box center [1072, 307] width 161 height 18
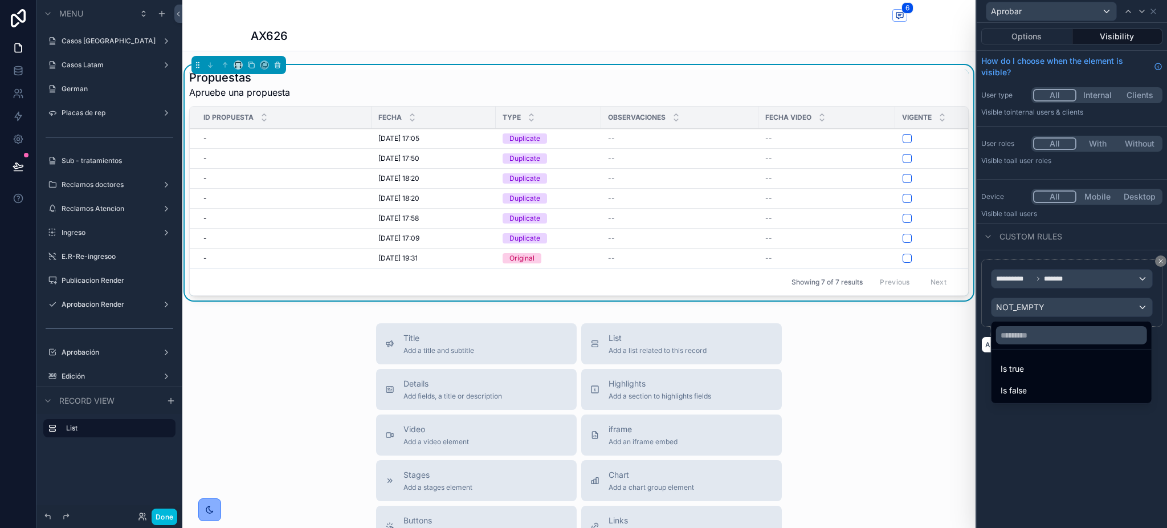
click at [1053, 371] on div "Is true" at bounding box center [1072, 369] width 142 height 14
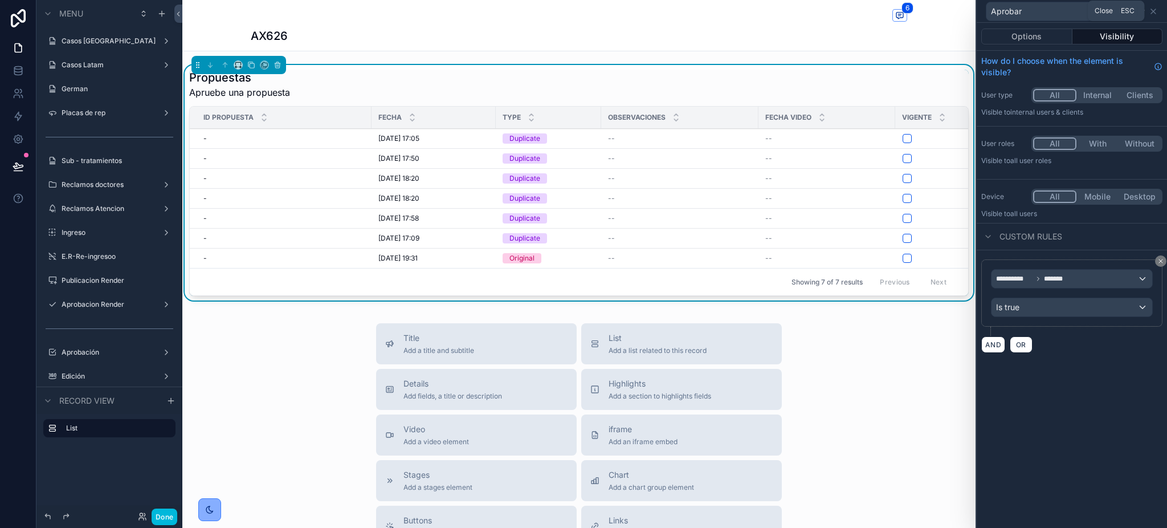
click at [1155, 10] on icon at bounding box center [1153, 11] width 9 height 9
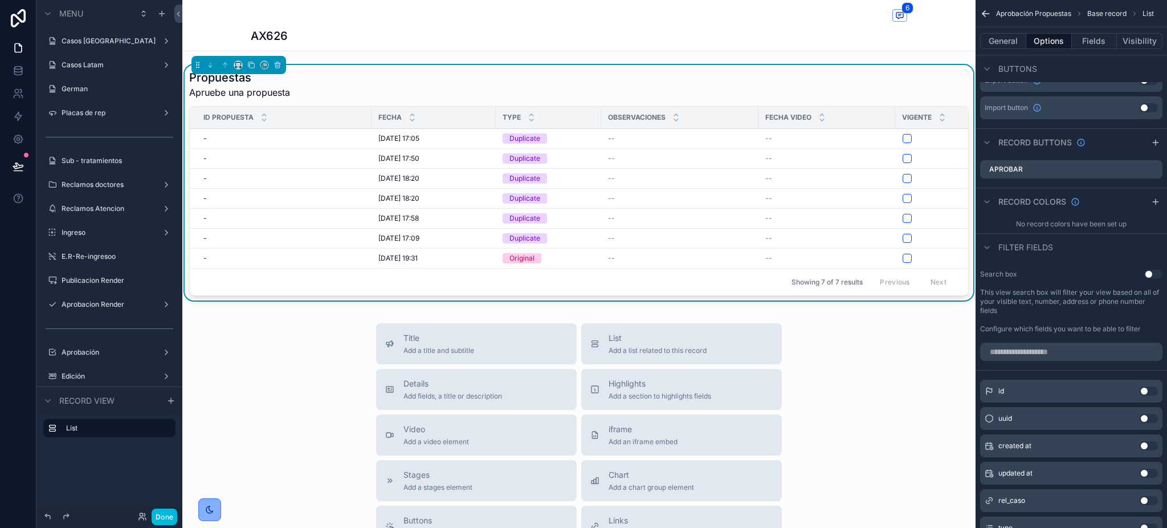
click at [168, 520] on button "Done" at bounding box center [165, 516] width 26 height 17
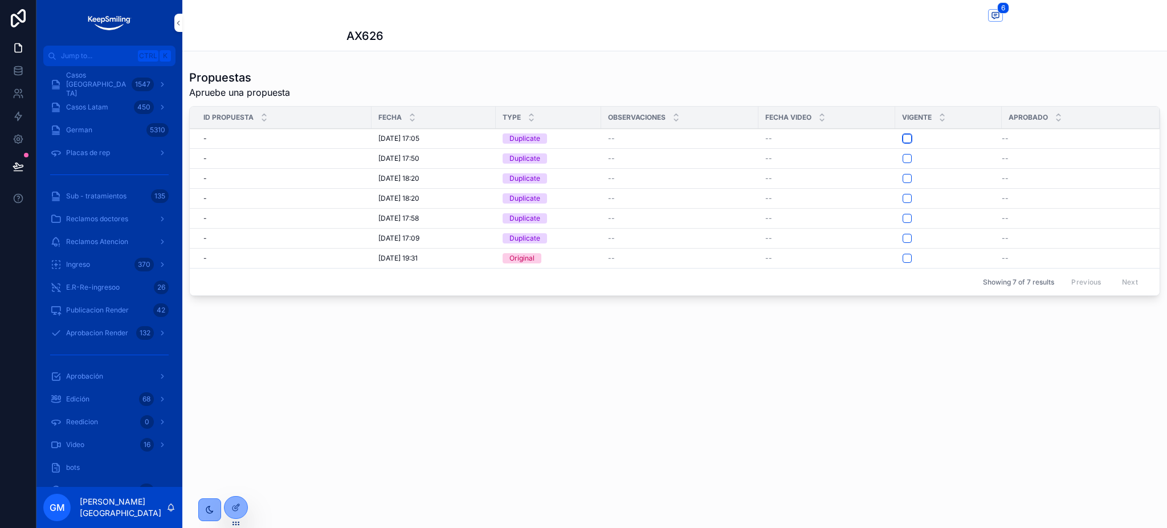
click at [907, 141] on button "scrollable content" at bounding box center [907, 138] width 9 height 9
click at [907, 139] on button "scrollable content" at bounding box center [907, 138] width 9 height 9
drag, startPoint x: 525, startPoint y: 465, endPoint x: 454, endPoint y: 413, distance: 88.0
click at [524, 465] on div "6 AX626 Propuestas Apruebe una propuesta Id propuesta Fecha Type Observaciones …" at bounding box center [674, 264] width 985 height 528
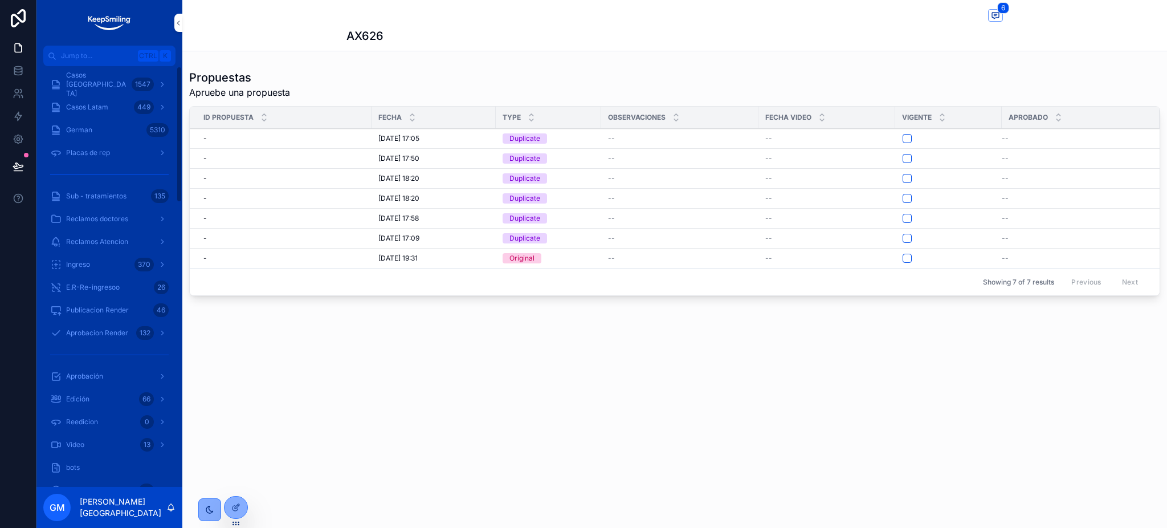
click at [116, 91] on div "Casos Argentina 1547" at bounding box center [109, 84] width 119 height 18
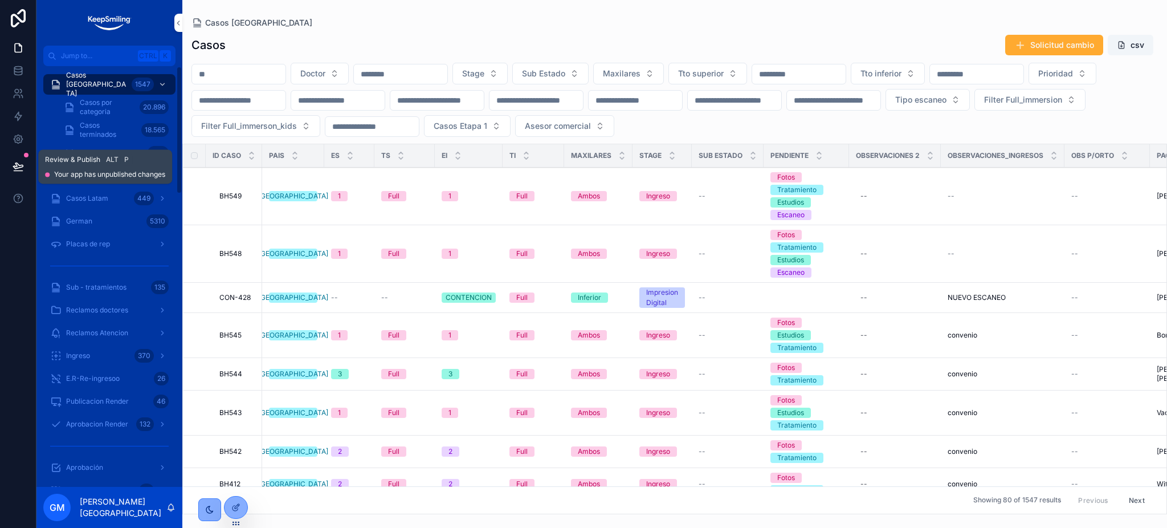
drag, startPoint x: 17, startPoint y: 164, endPoint x: 121, endPoint y: 204, distance: 111.7
click at [18, 164] on icon at bounding box center [18, 166] width 10 height 6
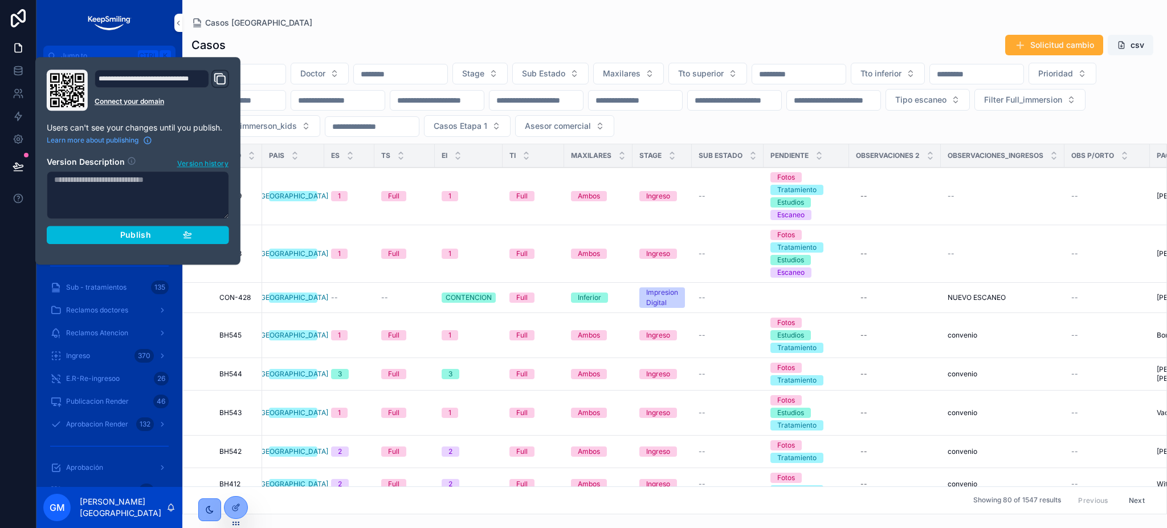
click at [122, 206] on textarea at bounding box center [138, 195] width 182 height 48
type textarea "**********"
click at [174, 230] on div "Publish" at bounding box center [138, 235] width 108 height 10
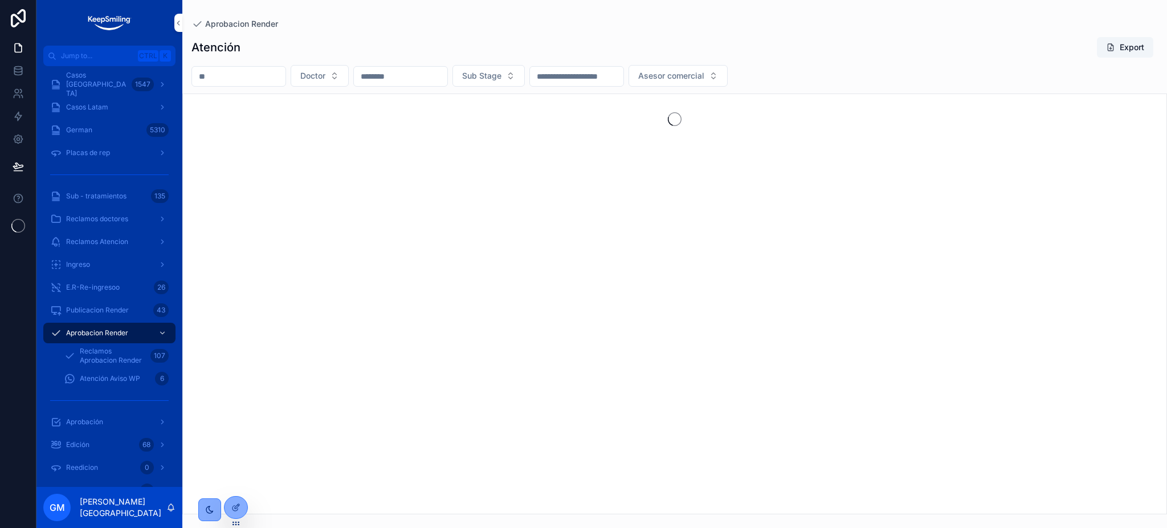
click at [286, 86] on div "scrollable content" at bounding box center [239, 76] width 95 height 21
click at [285, 74] on input "scrollable content" at bounding box center [238, 76] width 93 height 16
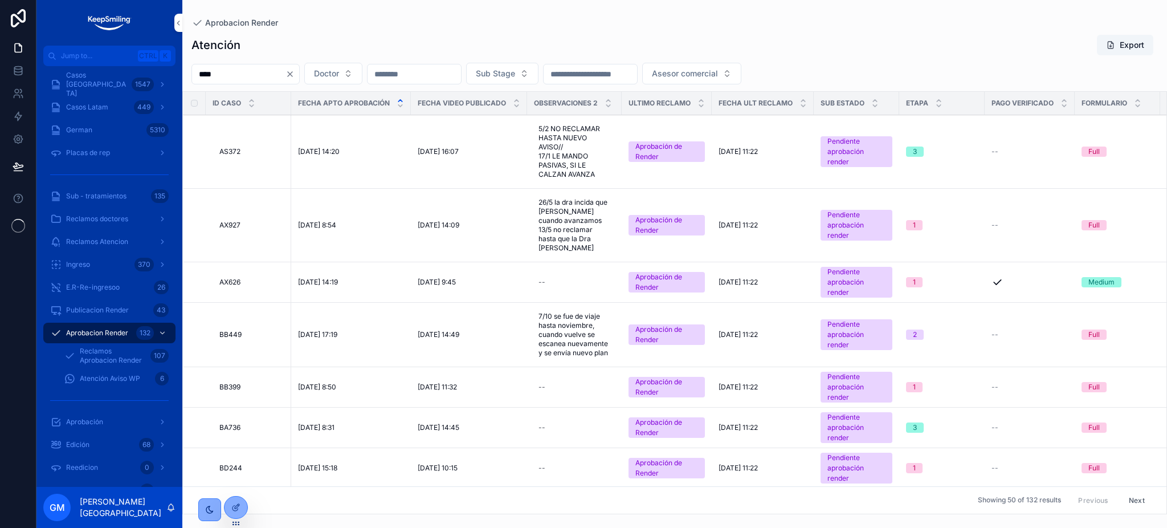
type input "*****"
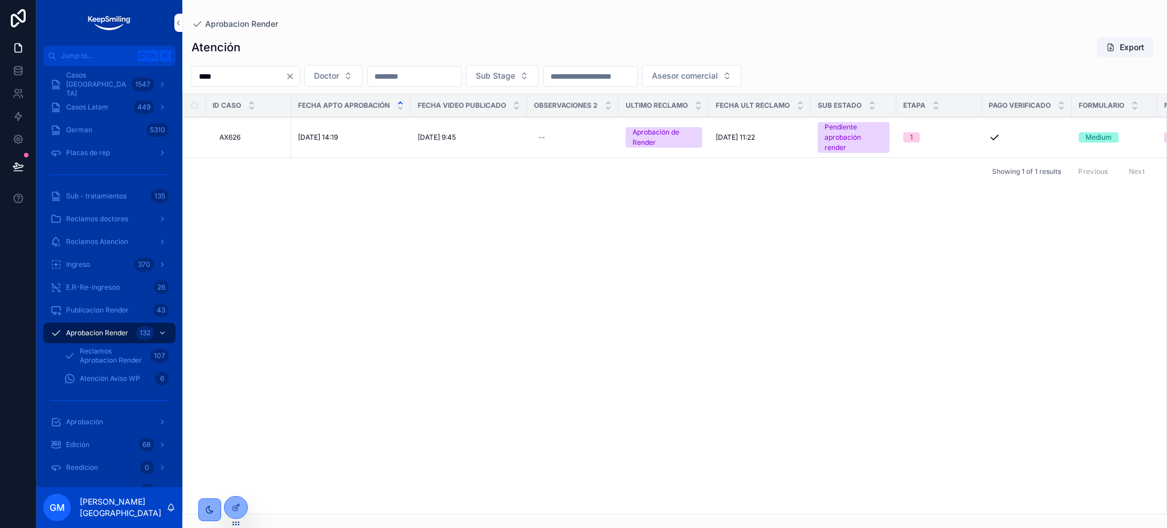
type input "*****"
click at [233, 135] on span "AX626" at bounding box center [229, 137] width 21 height 9
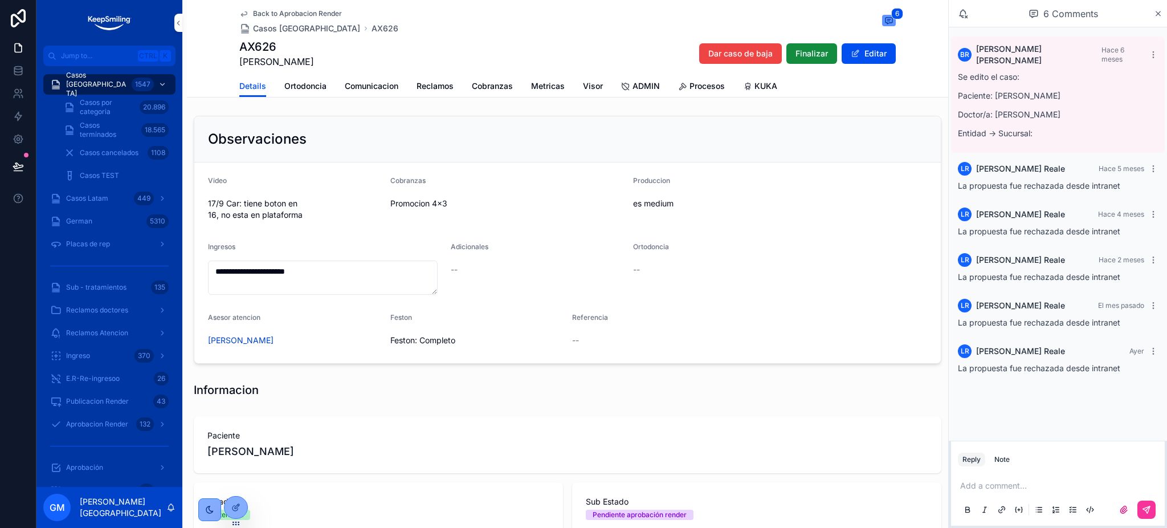
click at [312, 87] on span "Ortodoncia" at bounding box center [305, 85] width 42 height 11
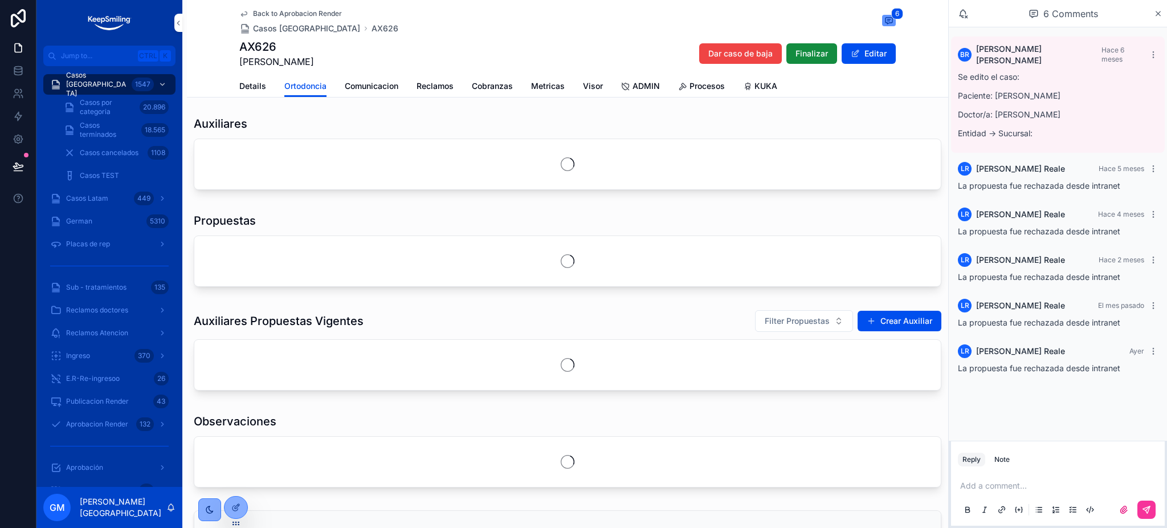
click at [0, 0] on icon at bounding box center [0, 0] width 0 height 0
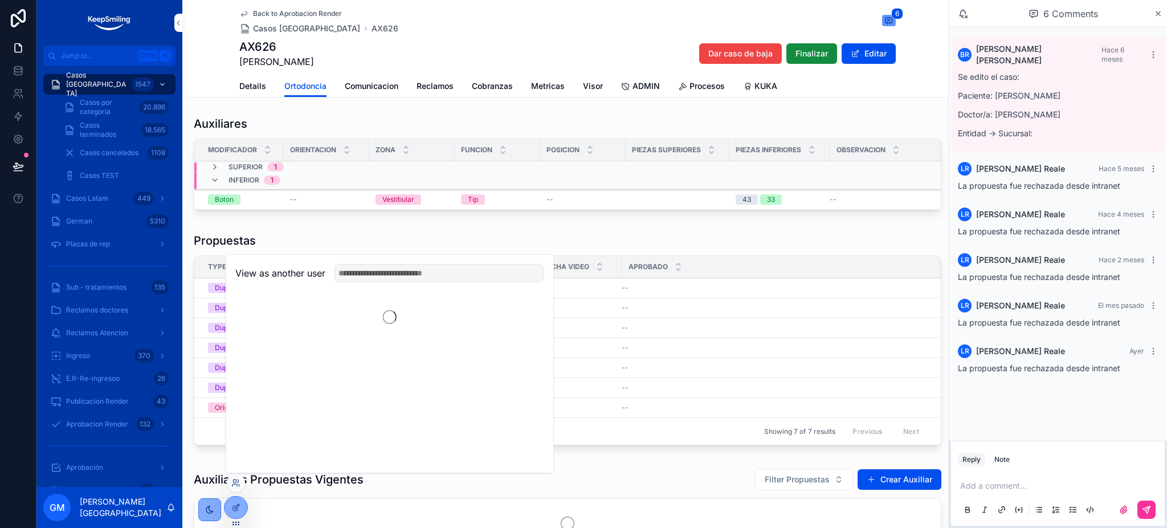
click at [388, 282] on div "View as another user" at bounding box center [389, 273] width 327 height 37
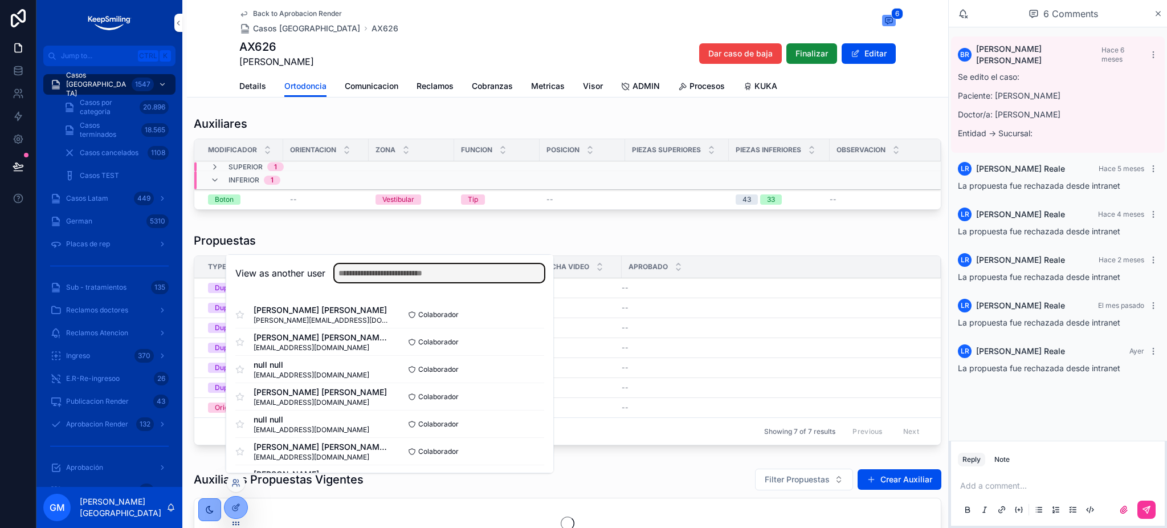
click at [389, 279] on input "text" at bounding box center [440, 273] width 210 height 18
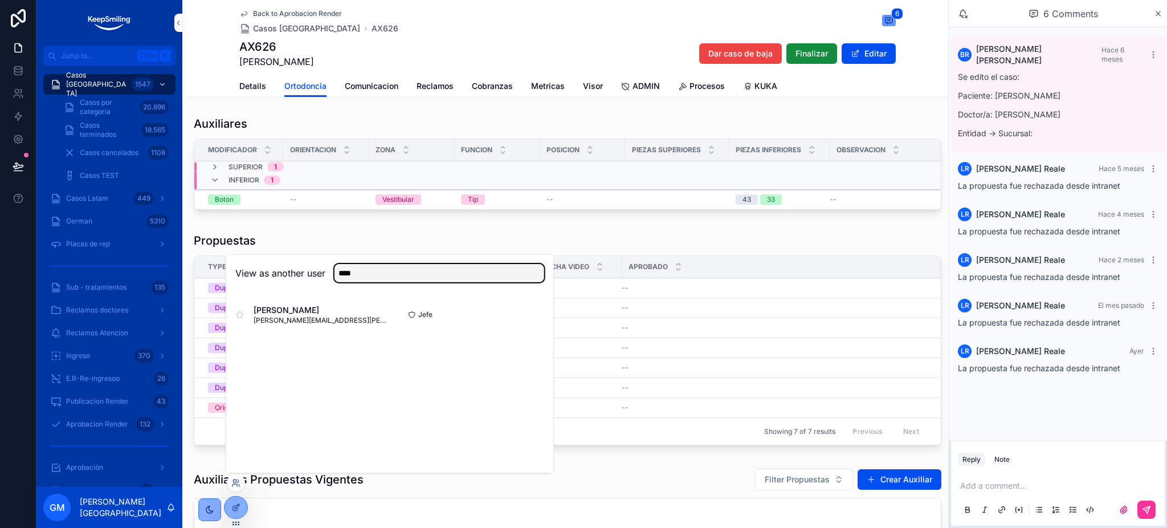
type input "****"
click at [0, 0] on button "Select" at bounding box center [0, 0] width 0 height 0
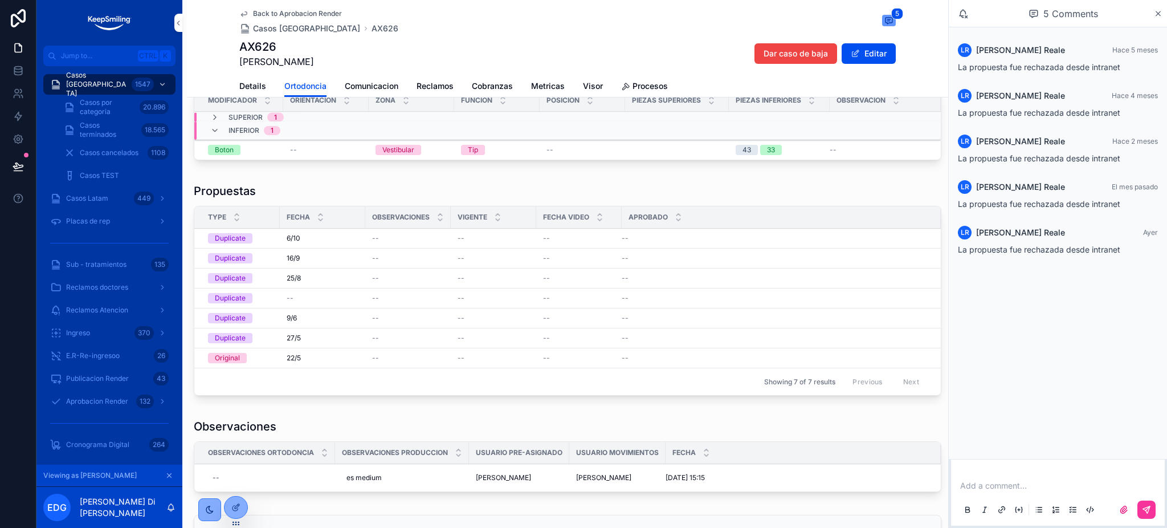
scroll to position [76, 0]
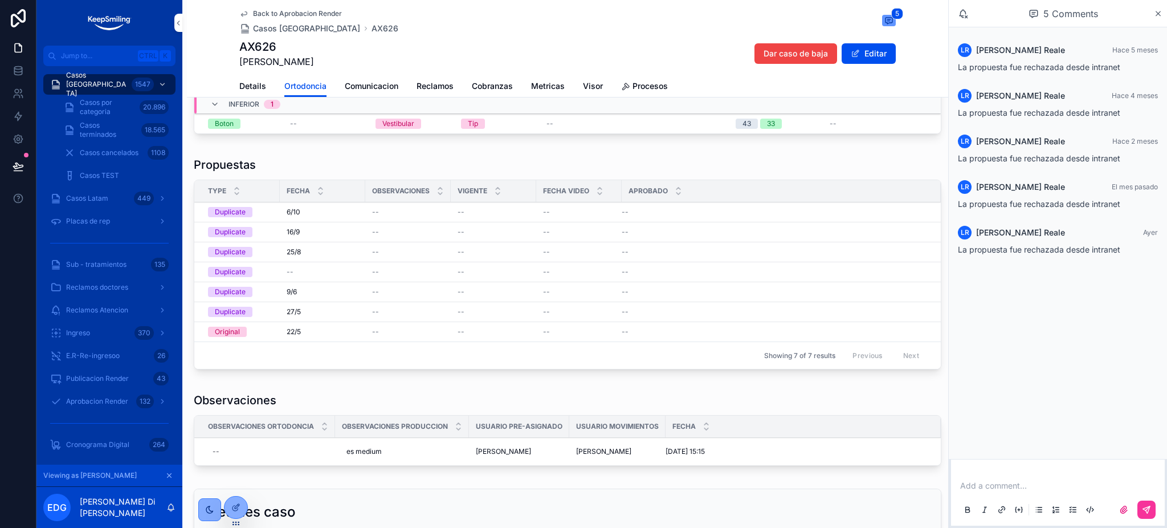
drag, startPoint x: 595, startPoint y: 392, endPoint x: 769, endPoint y: 389, distance: 173.9
click at [769, 389] on div "Observaciones Observaciones Ortodoncia Observaciones Produccion Usuario Pre-Asi…" at bounding box center [568, 431] width 762 height 87
click at [279, 13] on span "Back to Aprobacion Render" at bounding box center [297, 13] width 89 height 9
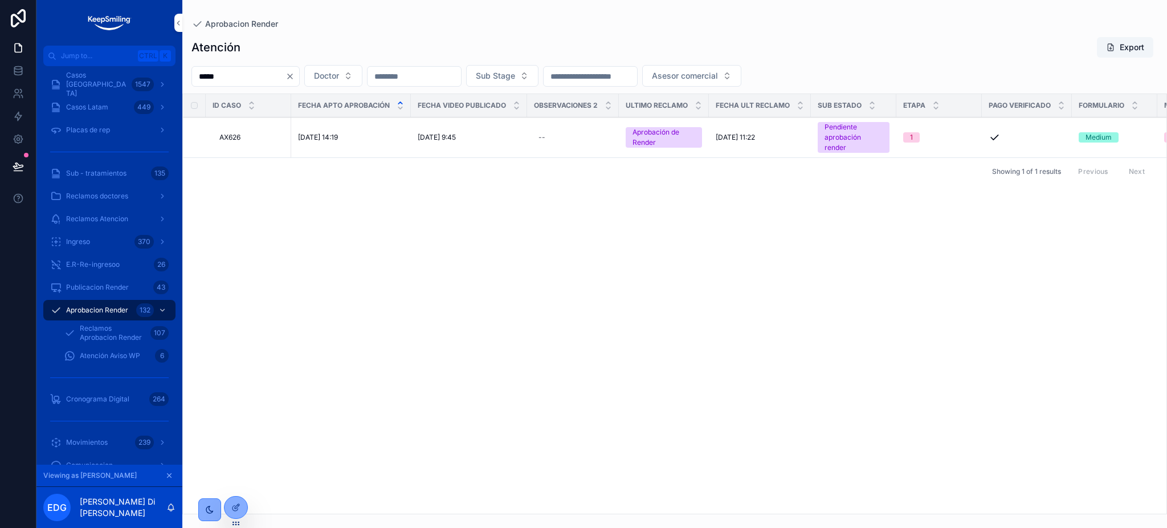
click at [300, 70] on div "*****" at bounding box center [246, 76] width 108 height 21
click at [325, 82] on div "***** Doctor Sub Stage Asesor comercial" at bounding box center [674, 76] width 985 height 22
click at [295, 76] on icon "Clear" at bounding box center [290, 76] width 9 height 9
click at [525, 78] on button "Sub Stage" at bounding box center [489, 76] width 72 height 22
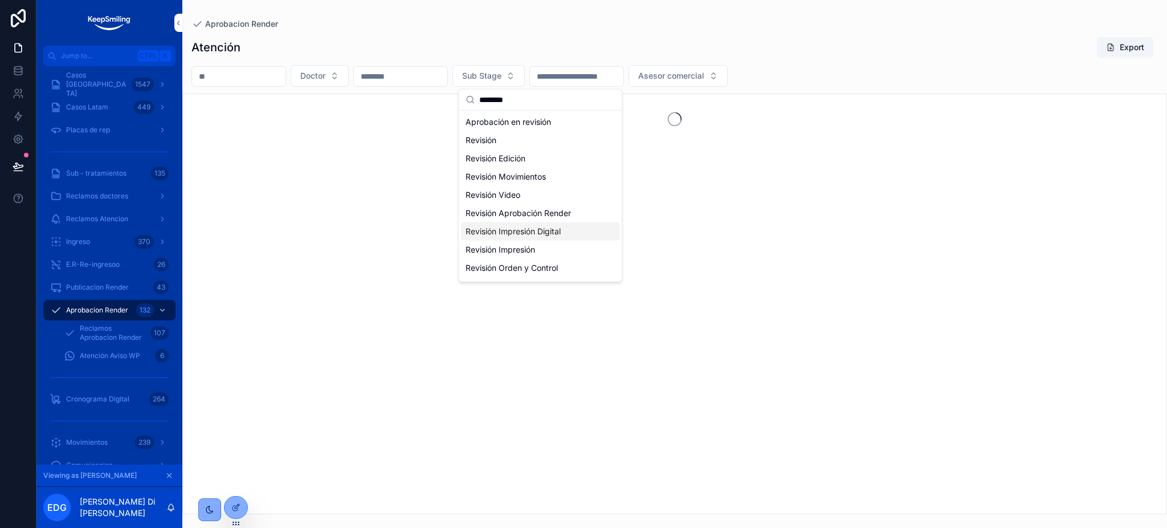
type input "********"
click at [570, 238] on div "Revisión Impresión Digital" at bounding box center [540, 231] width 158 height 18
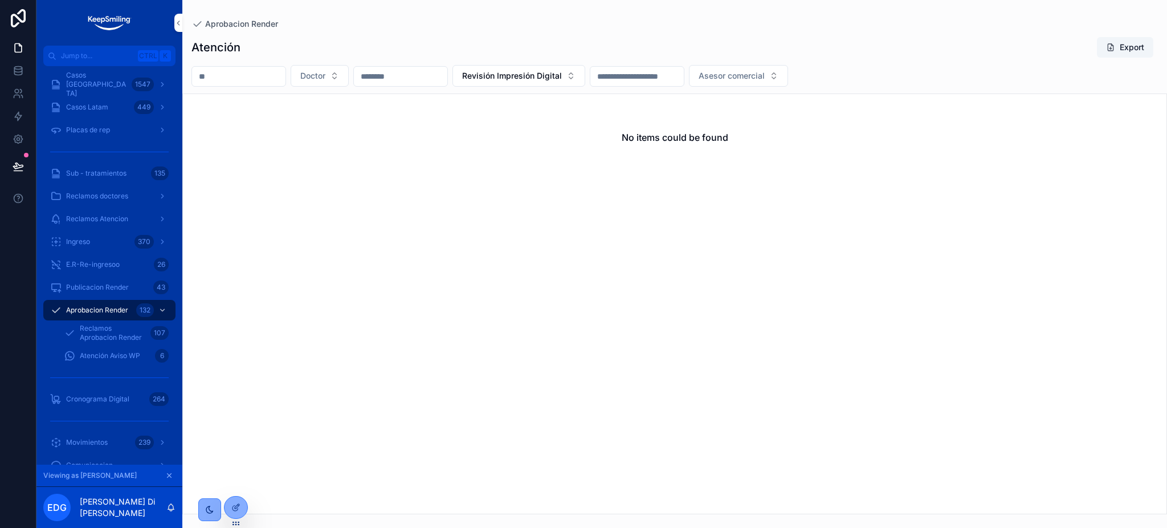
click at [585, 66] on button "Revisión Impresión Digital" at bounding box center [519, 76] width 133 height 22
click at [539, 100] on input "**********" at bounding box center [576, 99] width 136 height 21
click at [565, 101] on input "**********" at bounding box center [576, 99] width 136 height 21
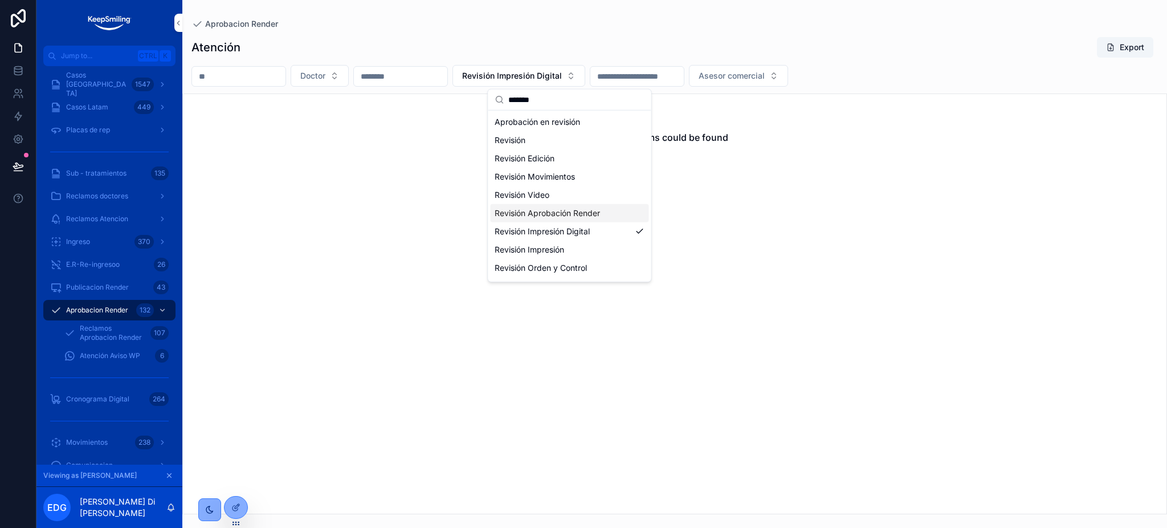
type input "******"
click at [584, 214] on div "Revisión Aprobación Render" at bounding box center [569, 213] width 158 height 18
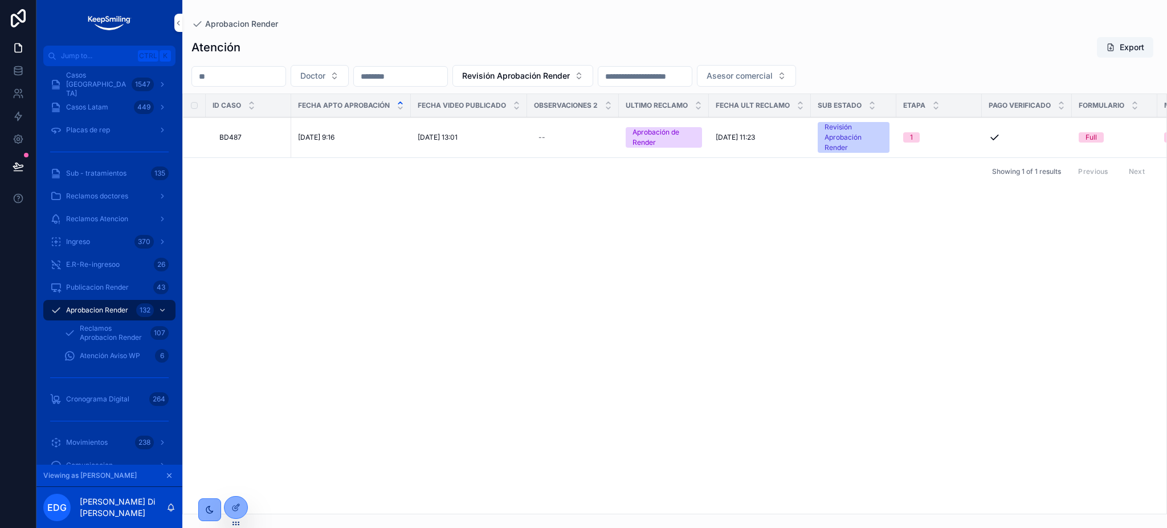
click at [0, 0] on span "Aprobar Propuesta" at bounding box center [0, 0] width 0 height 0
click at [236, 131] on td "BD487 BD487" at bounding box center [249, 137] width 86 height 40
click at [236, 135] on span "BD487" at bounding box center [230, 137] width 22 height 9
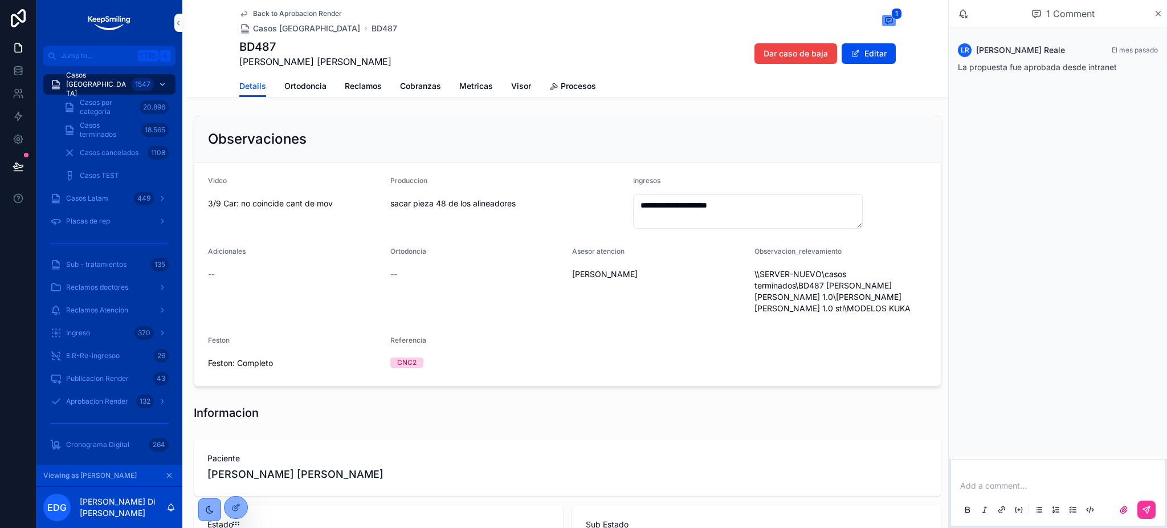
click at [315, 81] on span "Ortodoncia" at bounding box center [305, 85] width 42 height 11
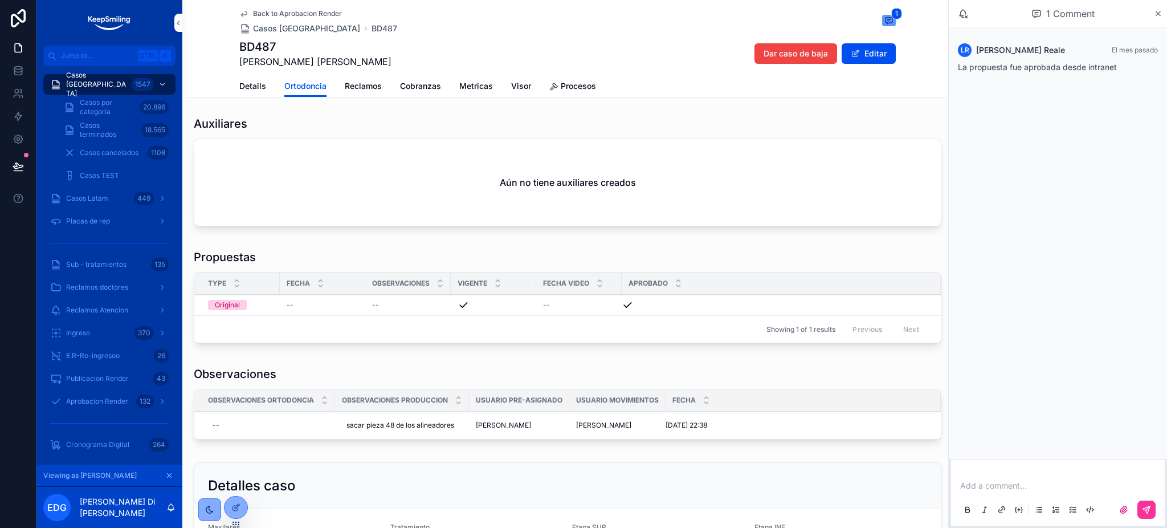
click at [406, 307] on div "--" at bounding box center [408, 304] width 72 height 9
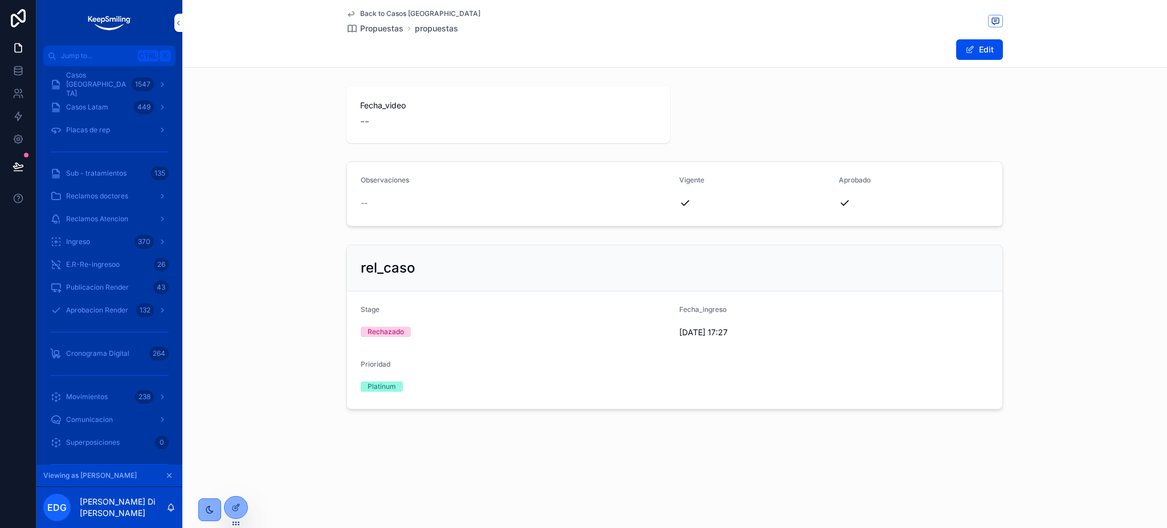
click at [376, 12] on span "Back to Casos Argentina" at bounding box center [420, 13] width 120 height 9
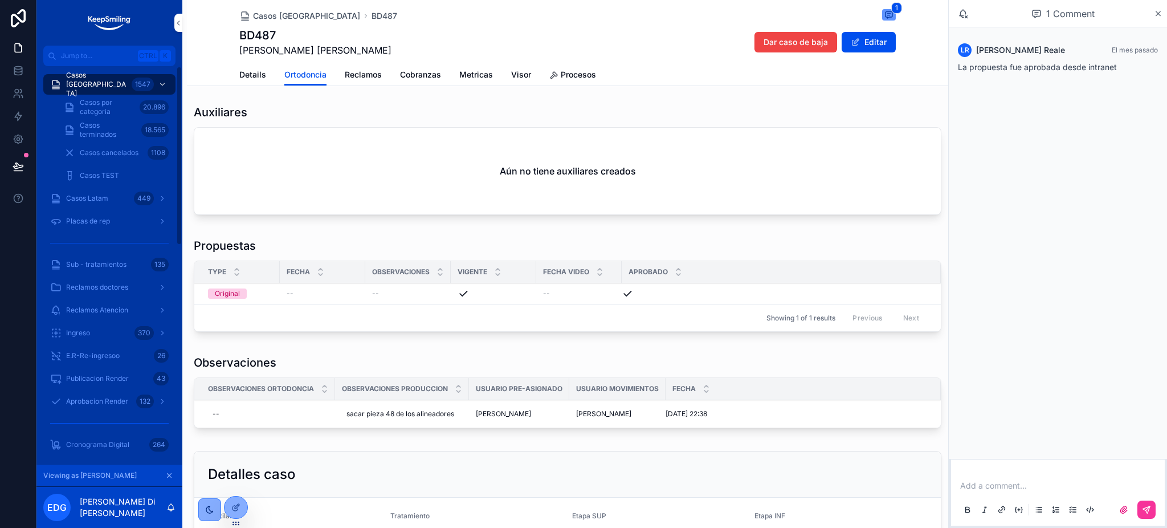
click at [165, 473] on icon "scrollable content" at bounding box center [169, 475] width 8 height 8
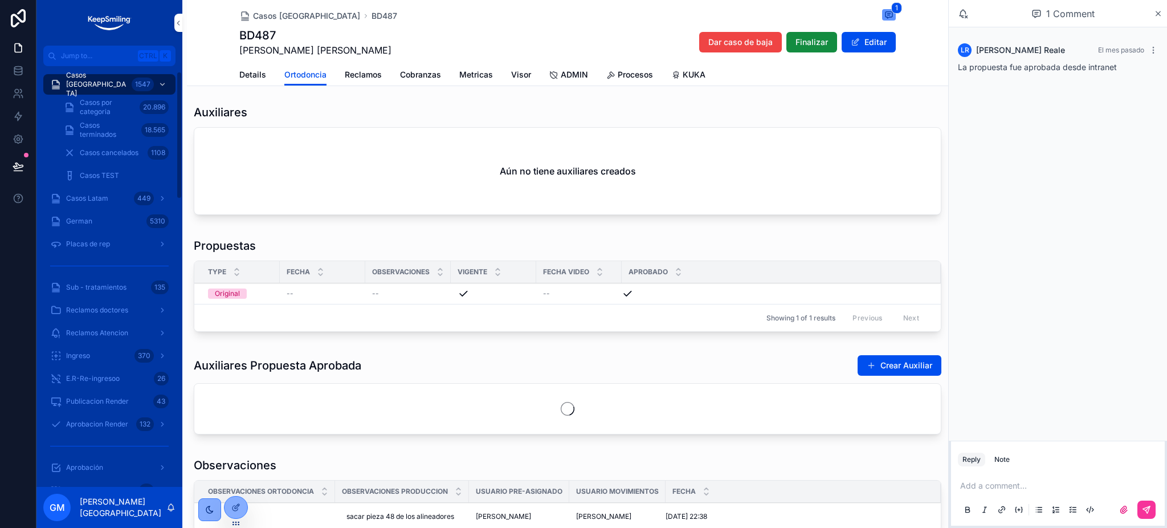
scroll to position [152, 0]
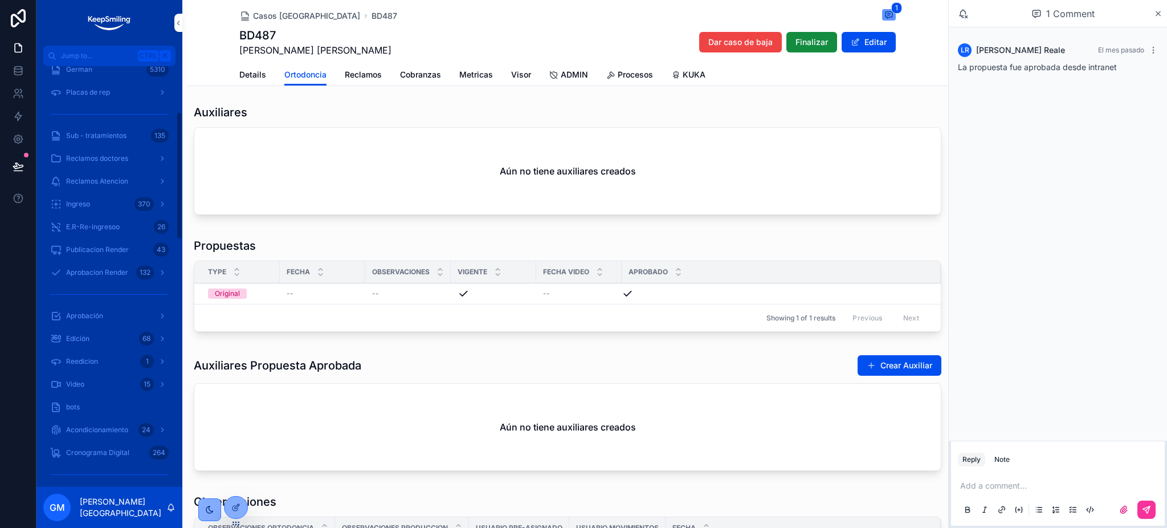
click at [103, 381] on div "Video 15" at bounding box center [109, 384] width 119 height 18
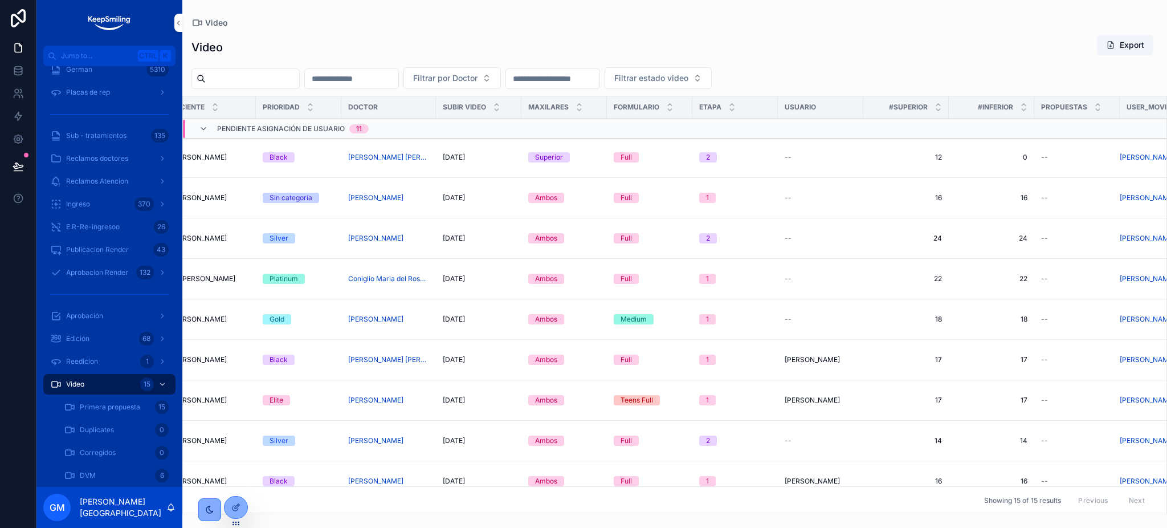
scroll to position [0, 592]
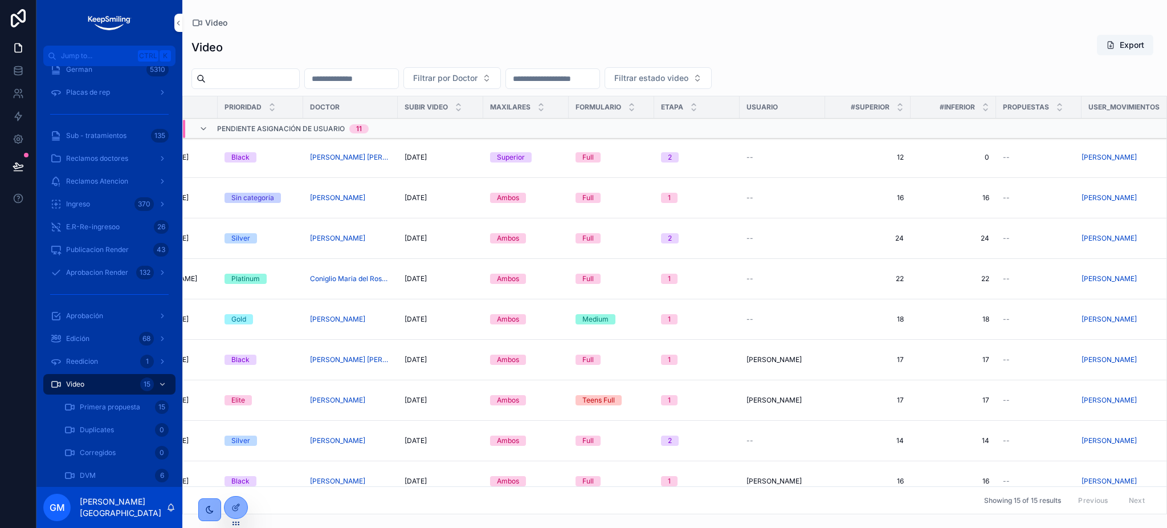
click at [96, 474] on div "DVM 6" at bounding box center [116, 475] width 105 height 18
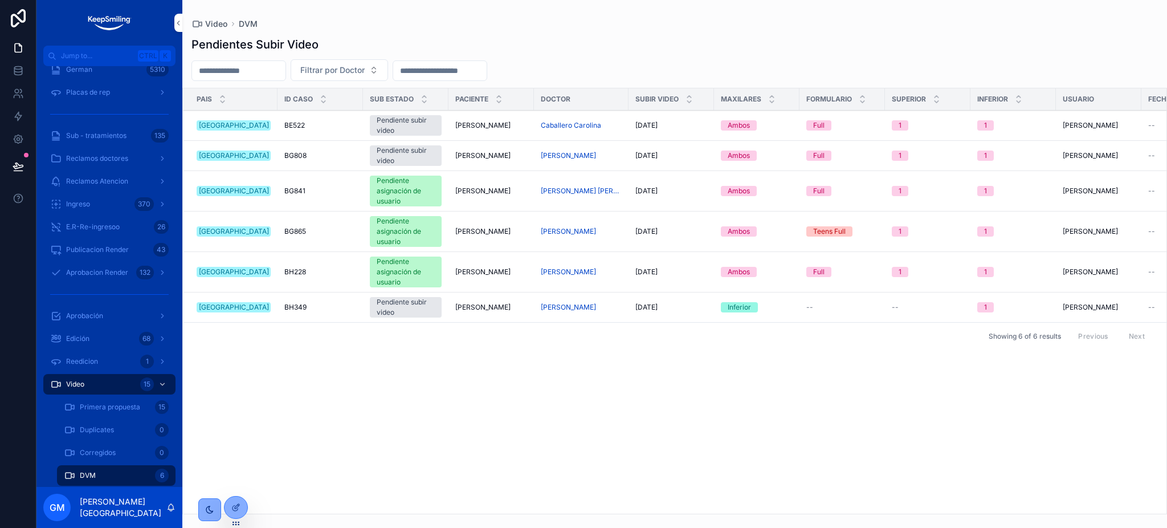
click at [0, 0] on div "scrollable content" at bounding box center [0, 0] width 0 height 0
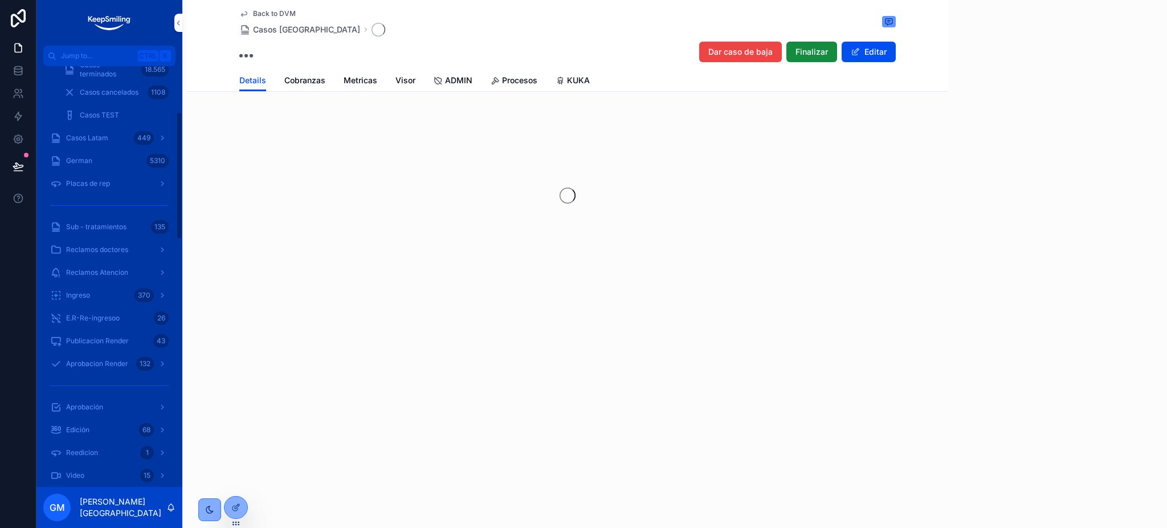
scroll to position [152, 0]
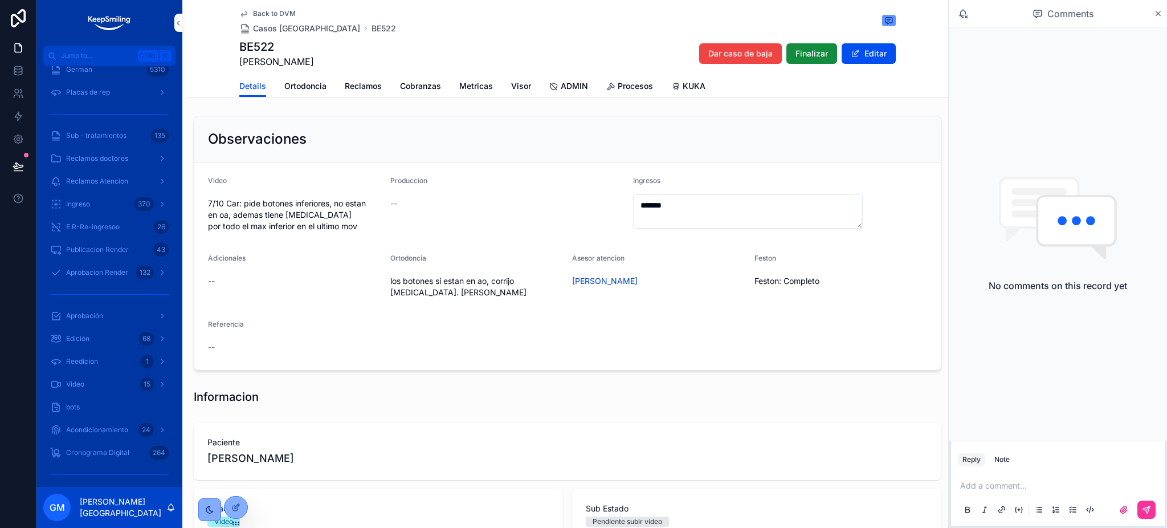
click at [292, 91] on link "Ortodoncia" at bounding box center [305, 87] width 42 height 23
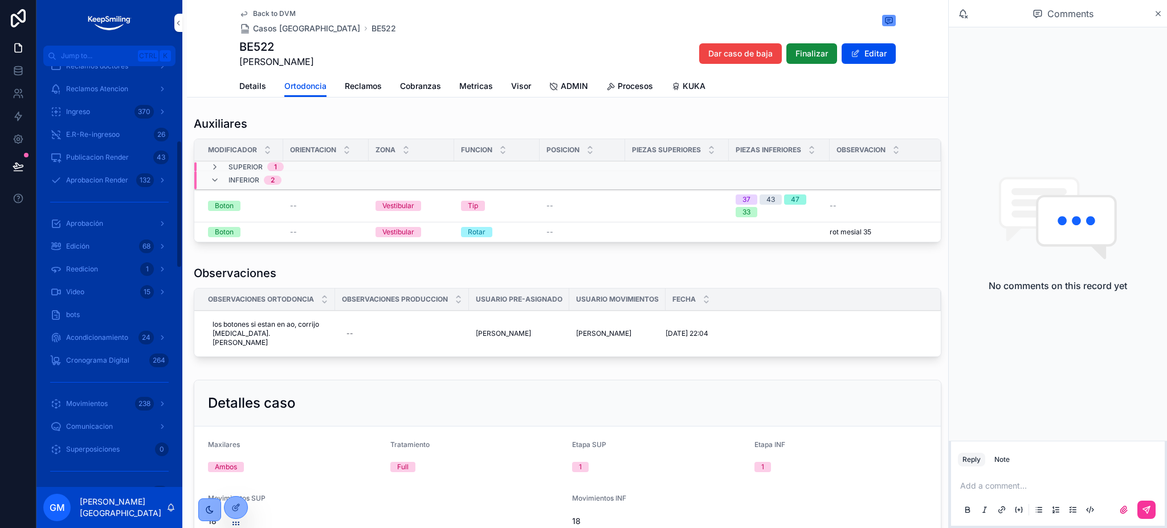
scroll to position [380, 0]
click at [120, 260] on div "Movimientos 238" at bounding box center [109, 268] width 119 height 18
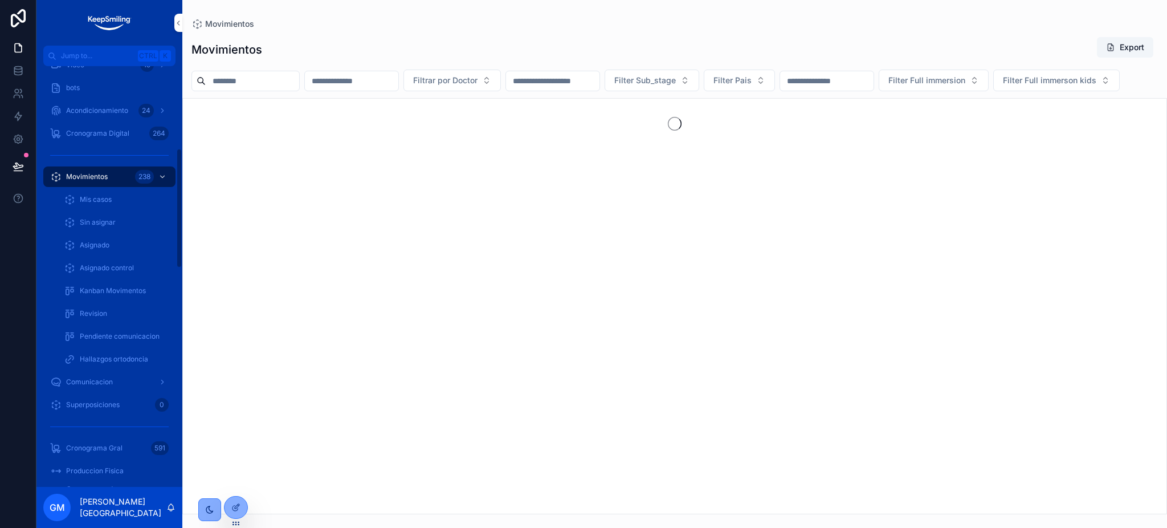
scroll to position [288, 0]
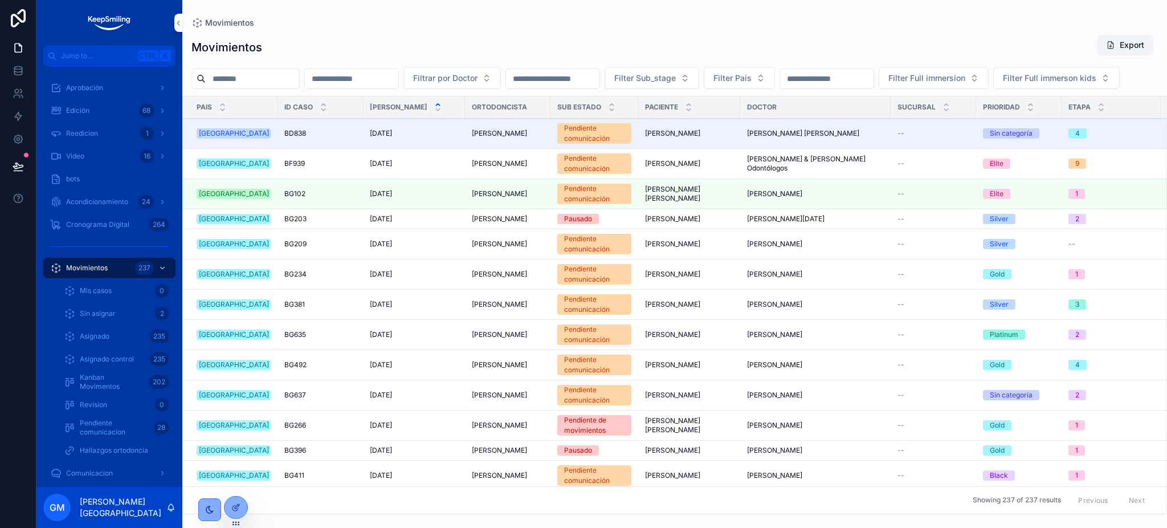
click at [0, 0] on span "Detalles" at bounding box center [0, 0] width 0 height 0
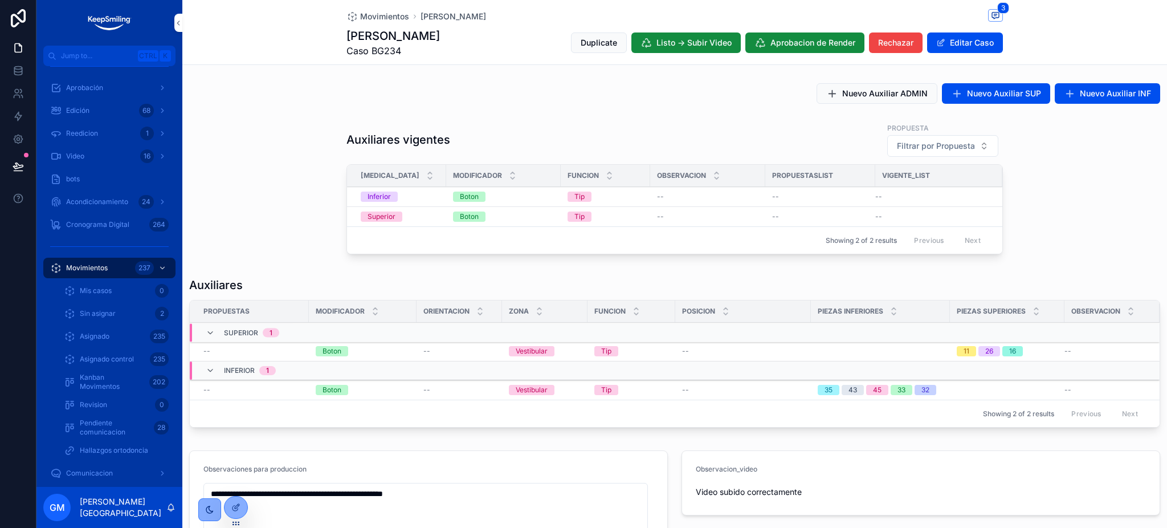
click at [0, 0] on icon at bounding box center [0, 0] width 0 height 0
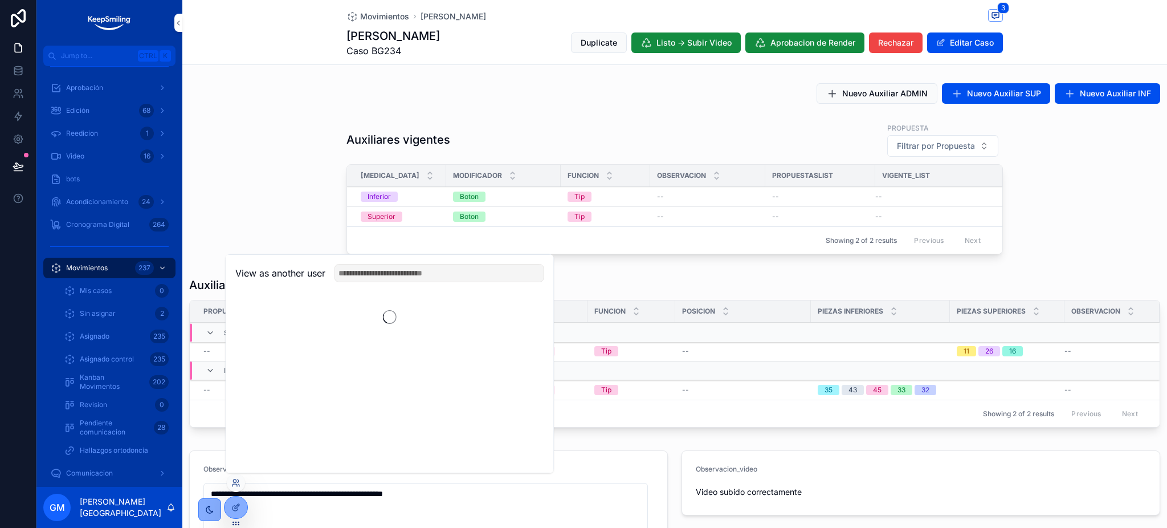
click at [386, 262] on div "View as another user" at bounding box center [389, 273] width 327 height 37
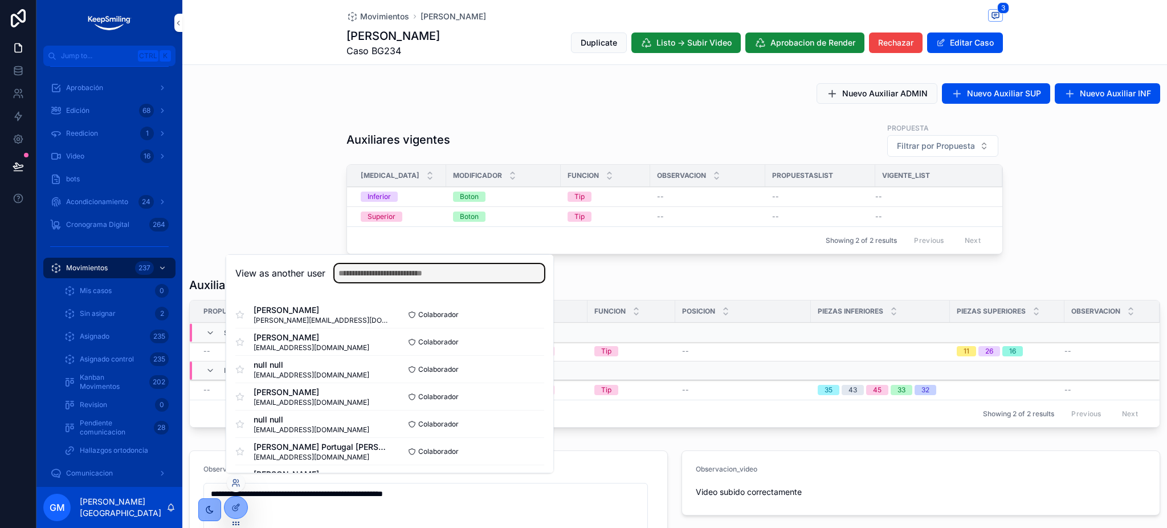
click at [380, 271] on input "text" at bounding box center [440, 273] width 210 height 18
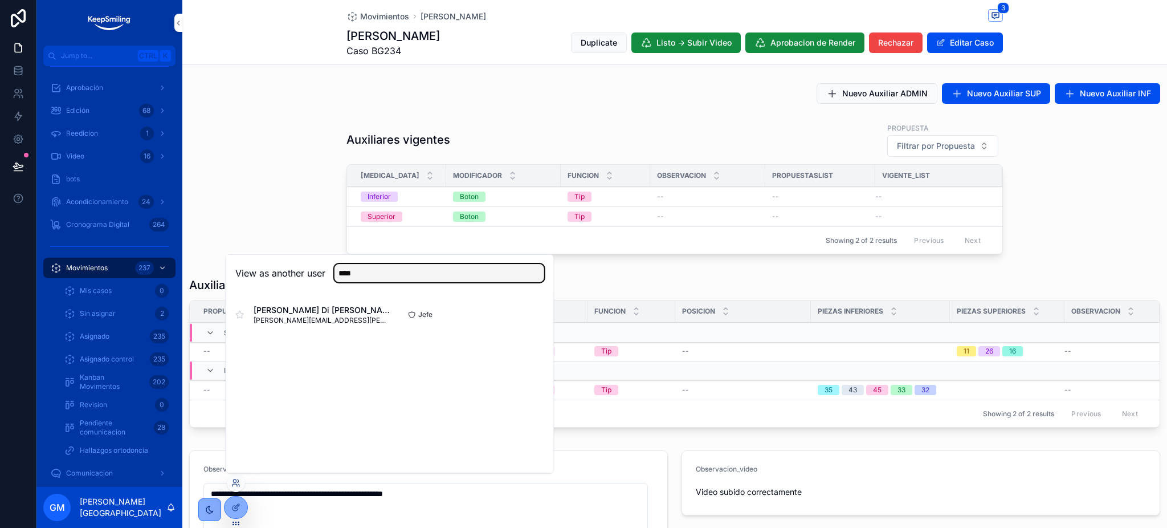
type input "****"
click at [0, 0] on button "Select" at bounding box center [0, 0] width 0 height 0
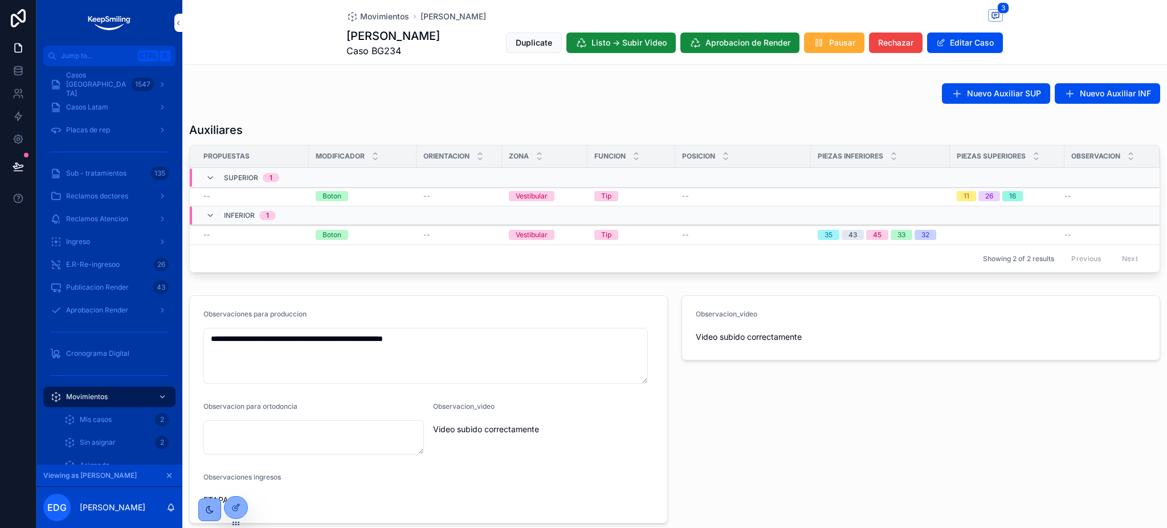
click at [375, 14] on span "Movimientos" at bounding box center [384, 16] width 49 height 11
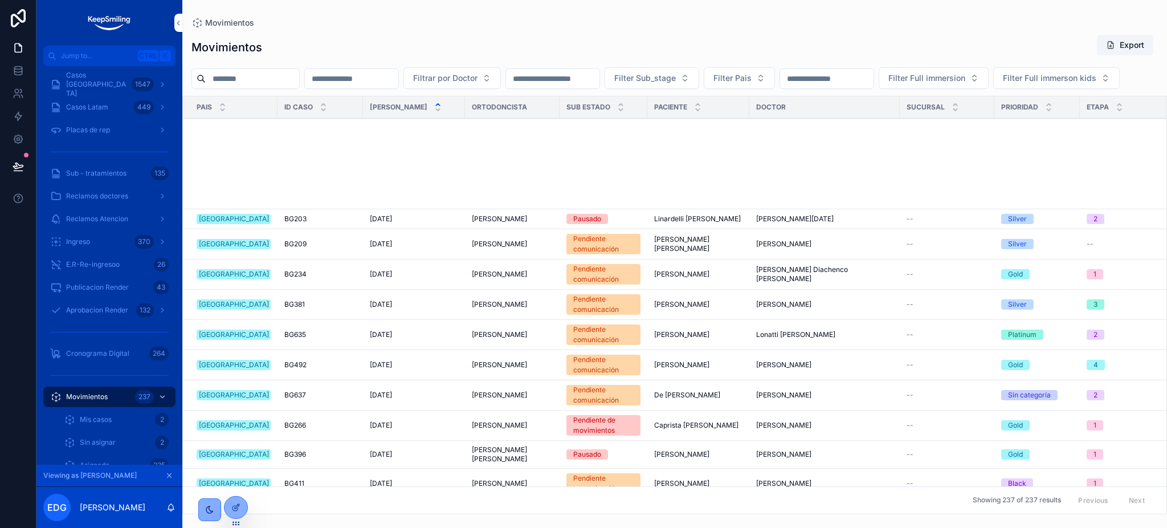
scroll to position [607, 0]
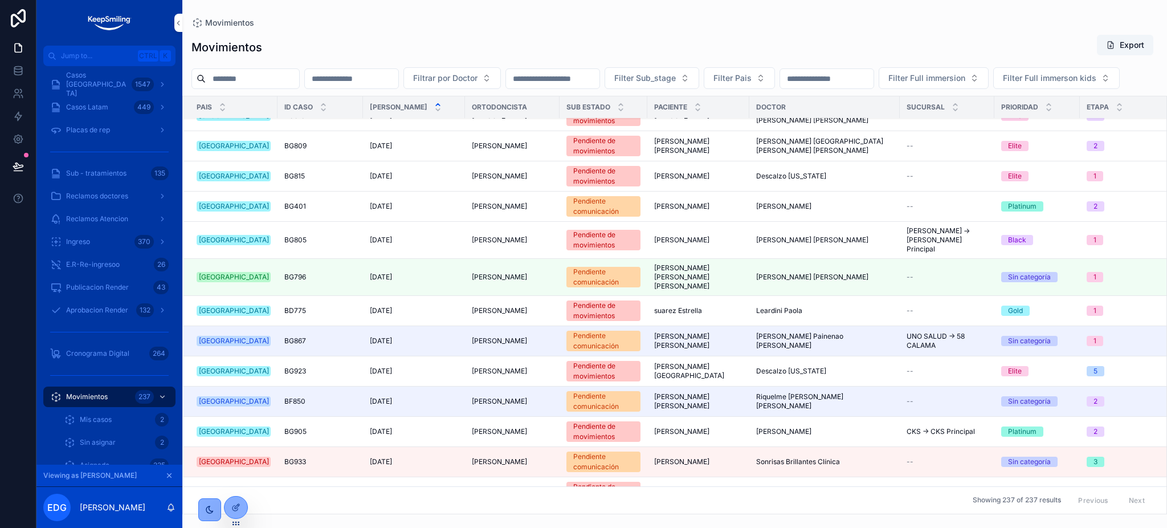
click at [0, 0] on span "Detalles" at bounding box center [0, 0] width 0 height 0
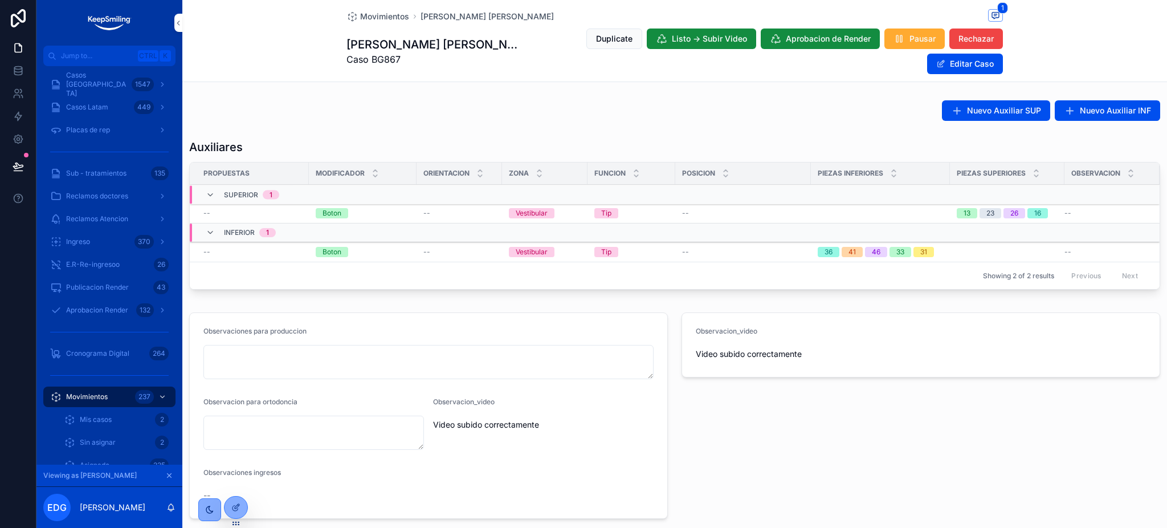
click at [391, 17] on span "Movimientos" at bounding box center [384, 16] width 49 height 11
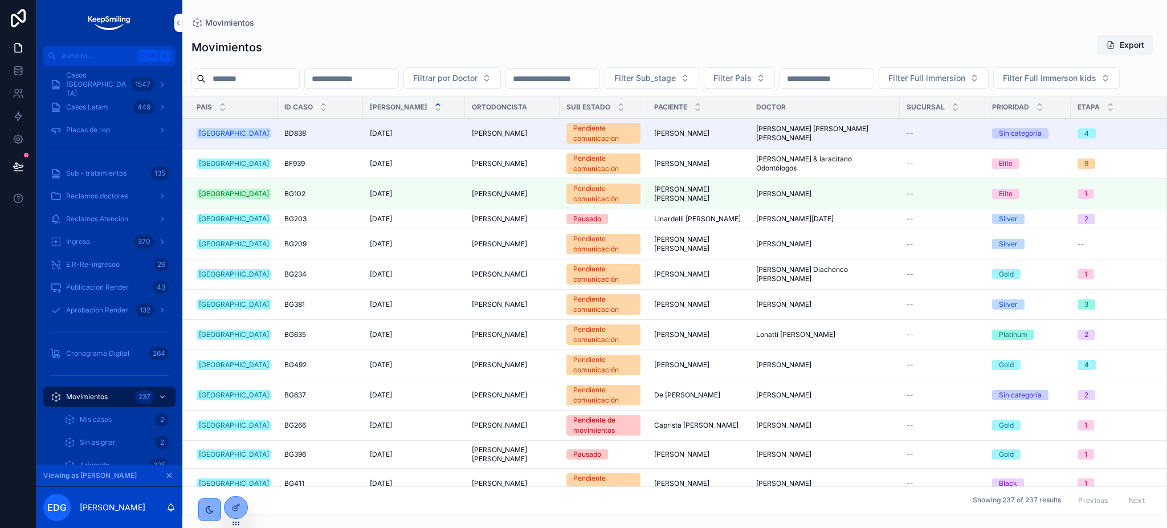
click at [0, 0] on button "Detalles" at bounding box center [0, 0] width 0 height 0
